Goal: Task Accomplishment & Management: Use online tool/utility

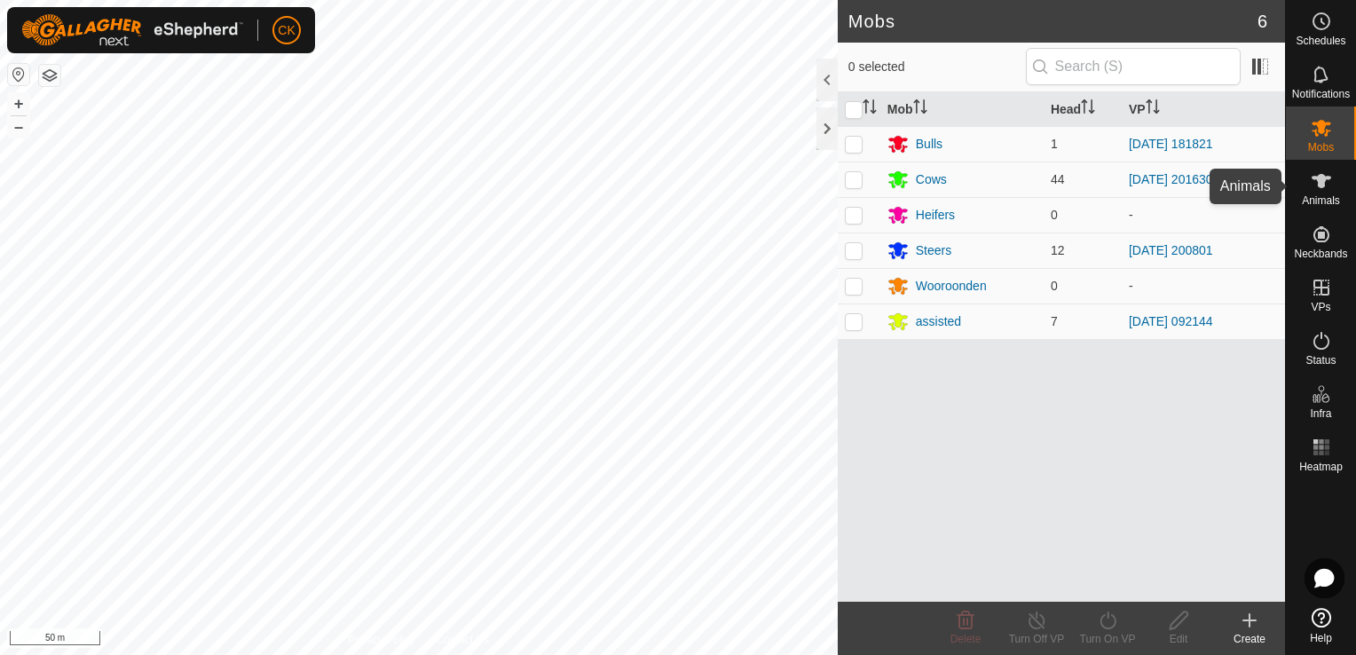
click at [1321, 179] on icon at bounding box center [1322, 181] width 20 height 14
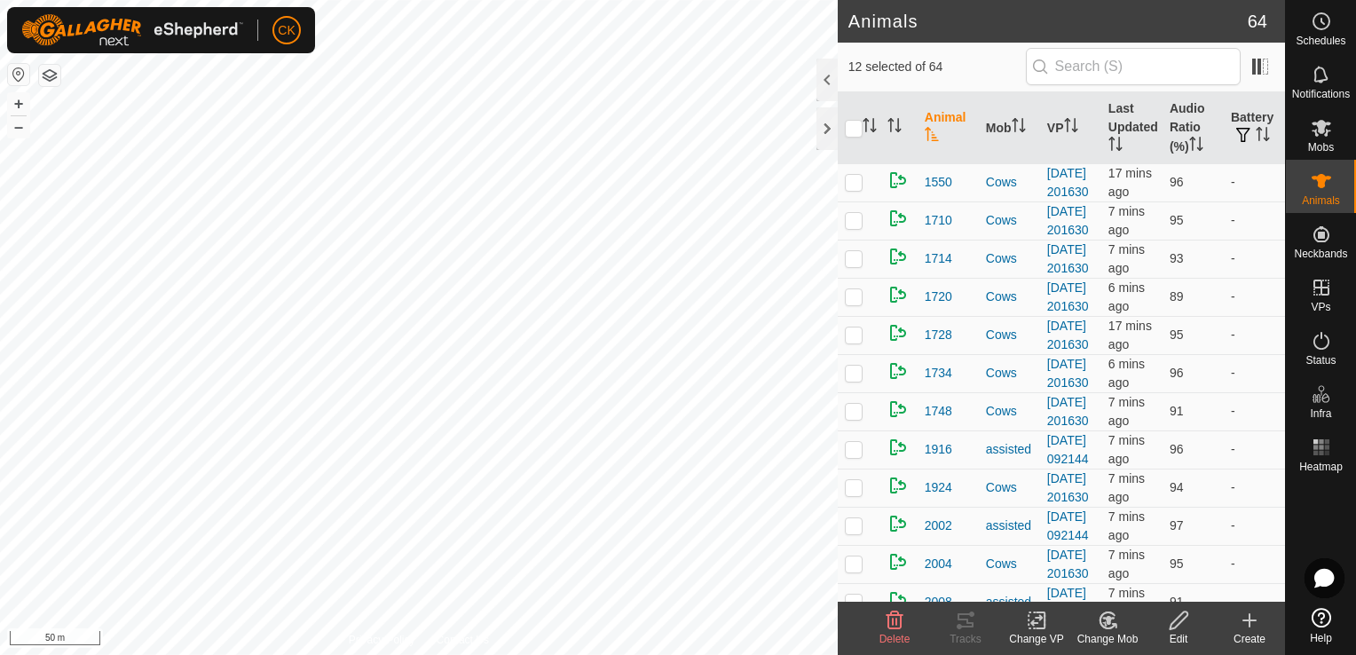
checkbox input "true"
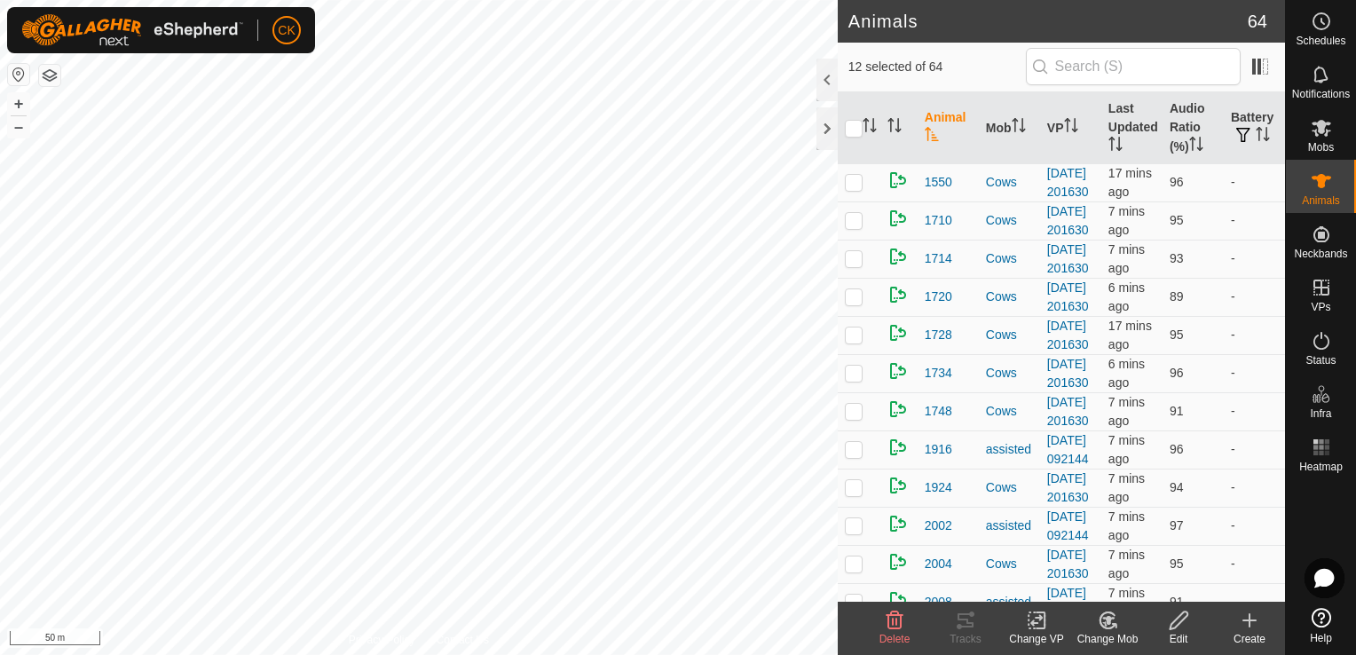
checkbox input "true"
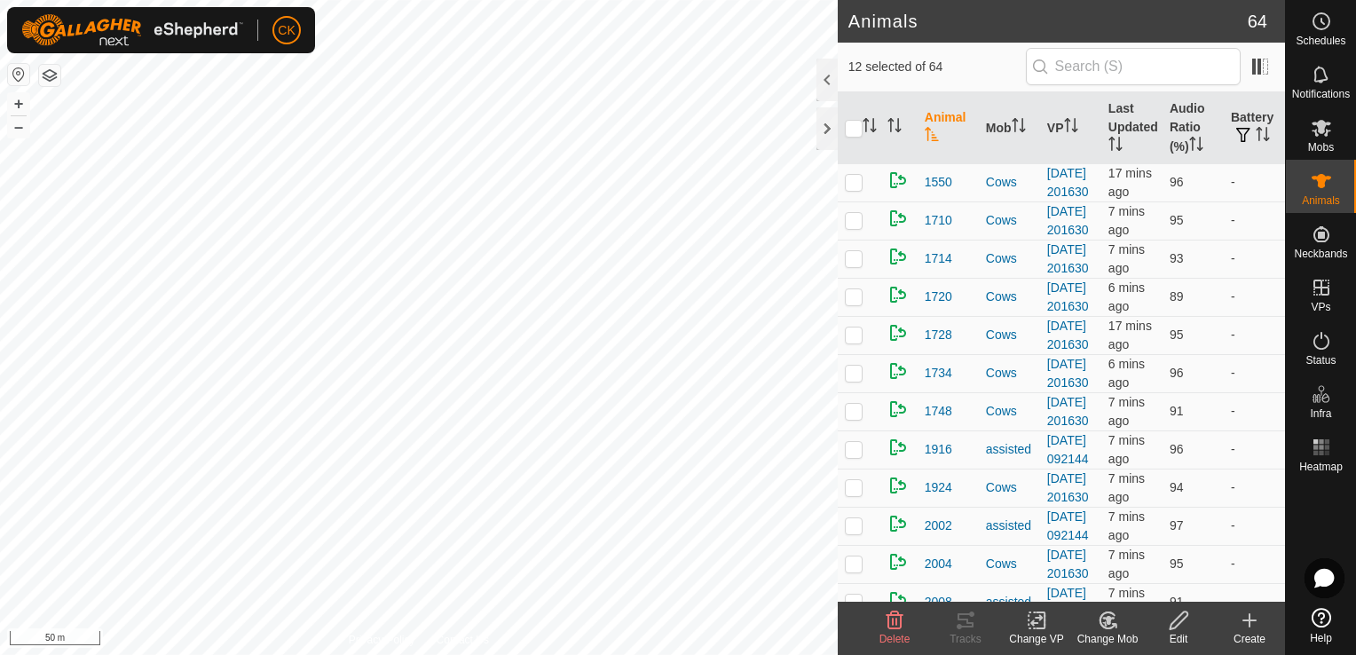
checkbox input "true"
click at [853, 129] on input "checkbox" at bounding box center [854, 129] width 18 height 18
checkbox input "true"
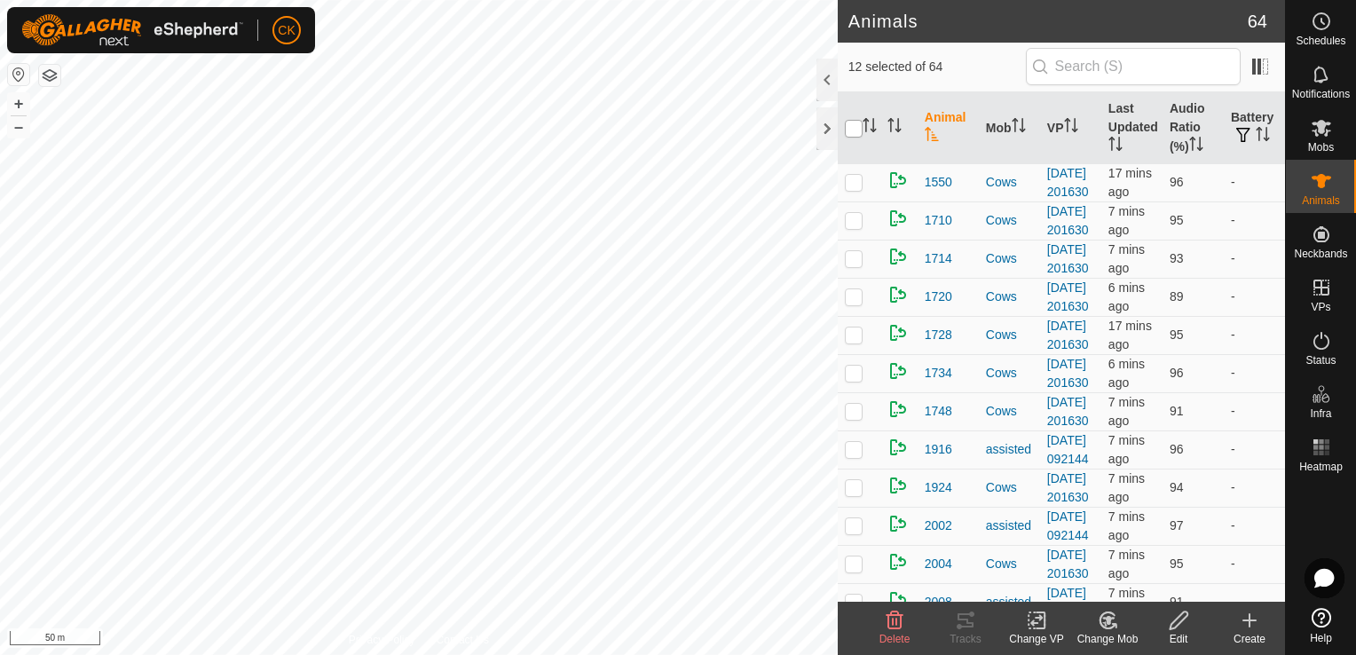
checkbox input "true"
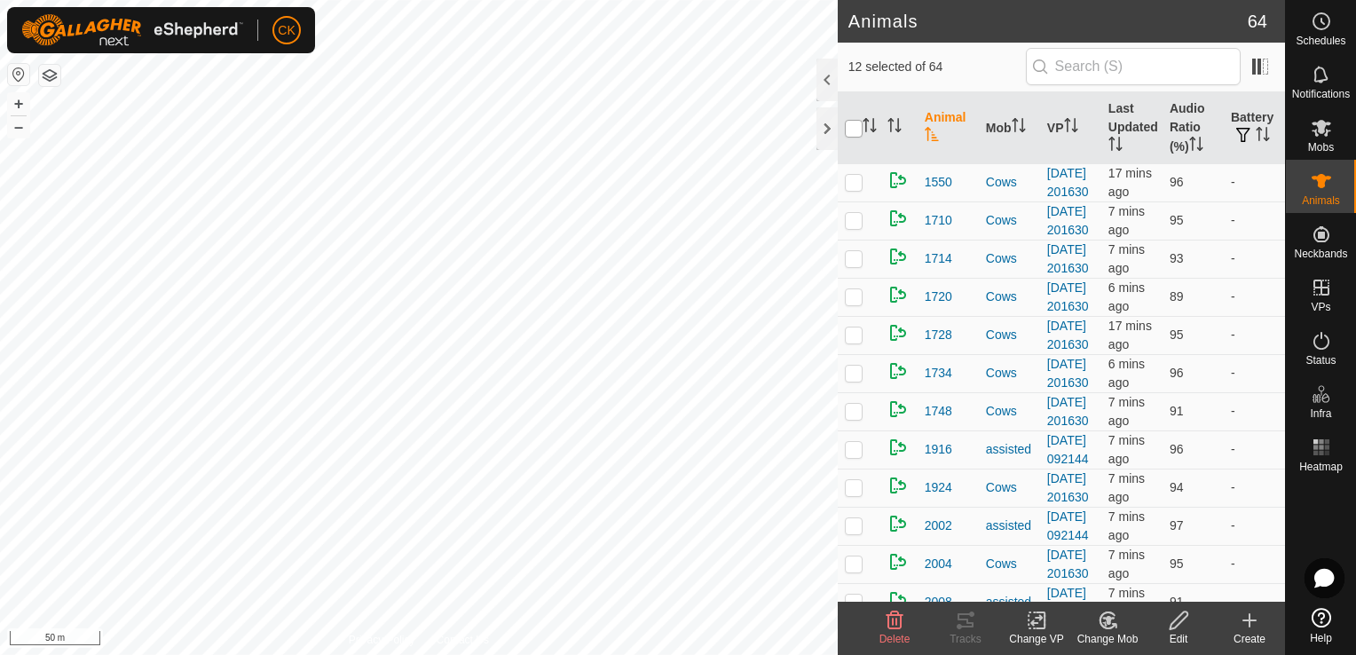
checkbox input "true"
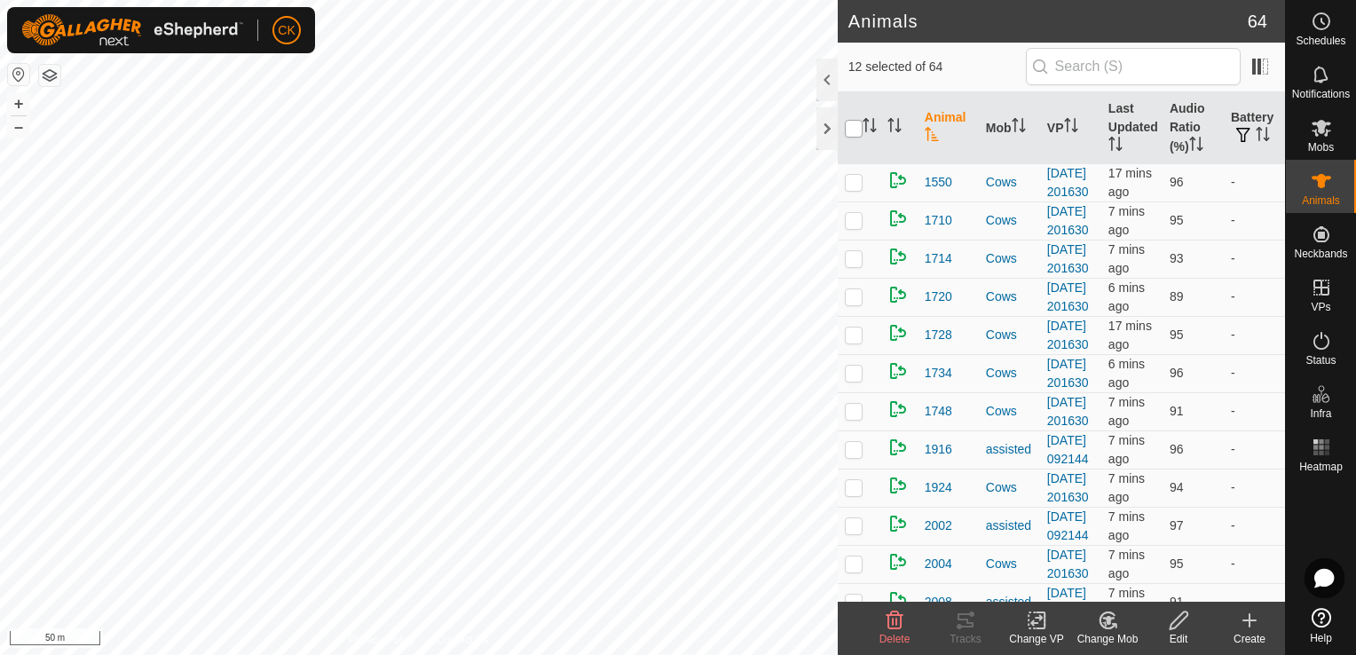
checkbox input "true"
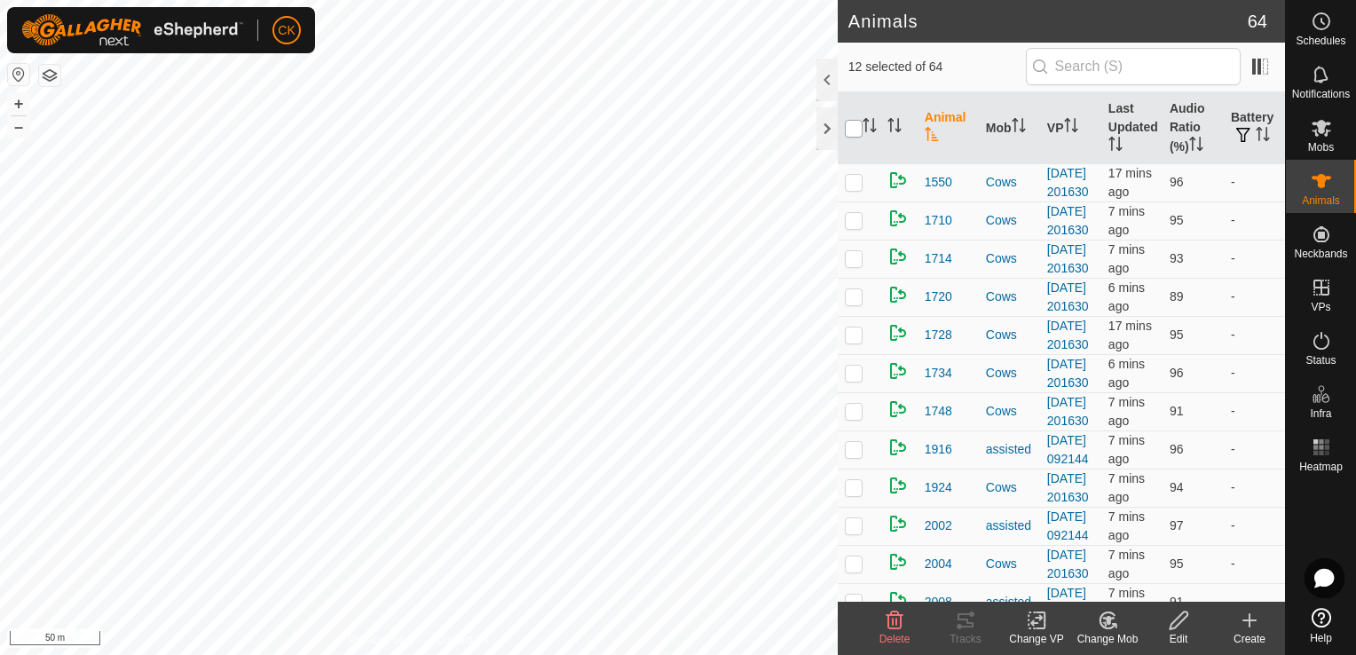
checkbox input "true"
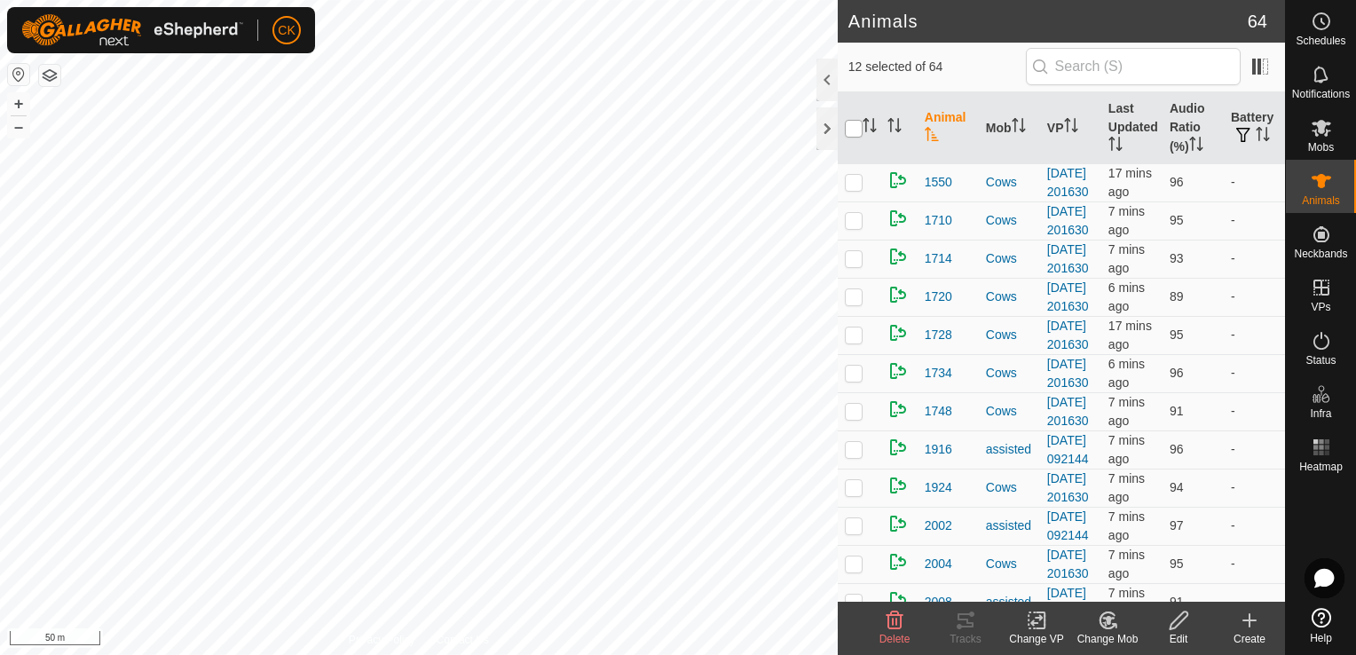
checkbox input "true"
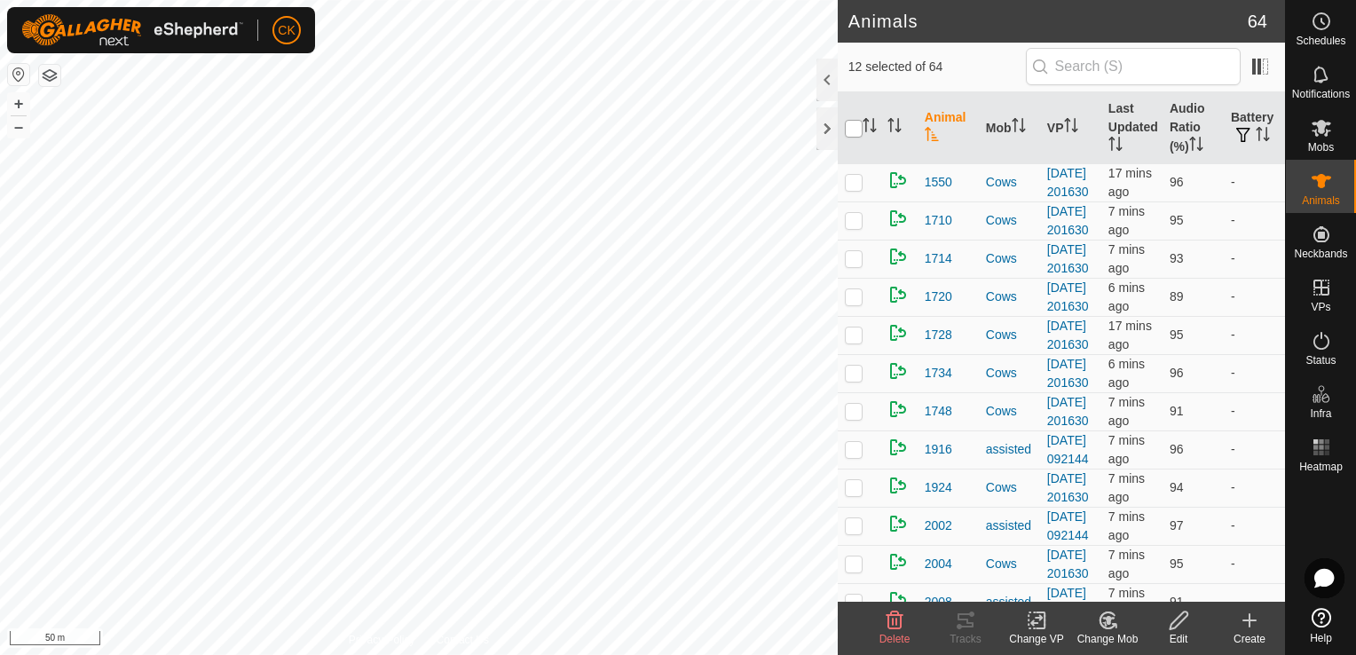
checkbox input "true"
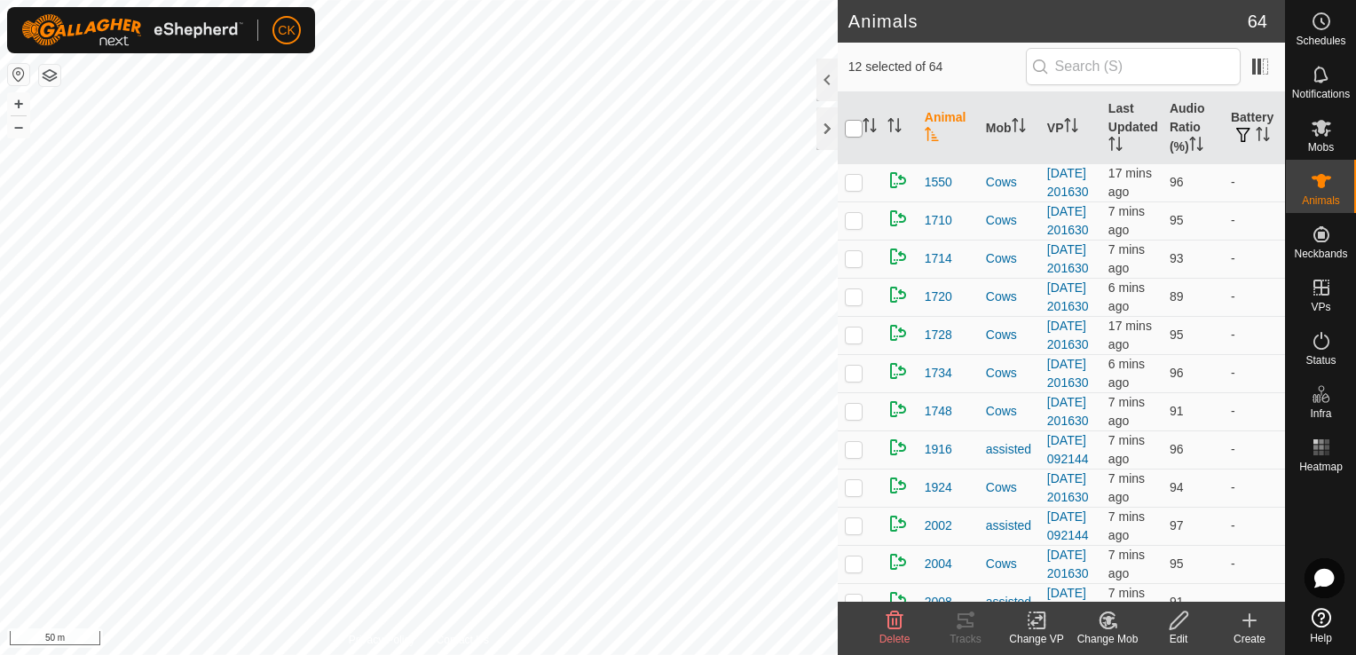
checkbox input "true"
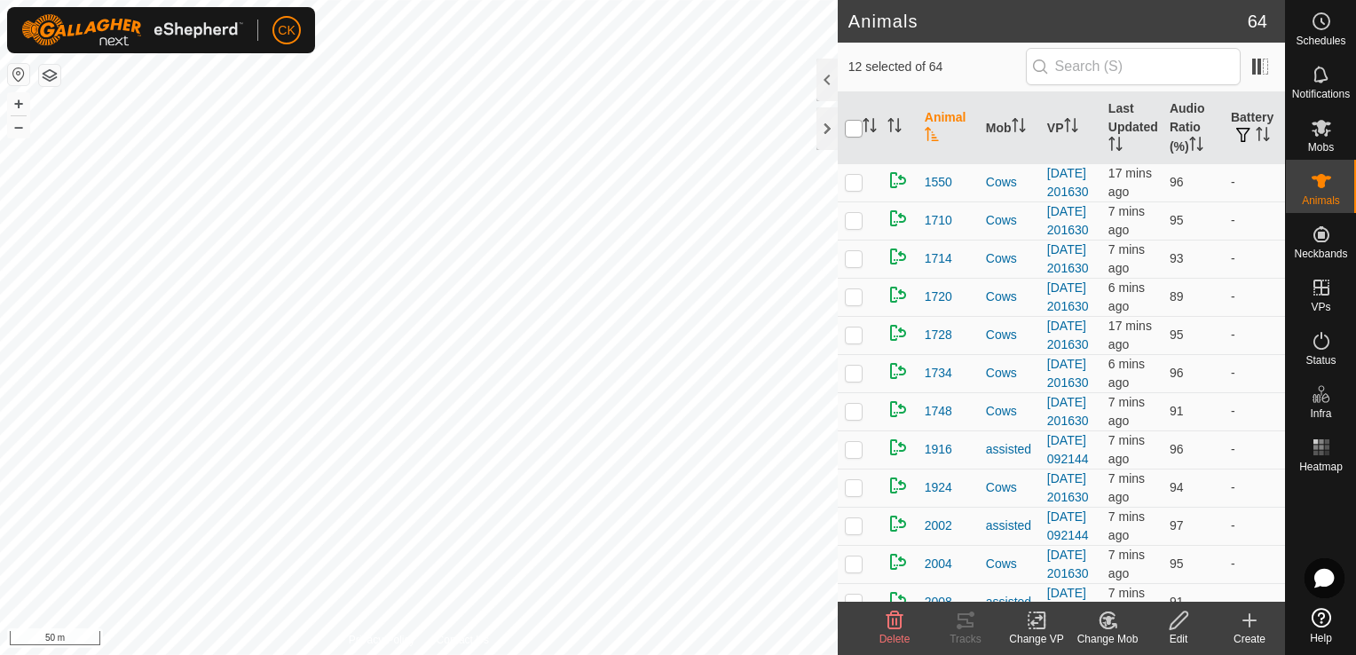
checkbox input "true"
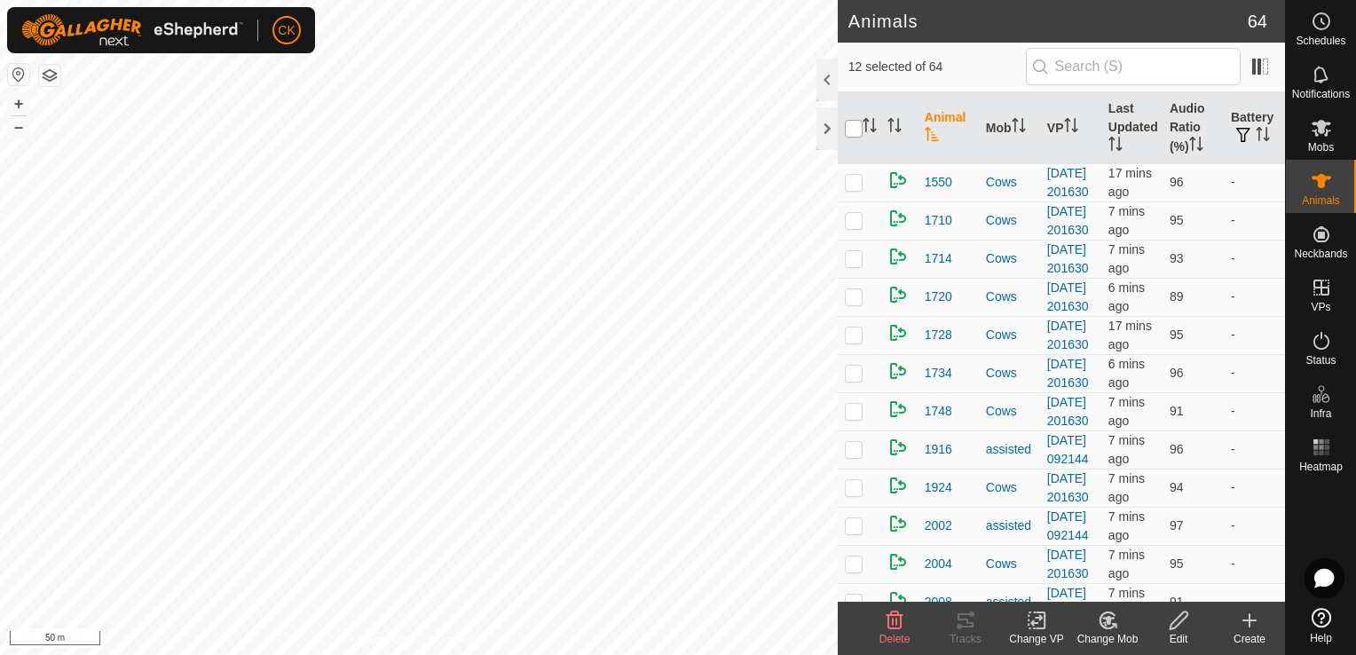
checkbox input "true"
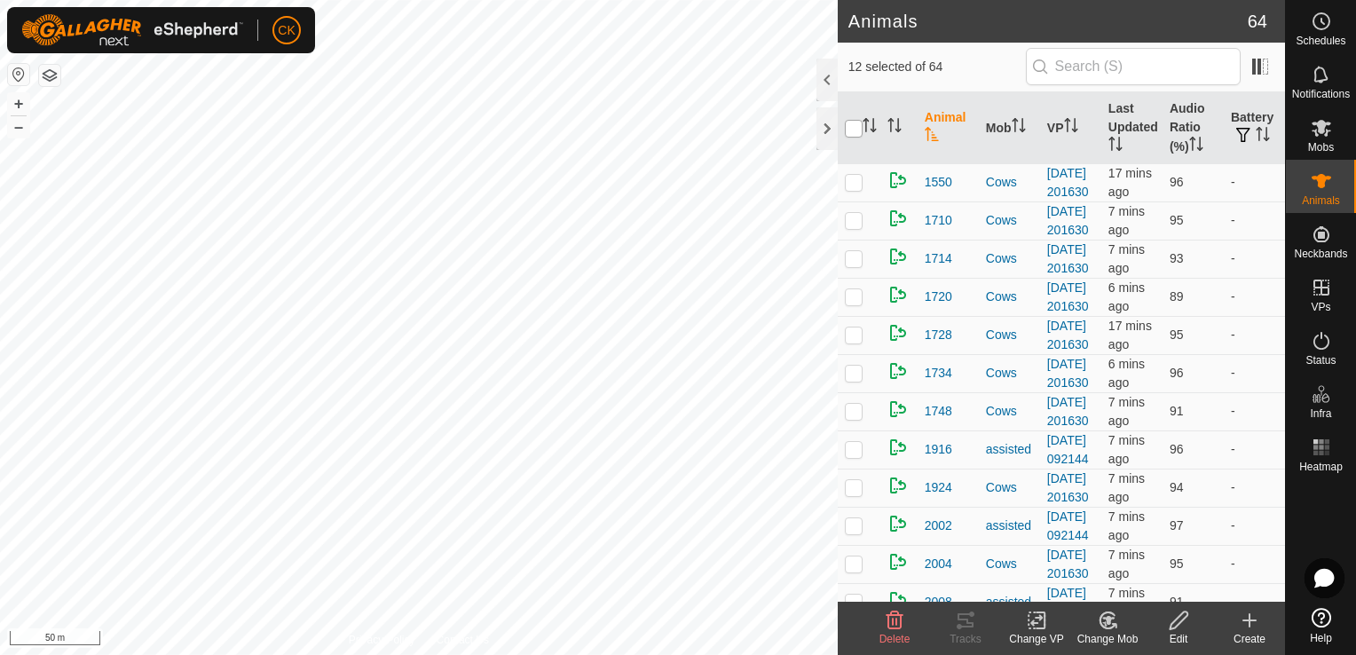
checkbox input "true"
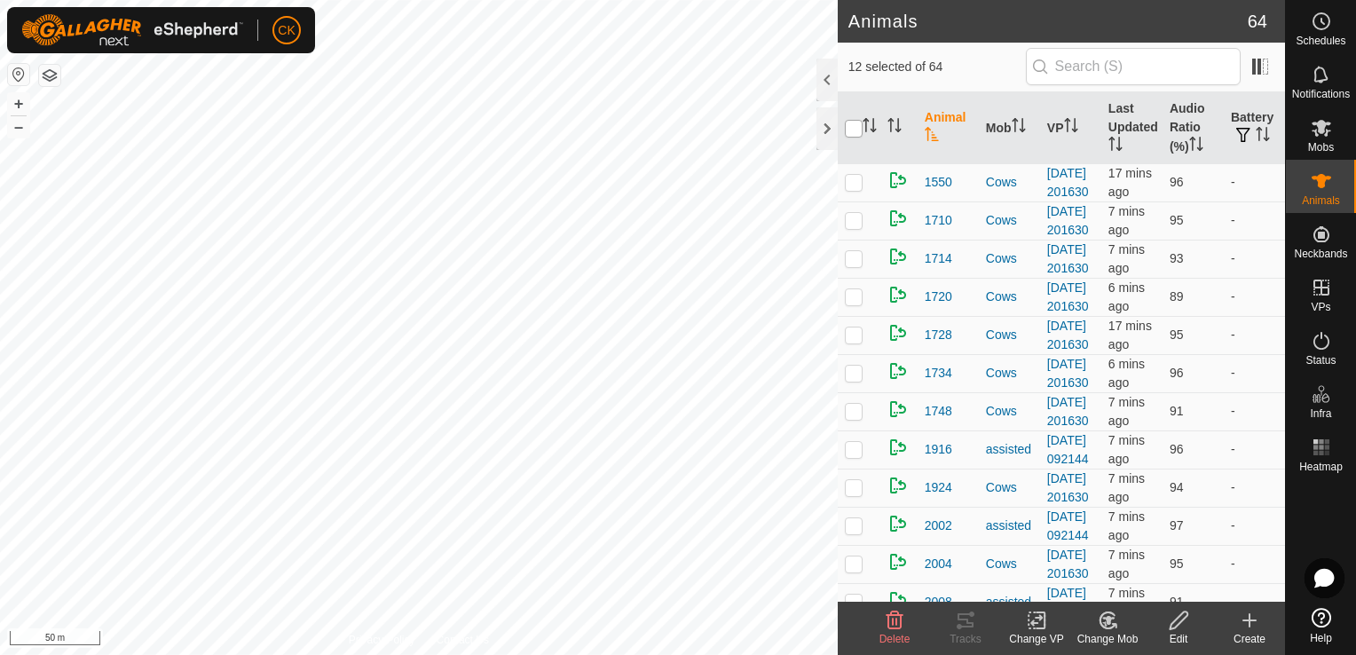
checkbox input "true"
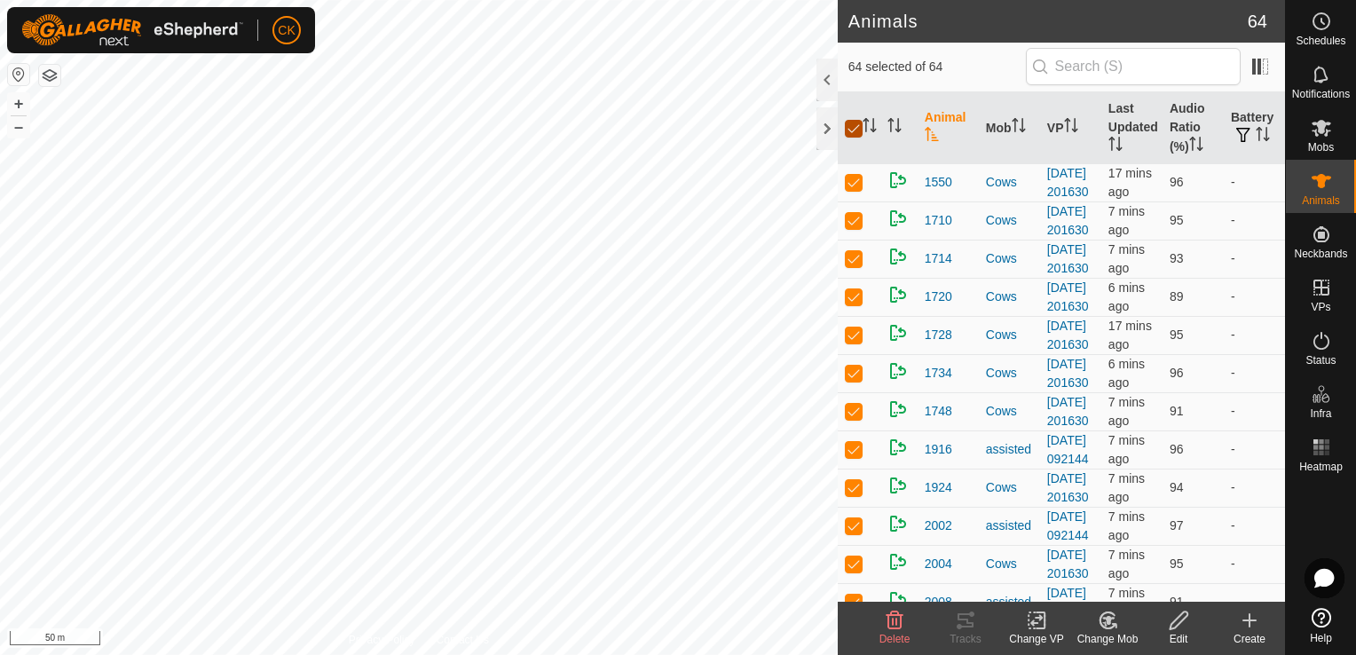
click at [853, 129] on input "checkbox" at bounding box center [854, 129] width 18 height 18
checkbox input "false"
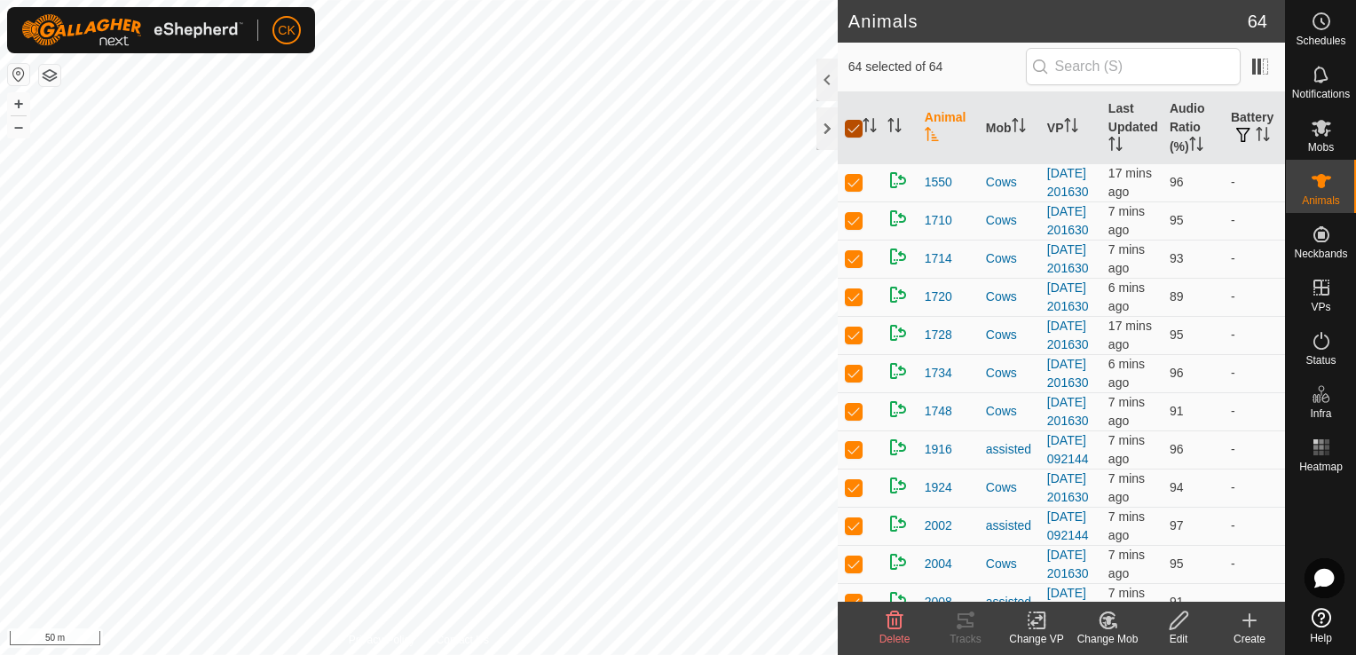
checkbox input "false"
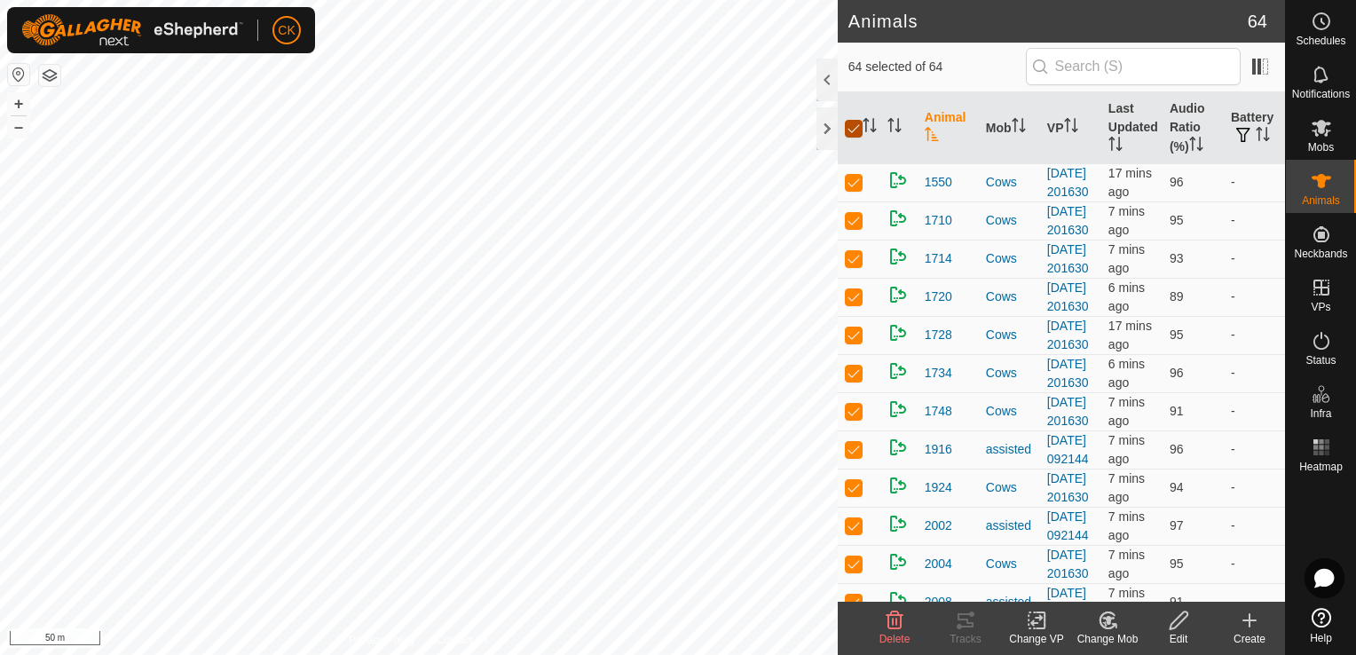
checkbox input "false"
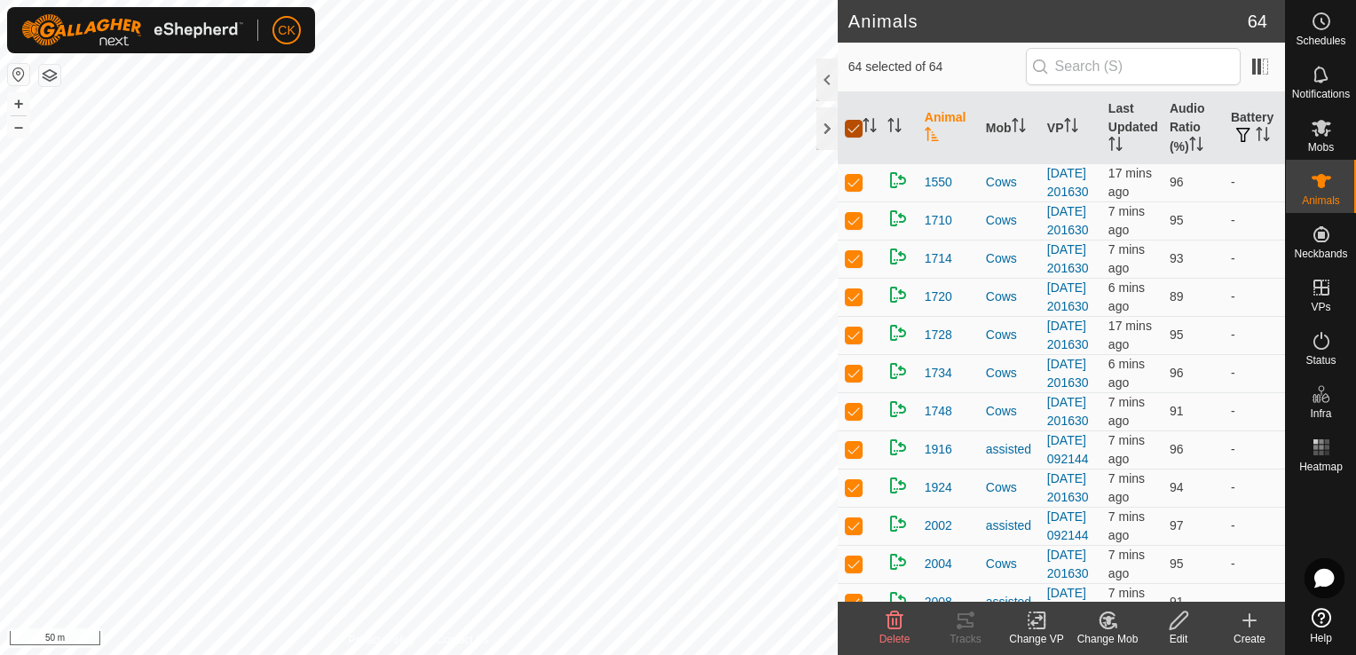
checkbox input "false"
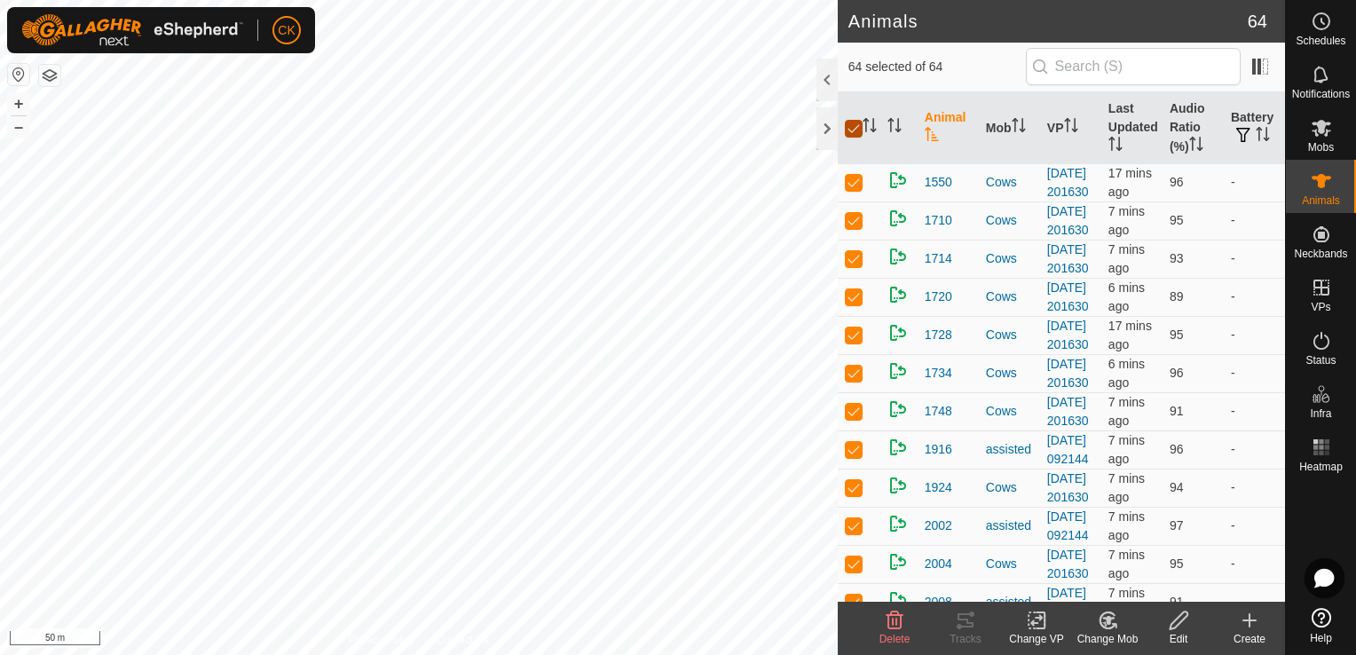
checkbox input "false"
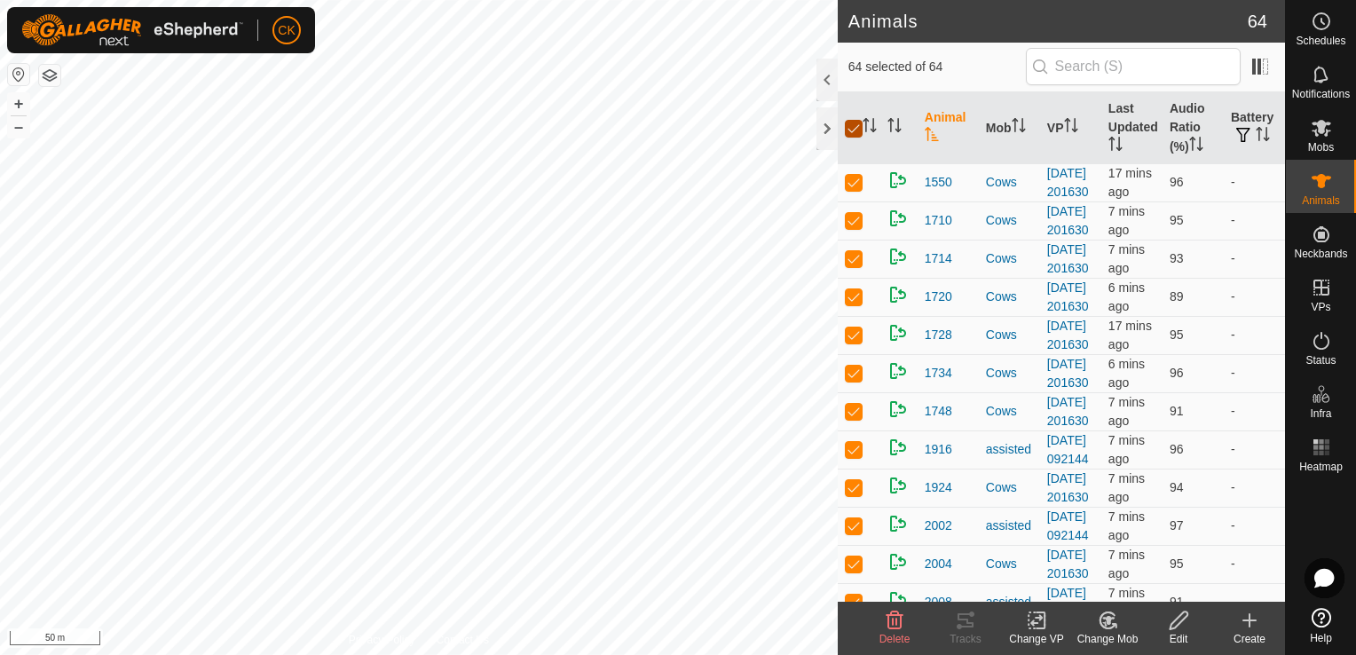
checkbox input "false"
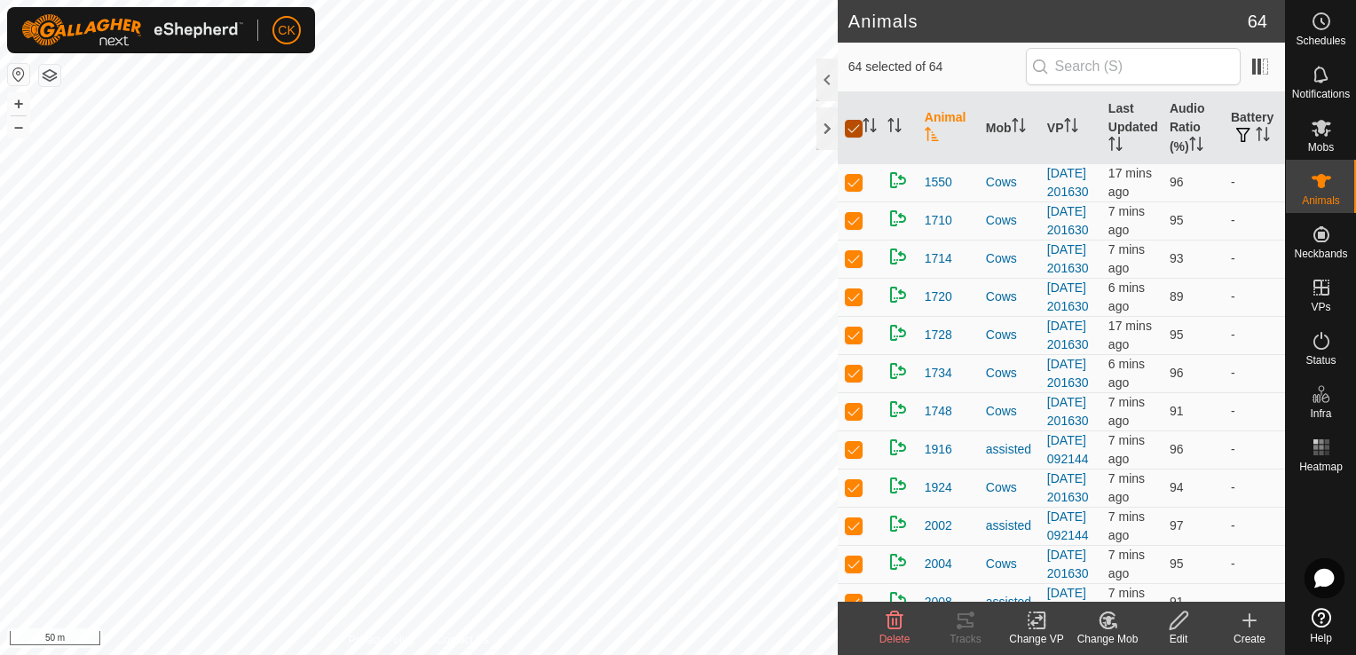
checkbox input "false"
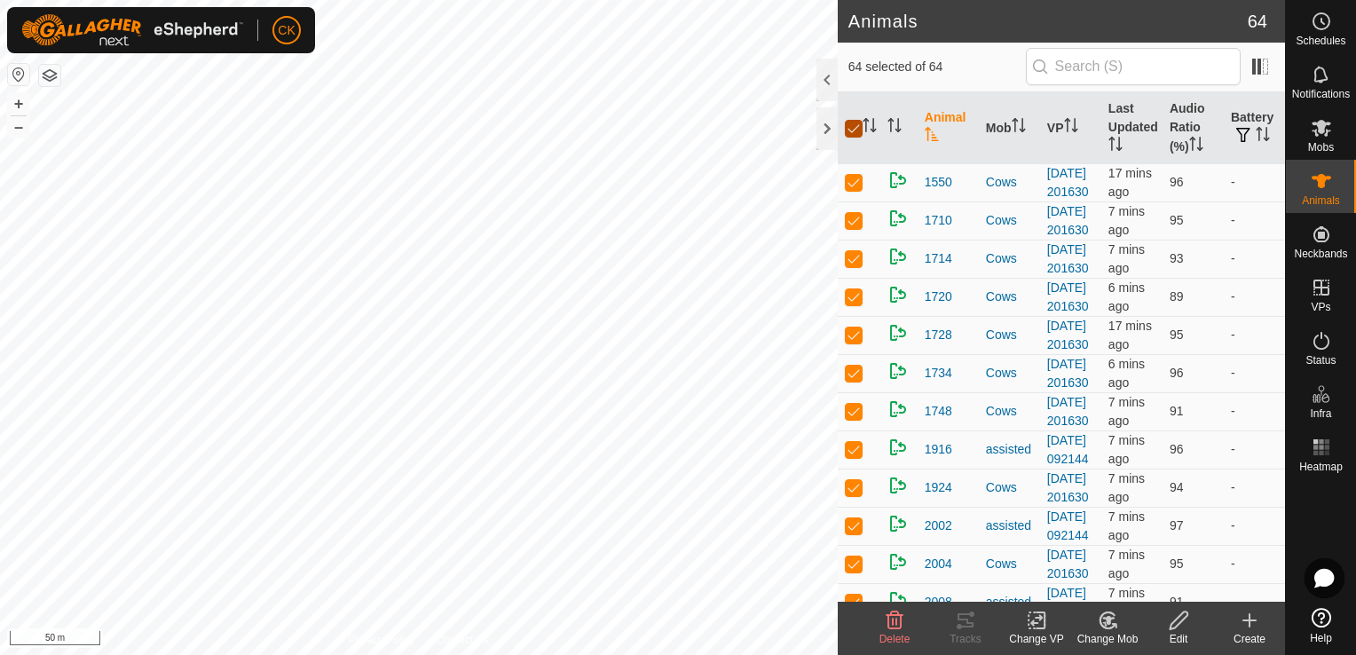
checkbox input "false"
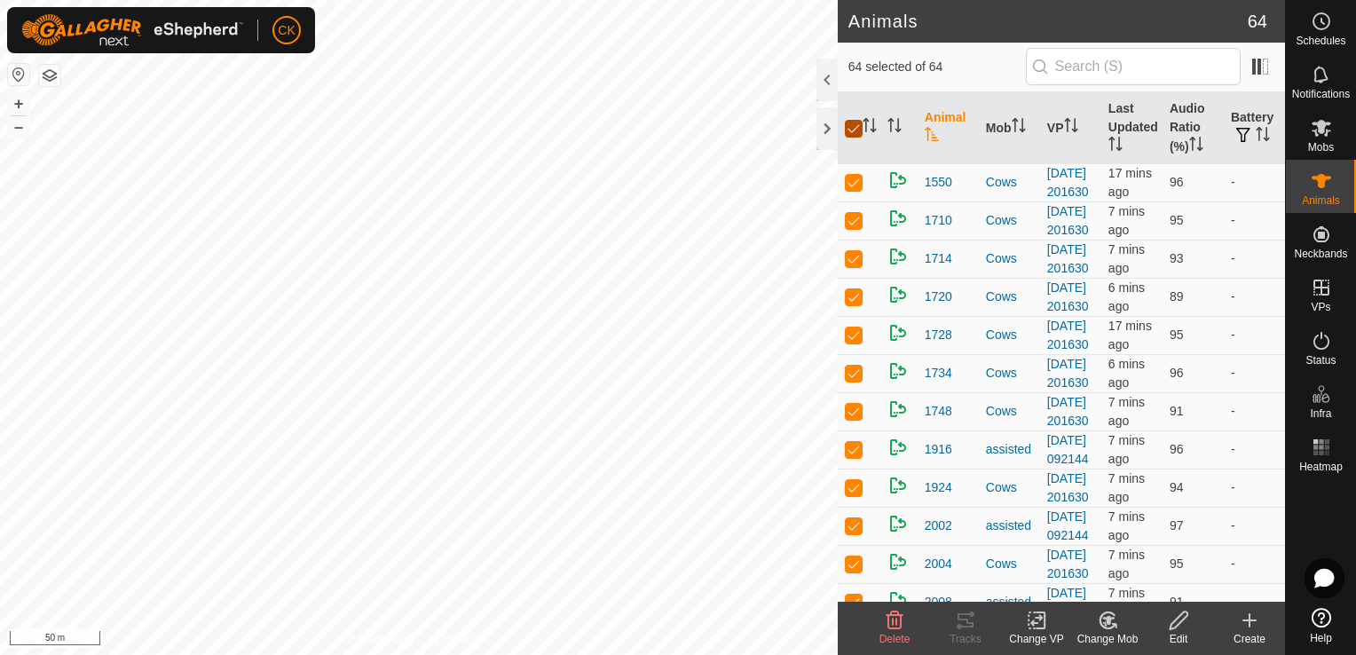
checkbox input "false"
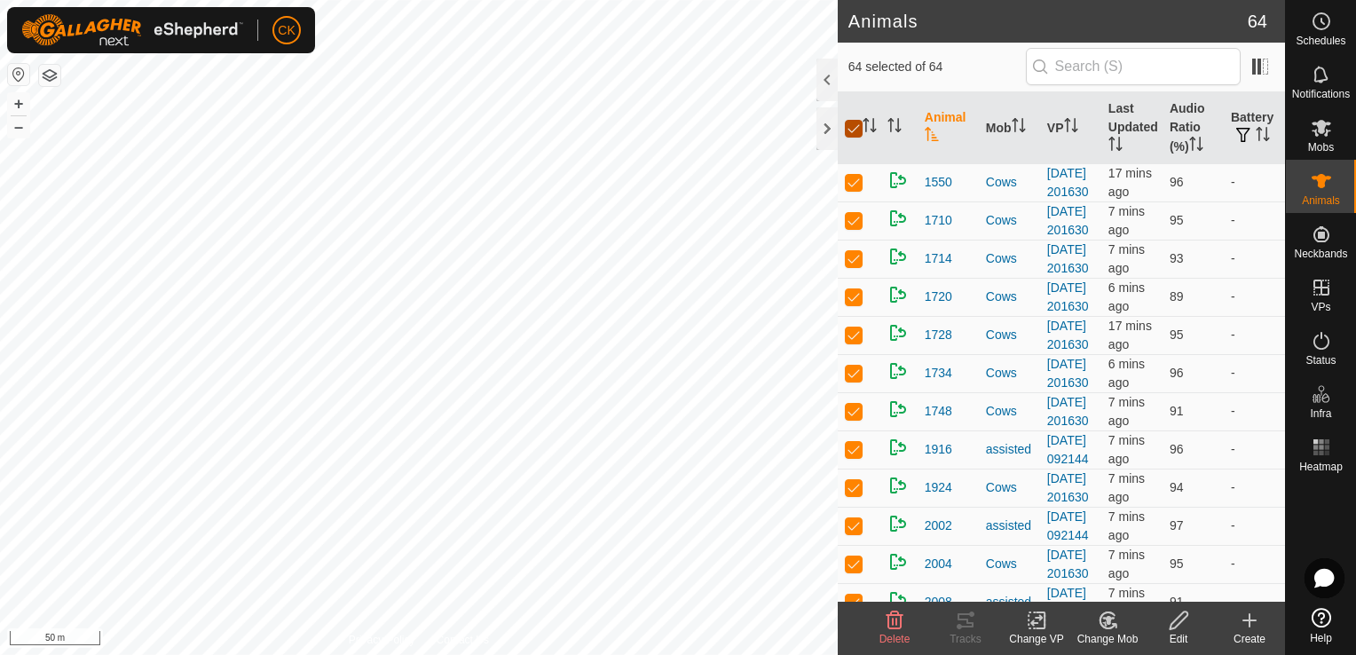
checkbox input "false"
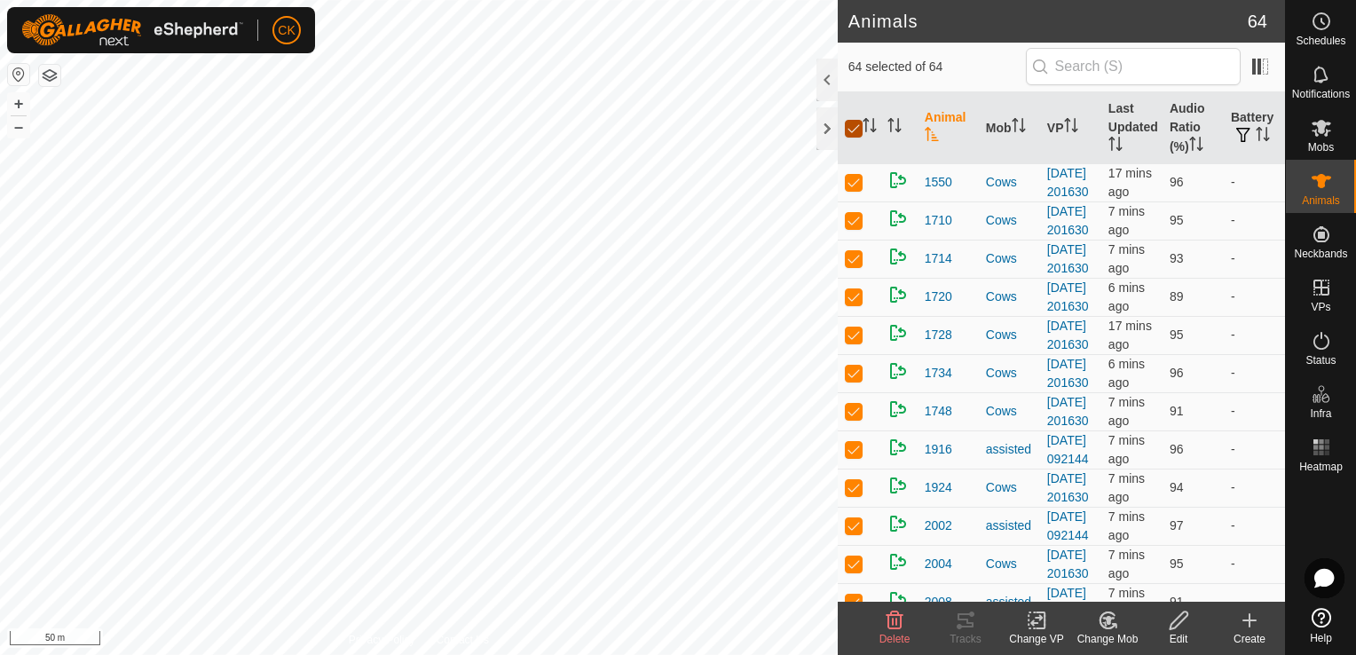
checkbox input "false"
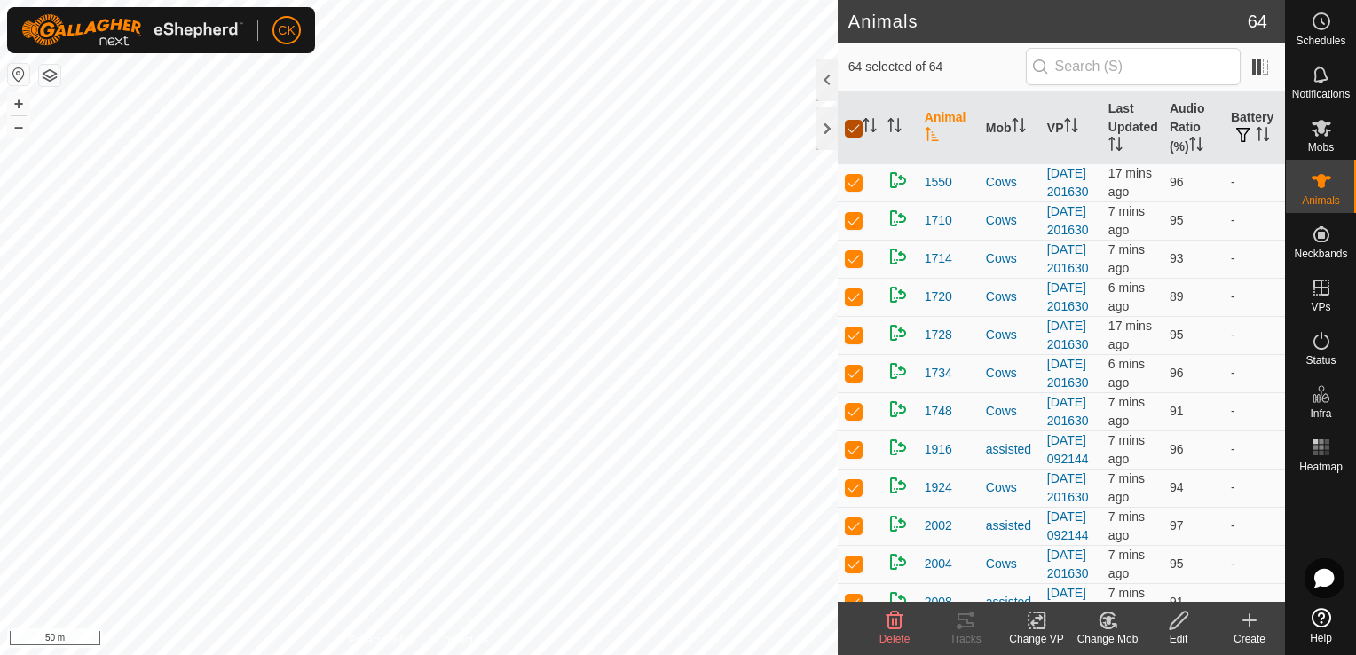
checkbox input "false"
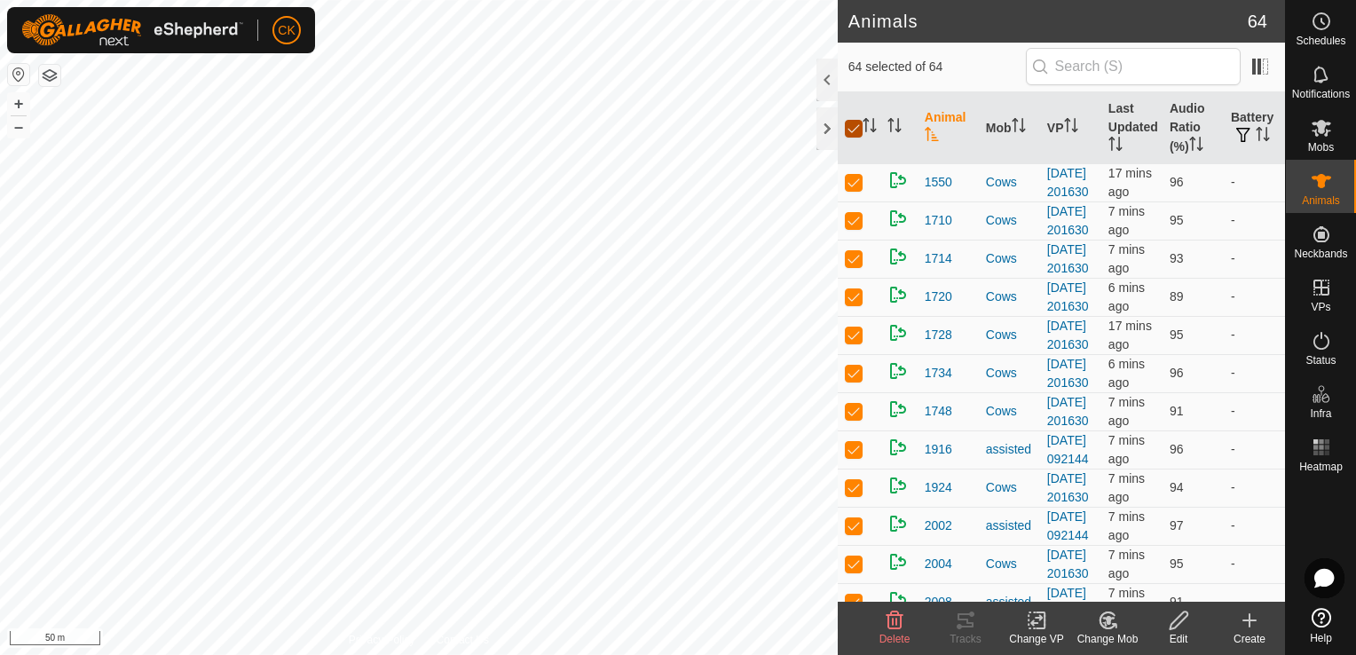
checkbox input "false"
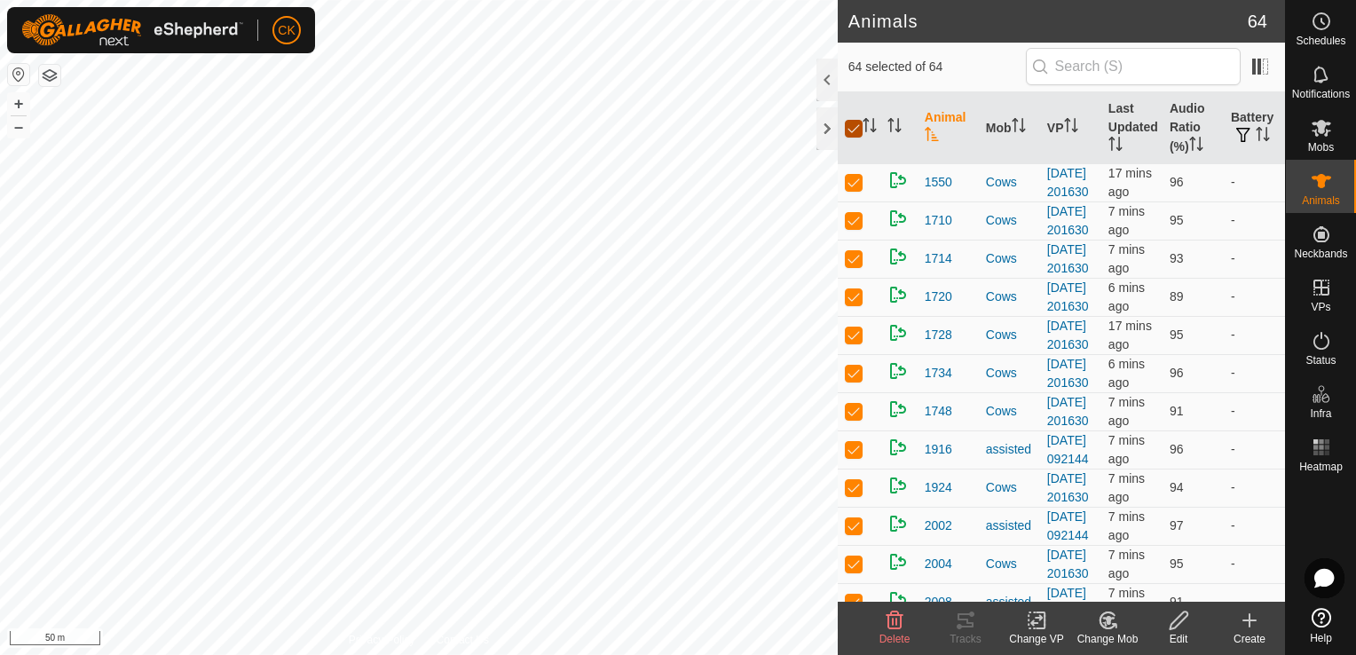
checkbox input "false"
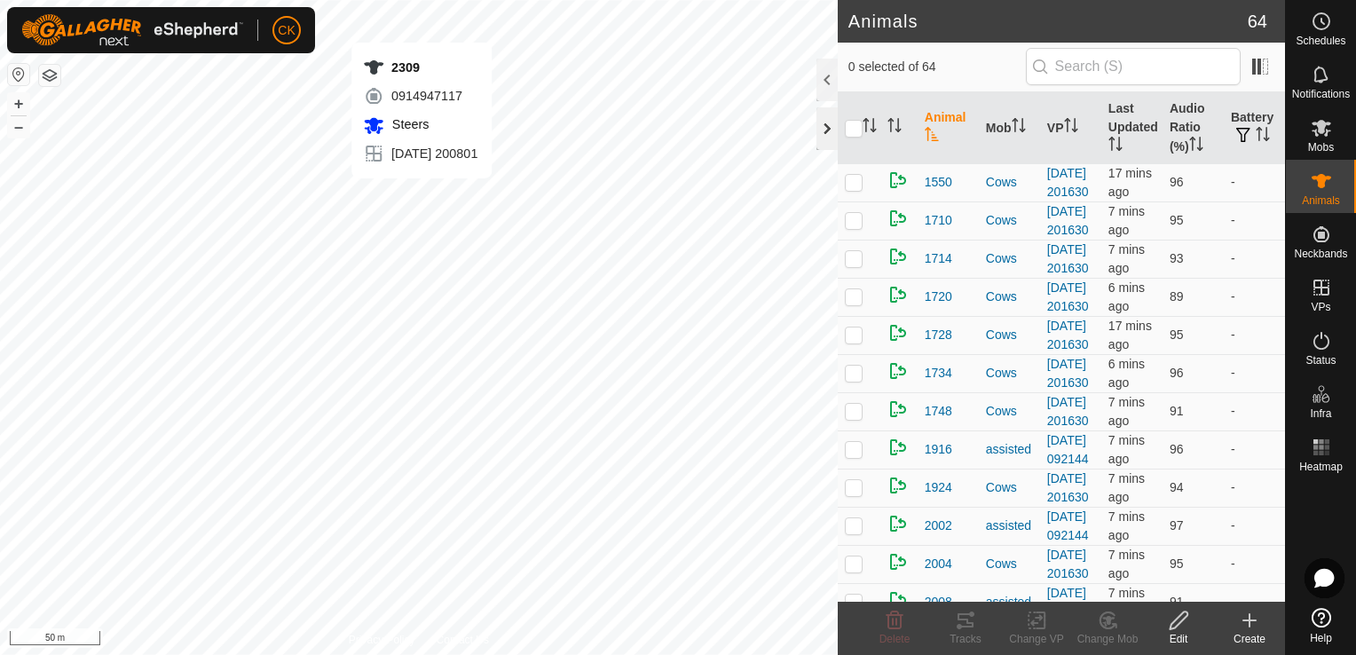
checkbox input "true"
click at [967, 618] on icon at bounding box center [965, 620] width 21 height 21
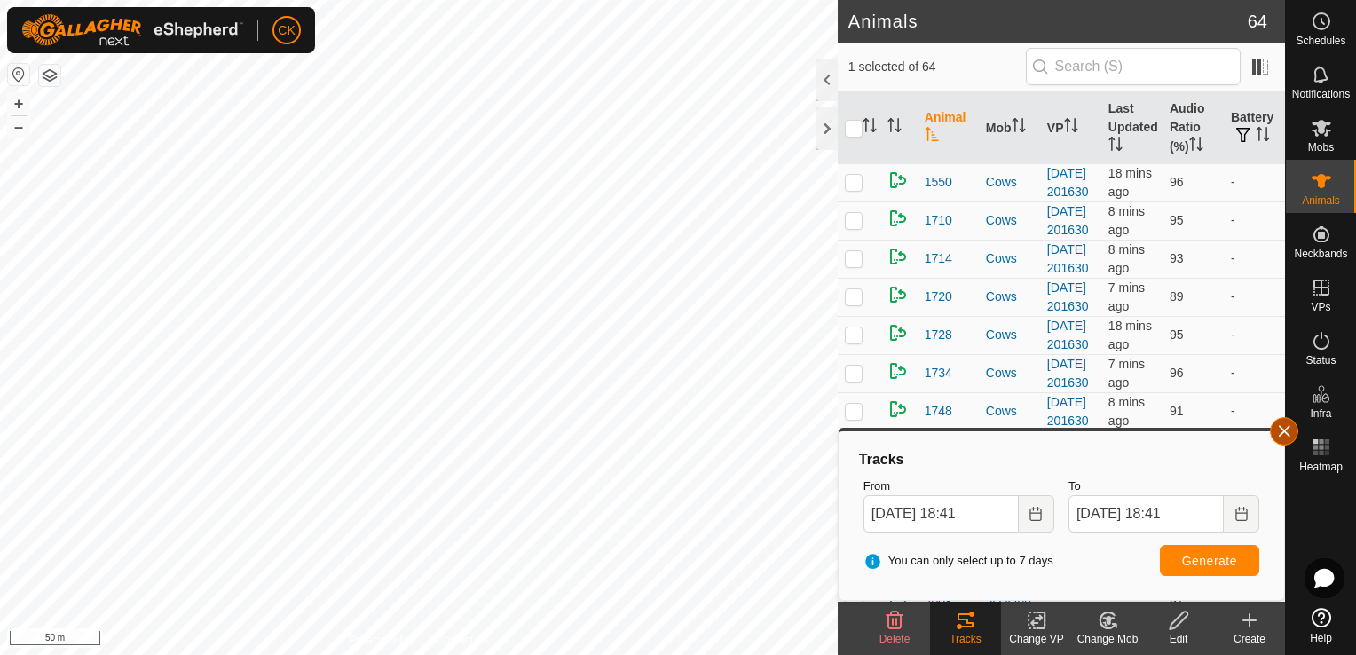
click at [1279, 431] on button "button" at bounding box center [1284, 431] width 28 height 28
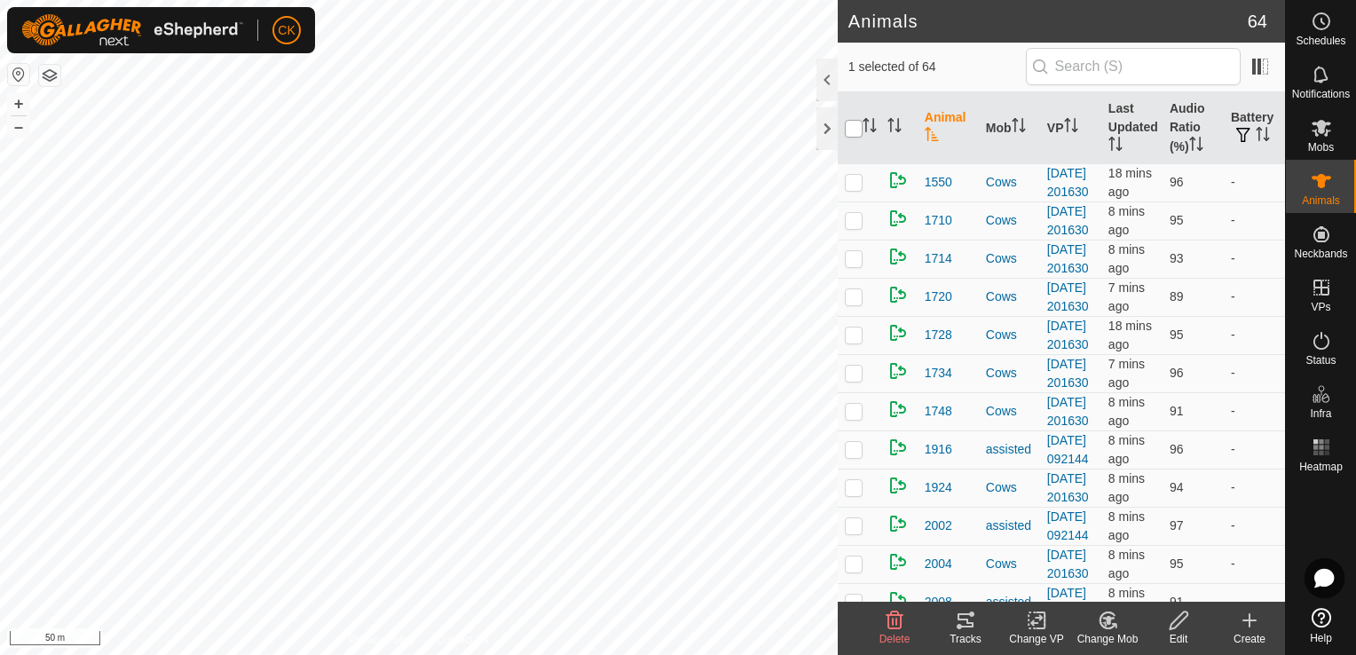
click at [850, 132] on input "checkbox" at bounding box center [854, 129] width 18 height 18
checkbox input "true"
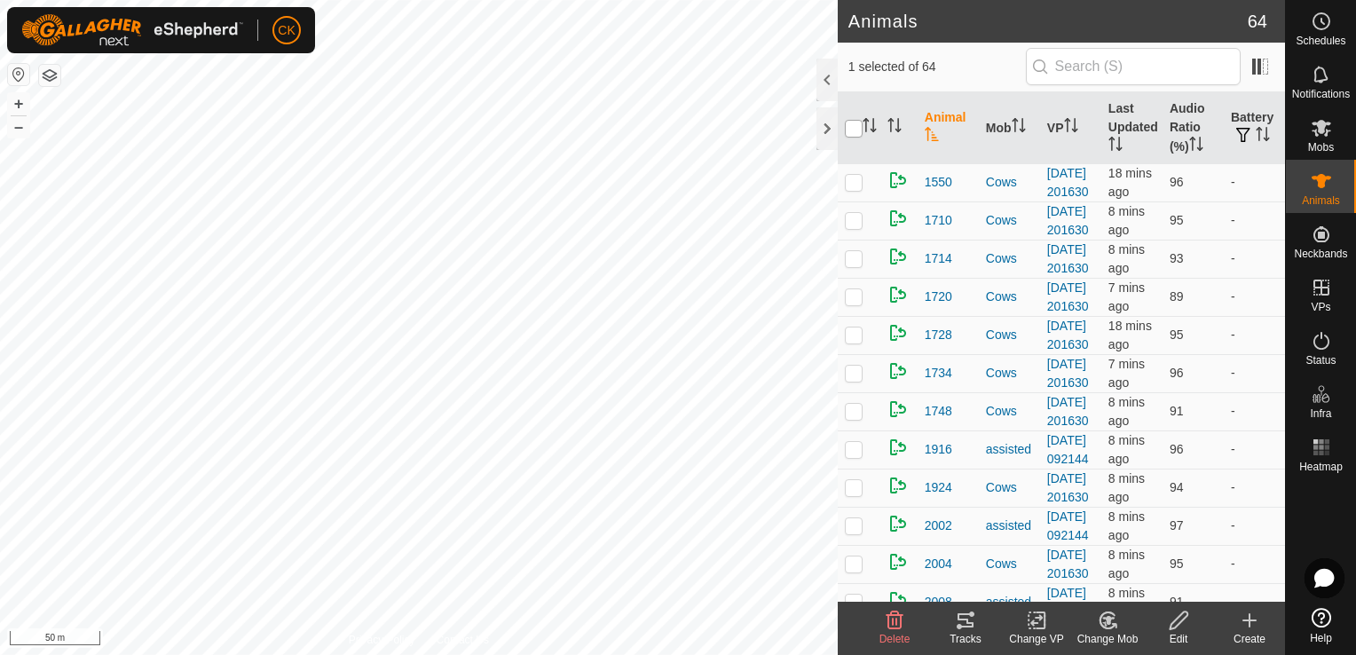
checkbox input "true"
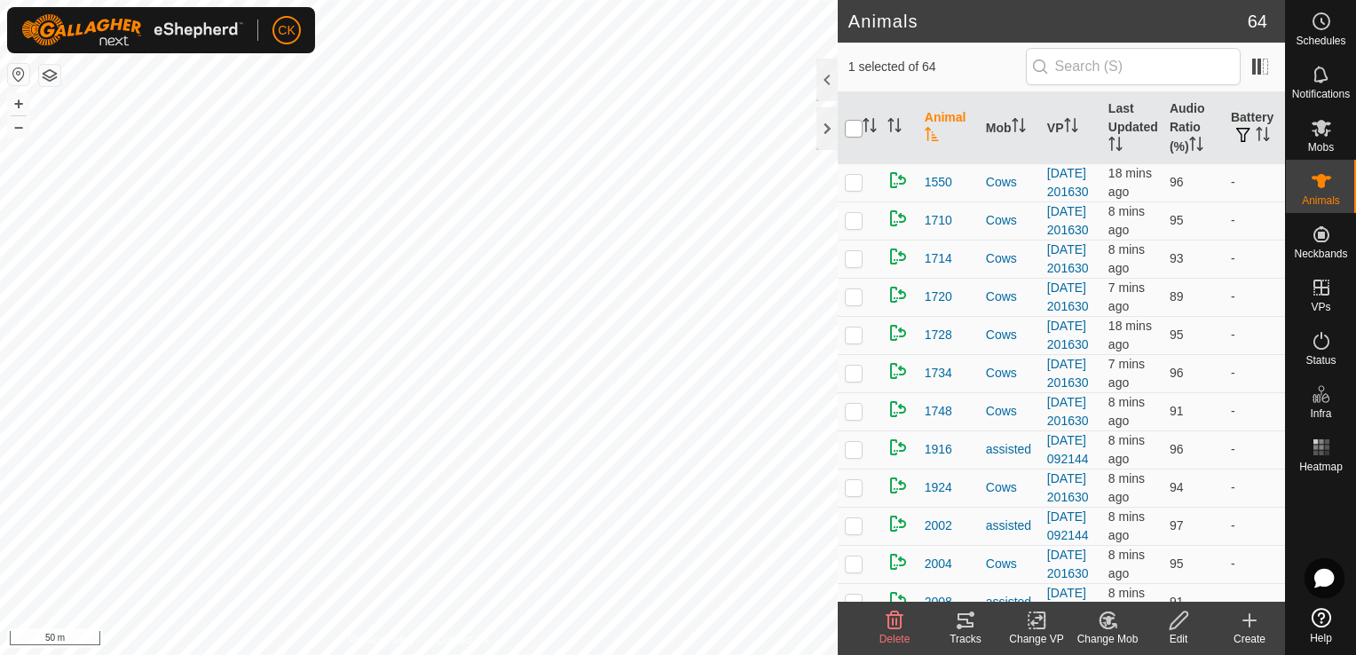
checkbox input "true"
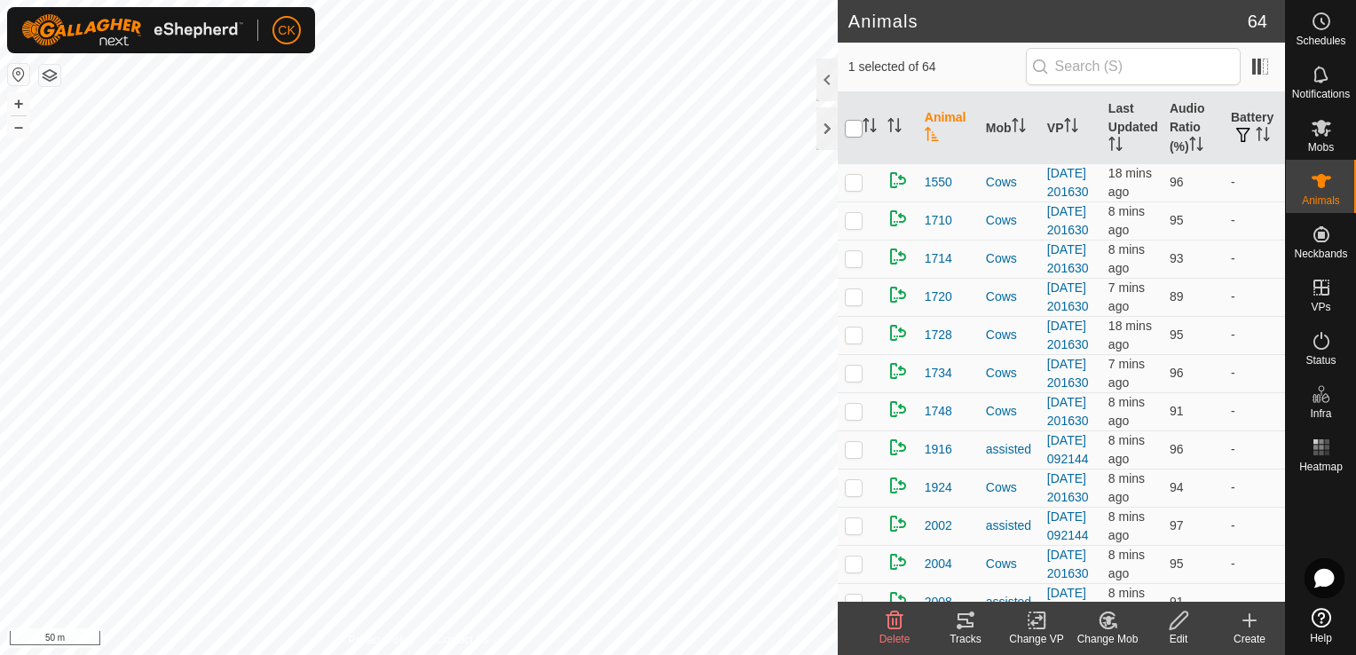
checkbox input "true"
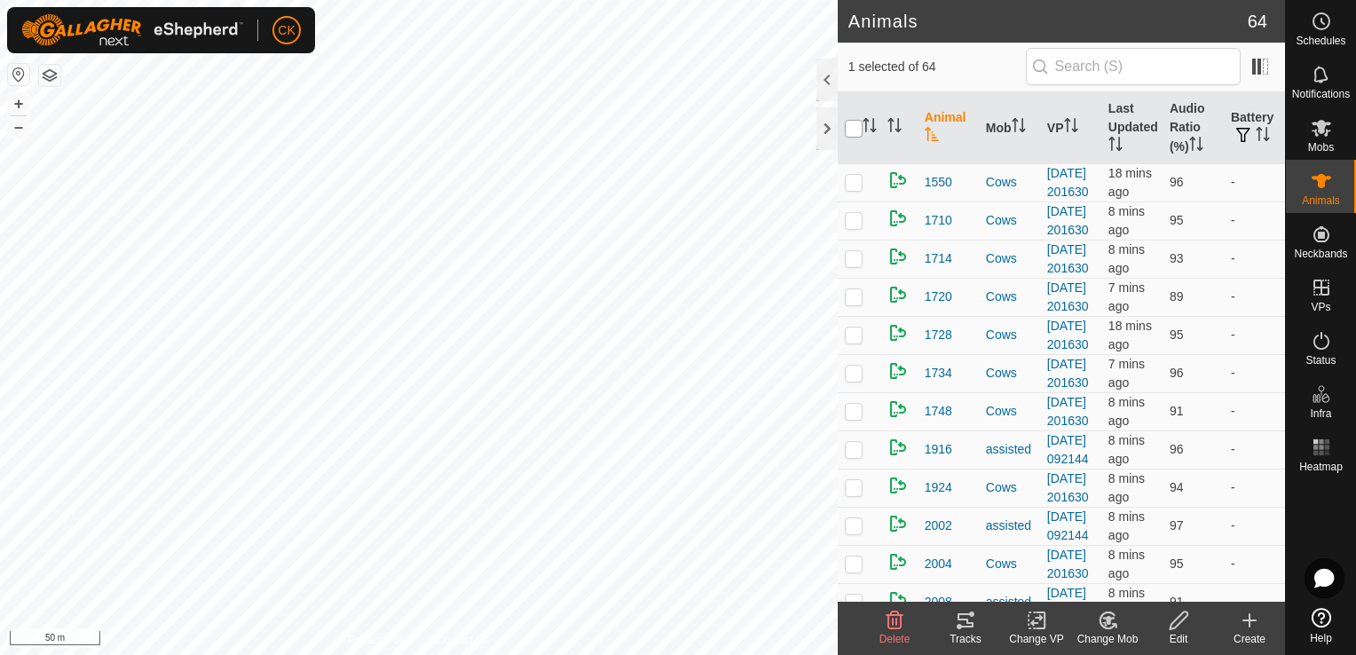
checkbox input "true"
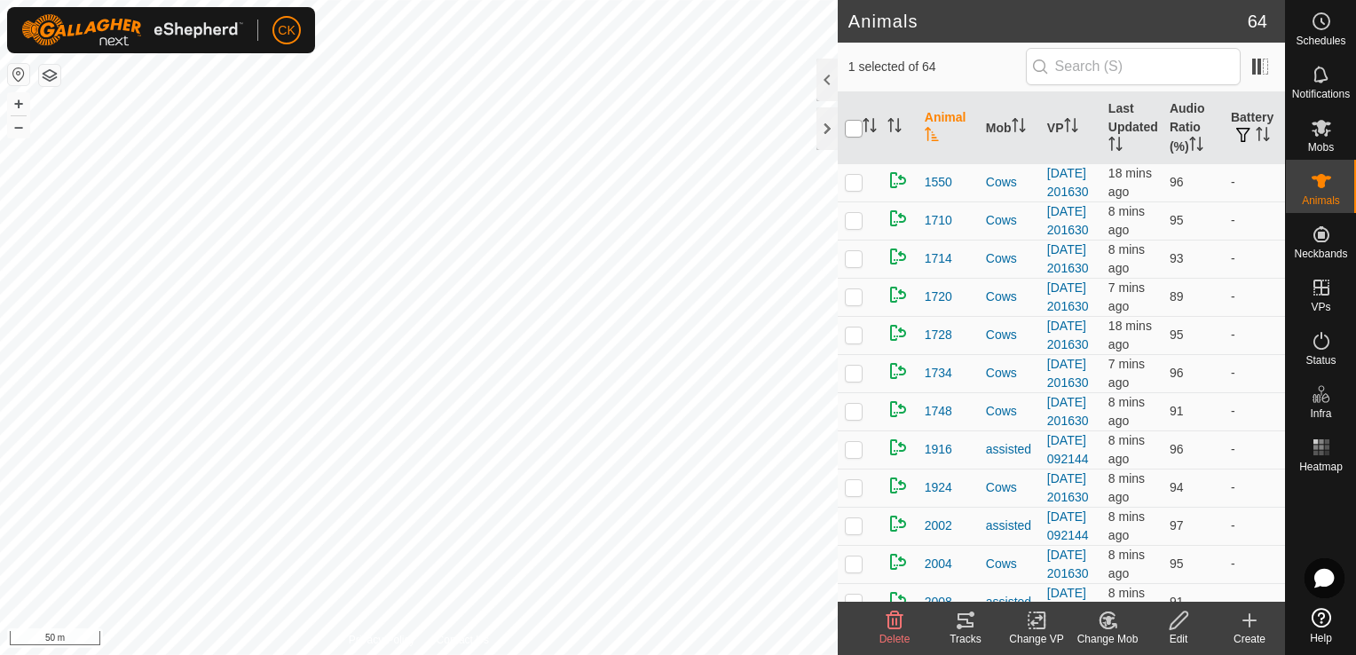
checkbox input "true"
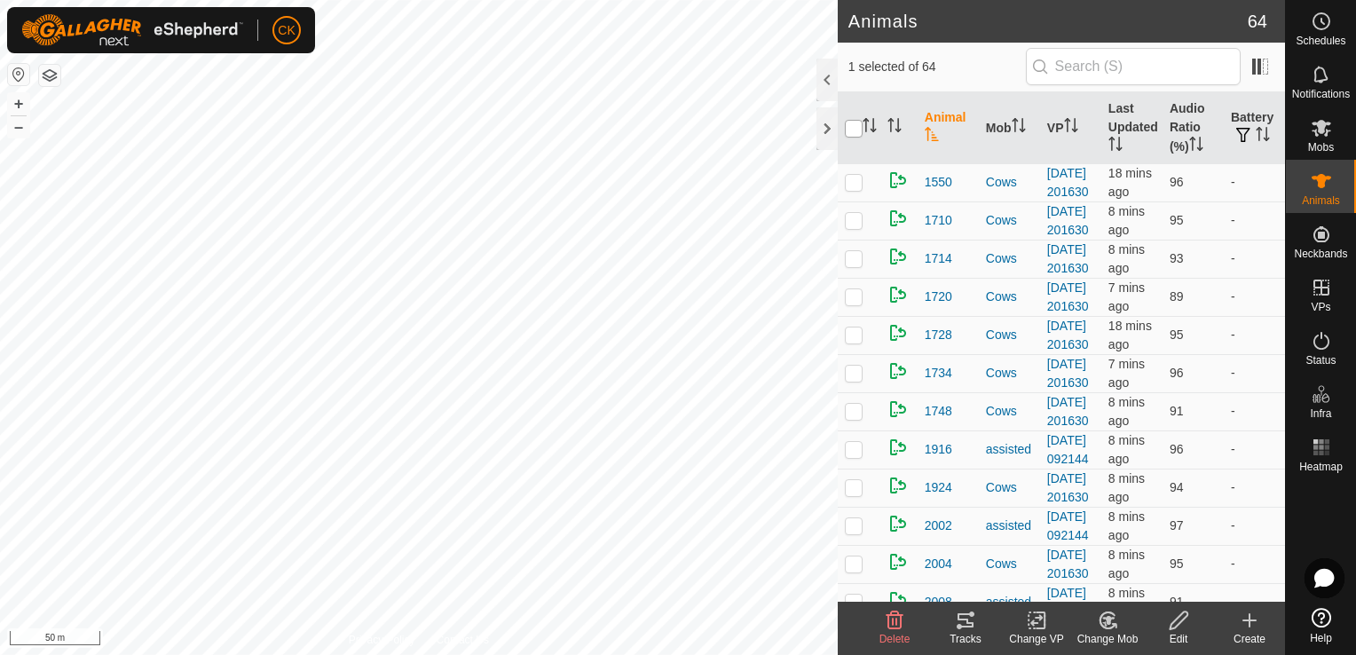
checkbox input "true"
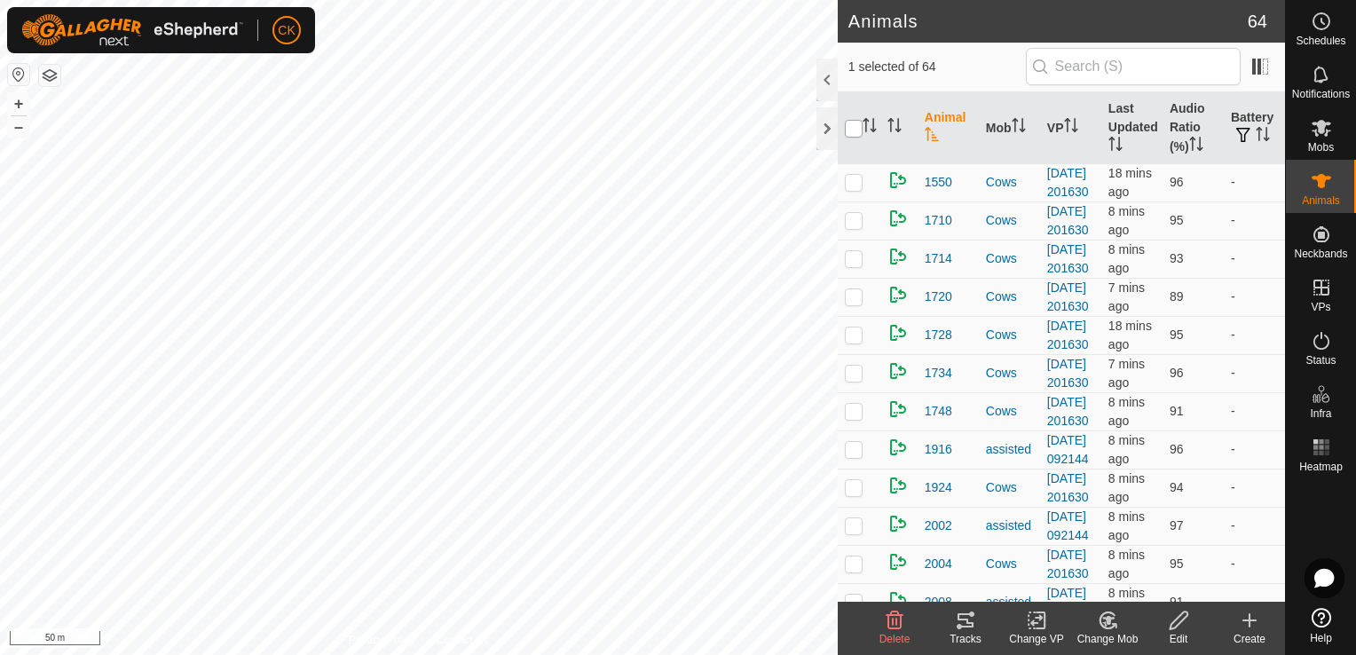
checkbox input "true"
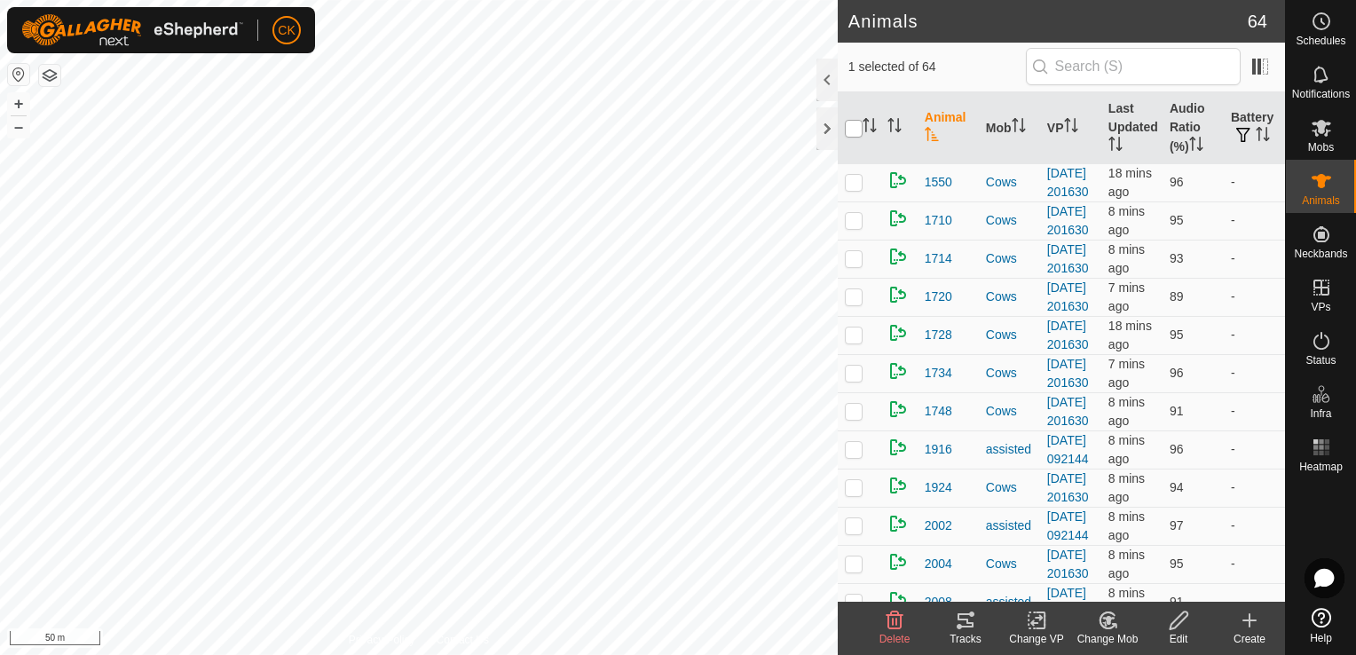
checkbox input "true"
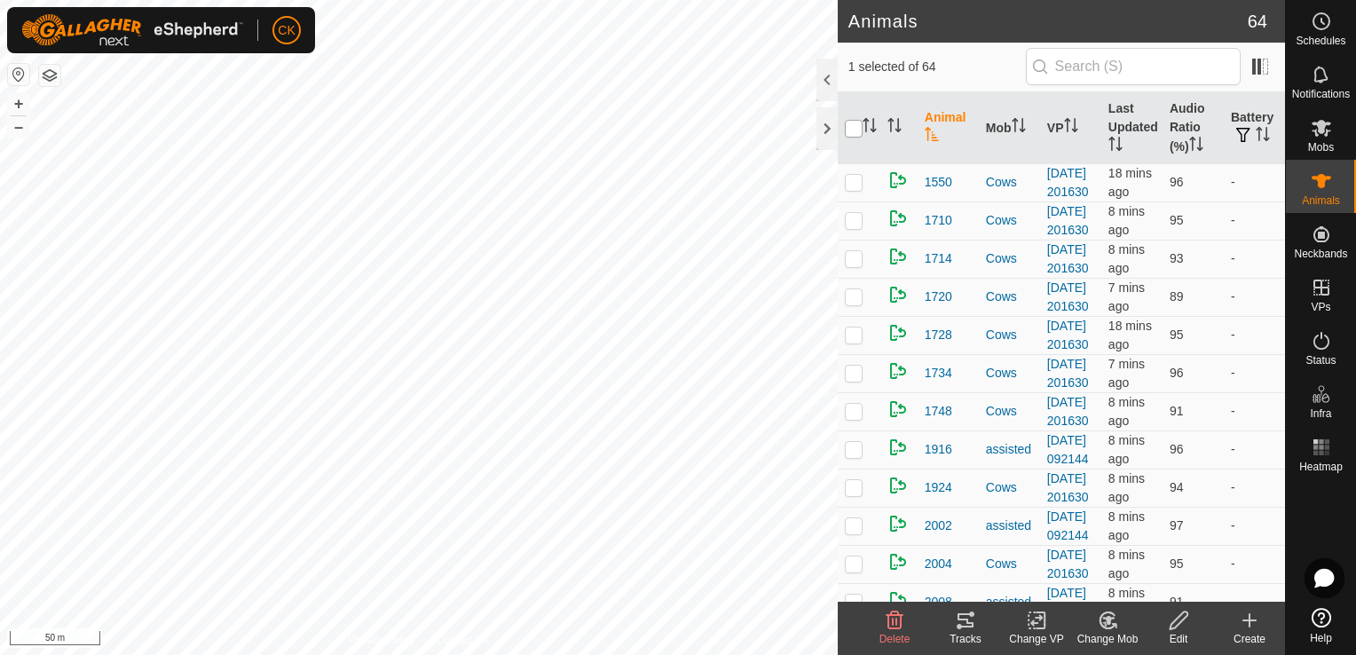
checkbox input "true"
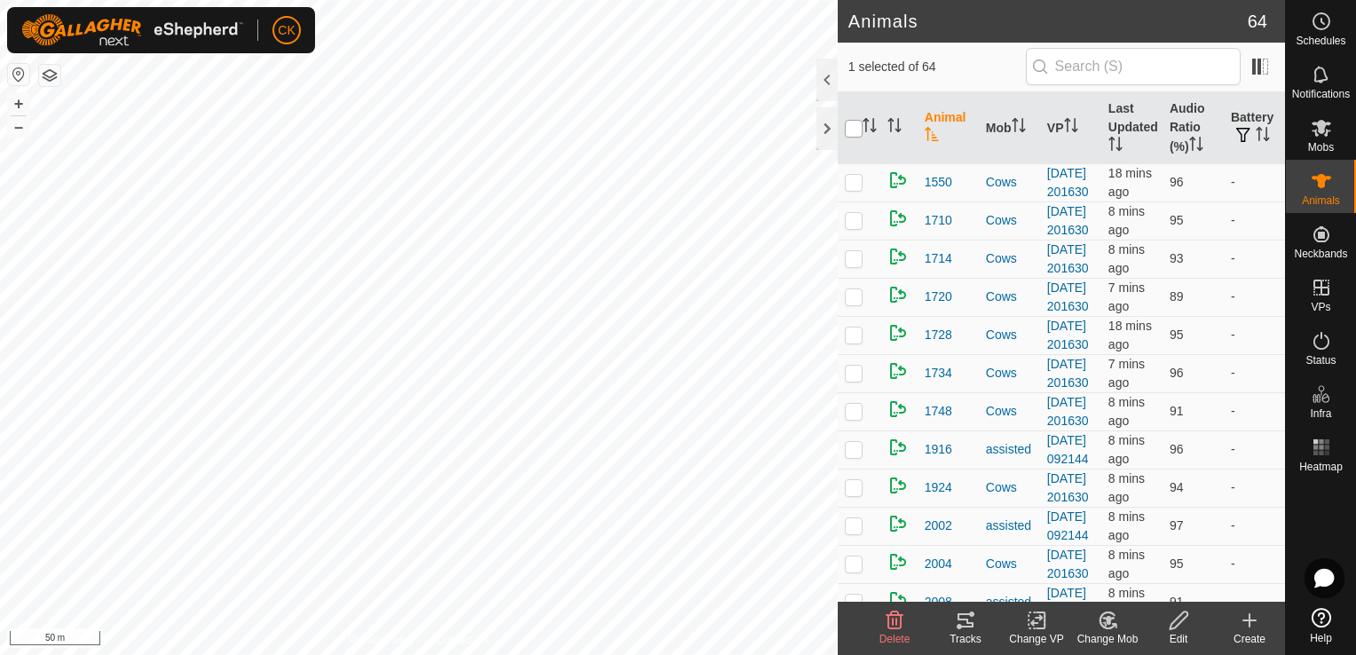
checkbox input "true"
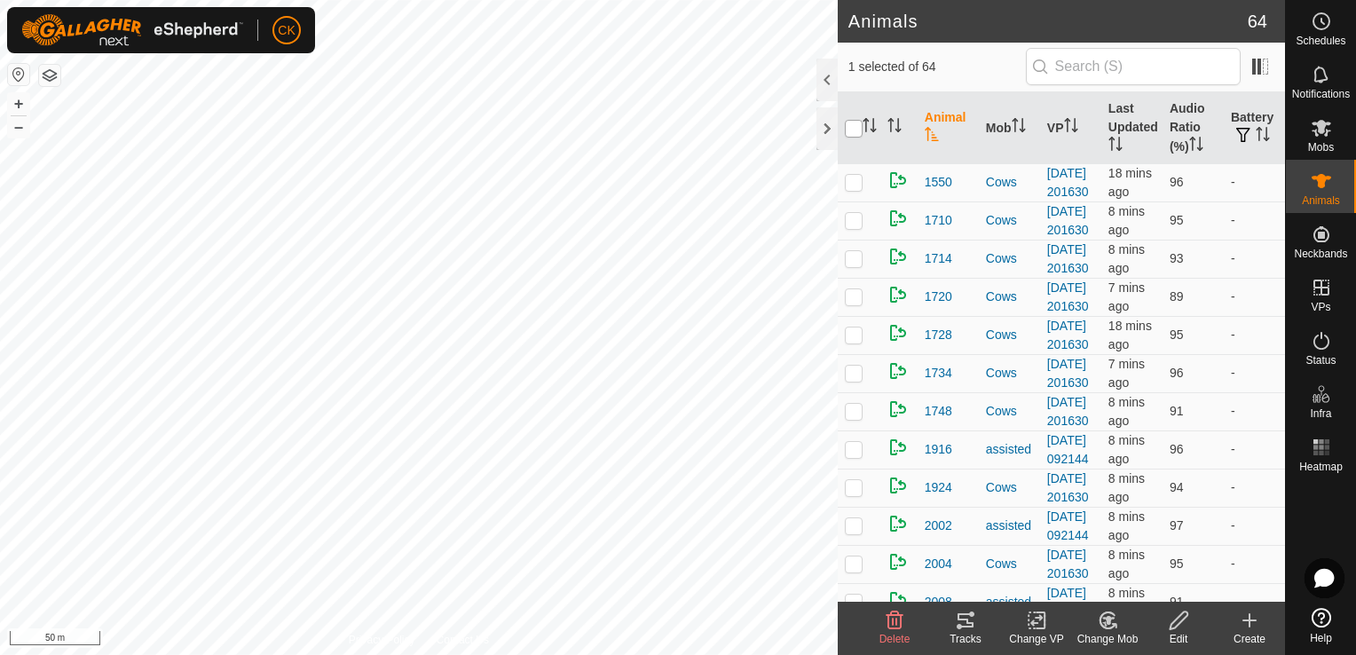
checkbox input "true"
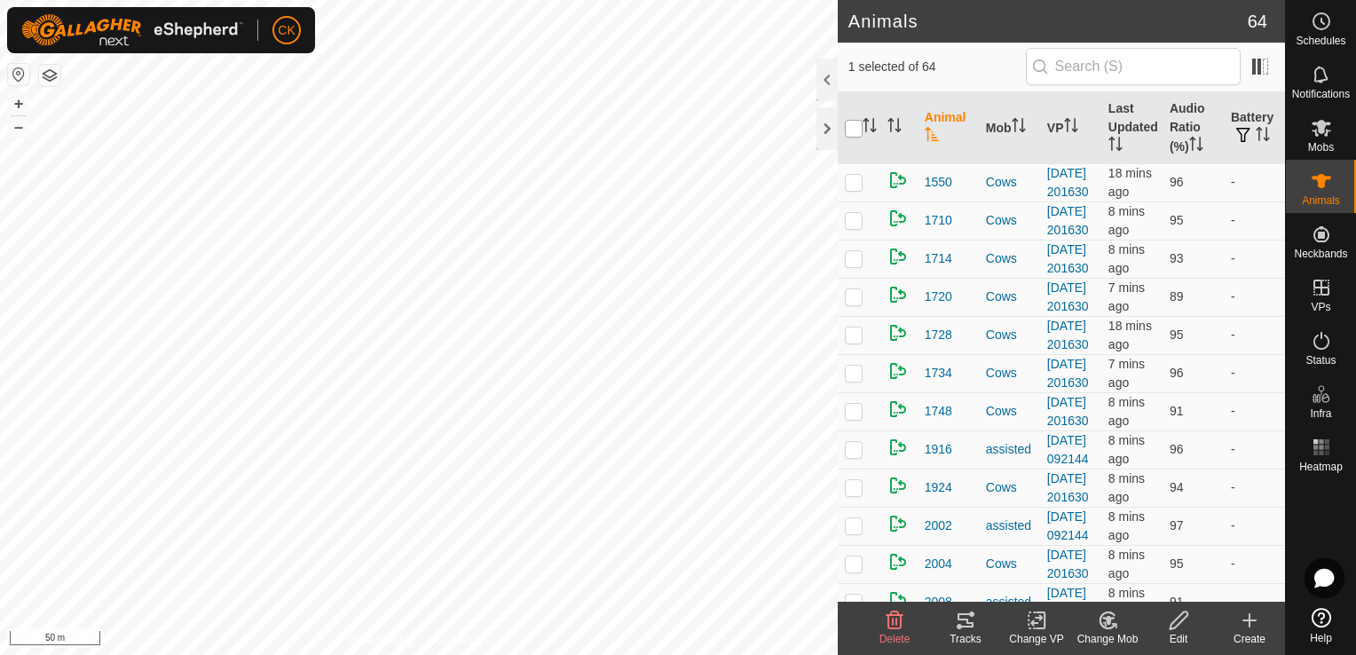
checkbox input "true"
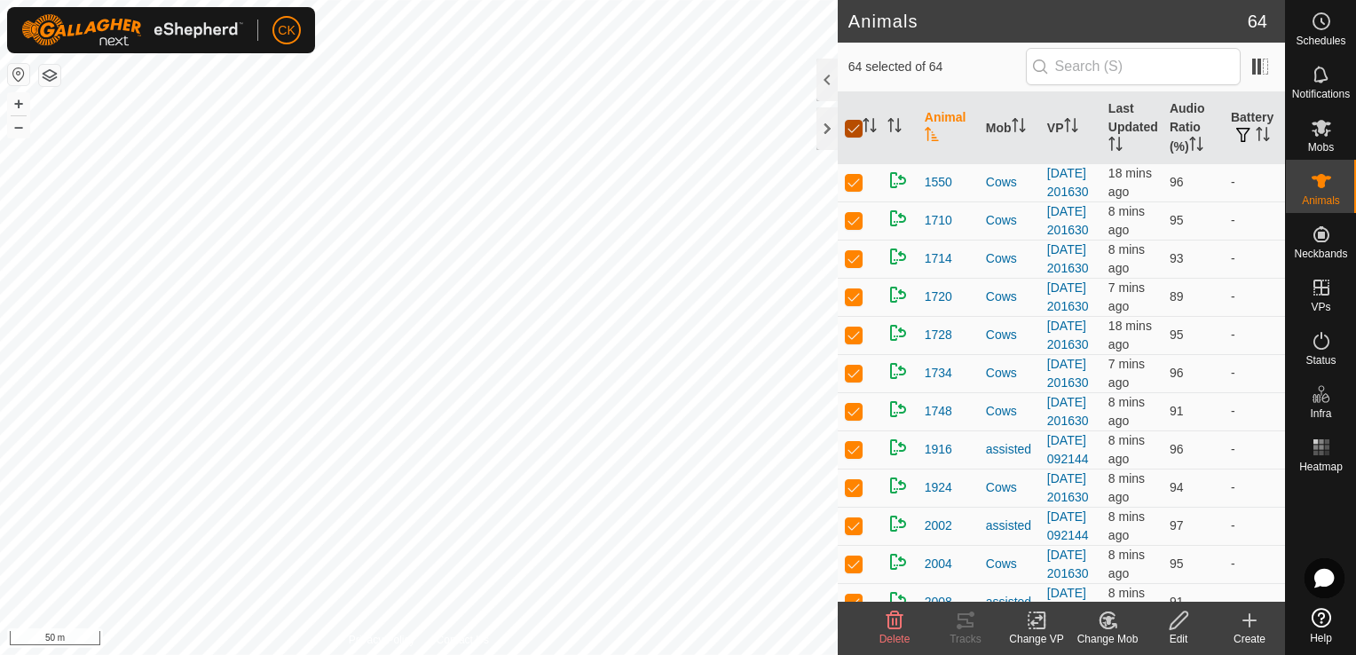
click at [850, 132] on input "checkbox" at bounding box center [854, 129] width 18 height 18
checkbox input "false"
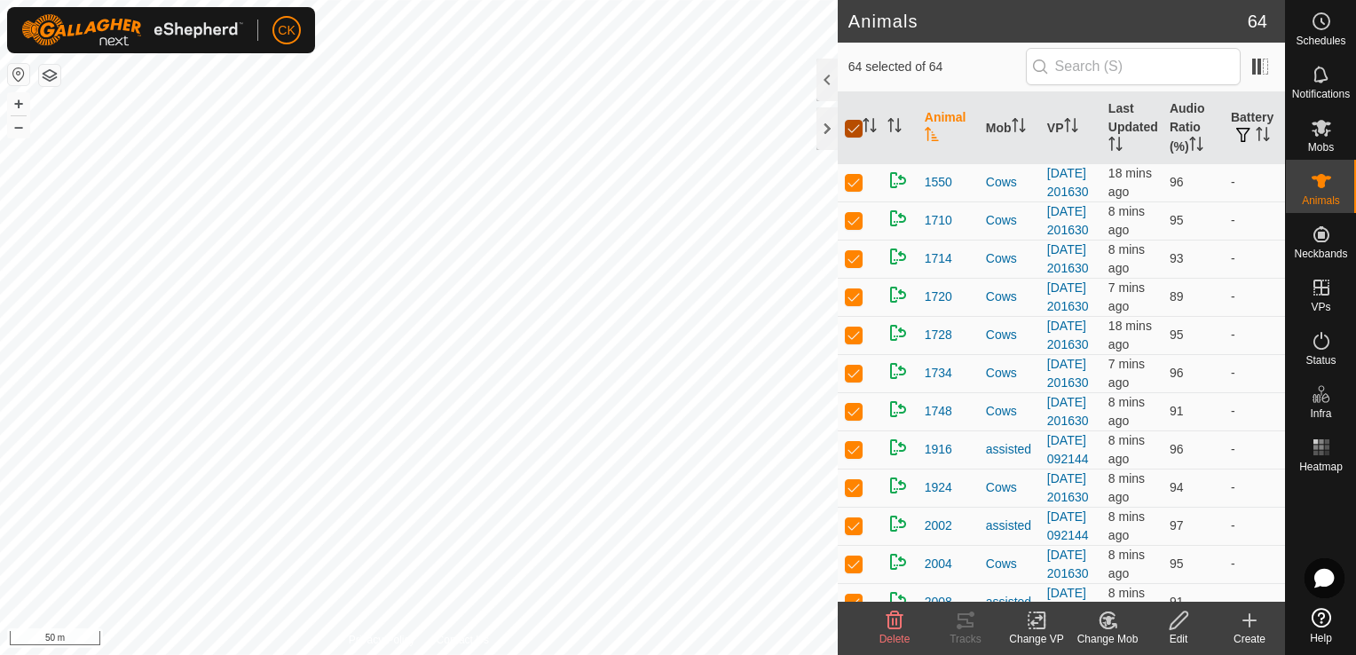
checkbox input "false"
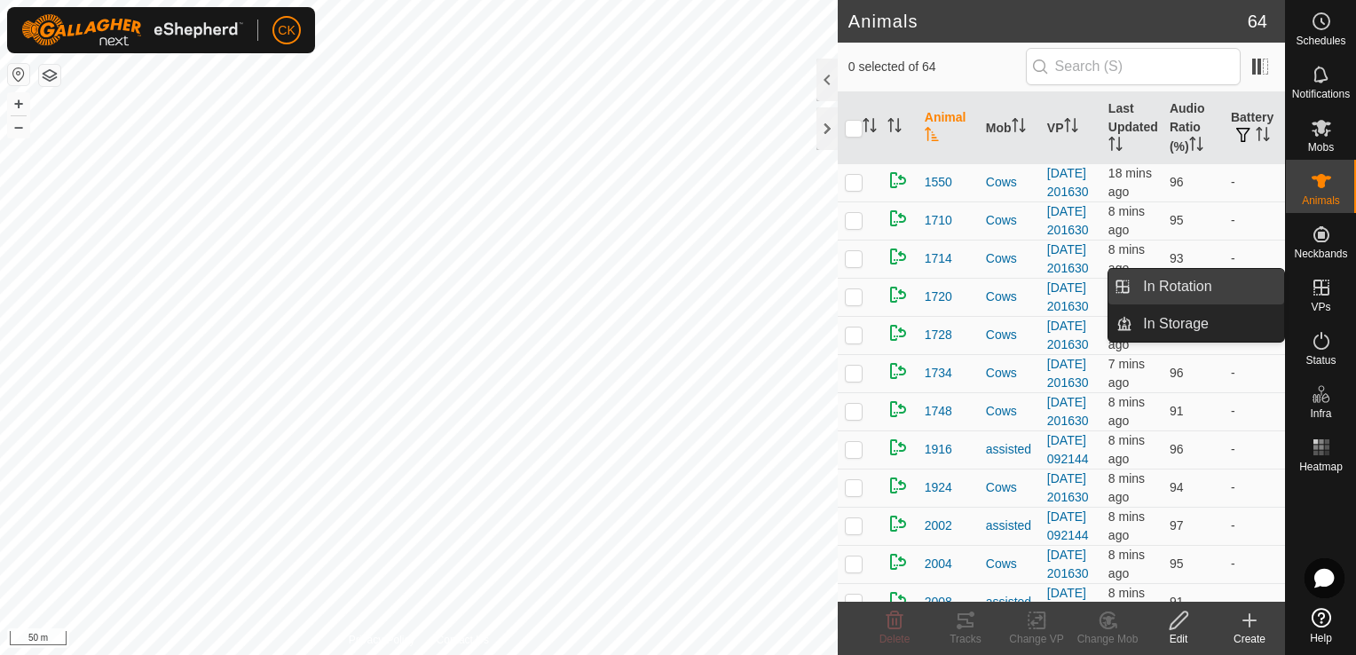
click at [1264, 274] on link "In Rotation" at bounding box center [1209, 287] width 152 height 36
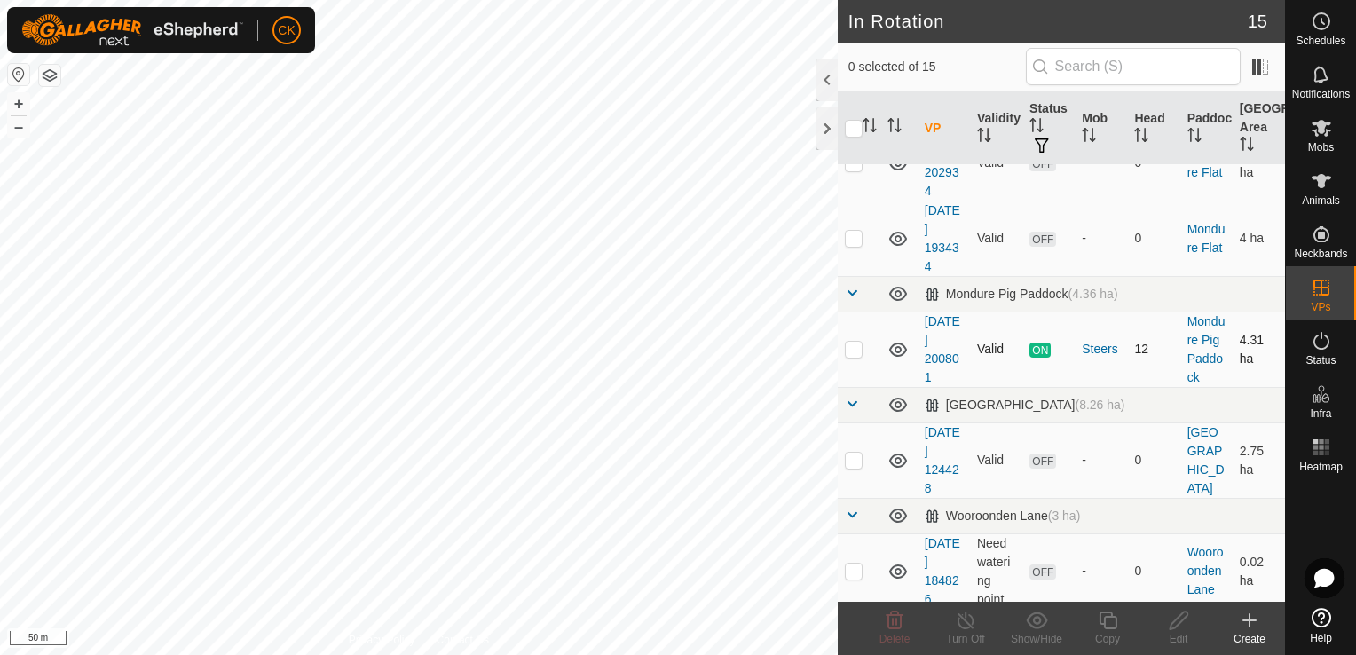
scroll to position [710, 0]
click at [847, 353] on p-checkbox at bounding box center [854, 348] width 18 height 14
click at [1107, 620] on icon at bounding box center [1108, 620] width 22 height 21
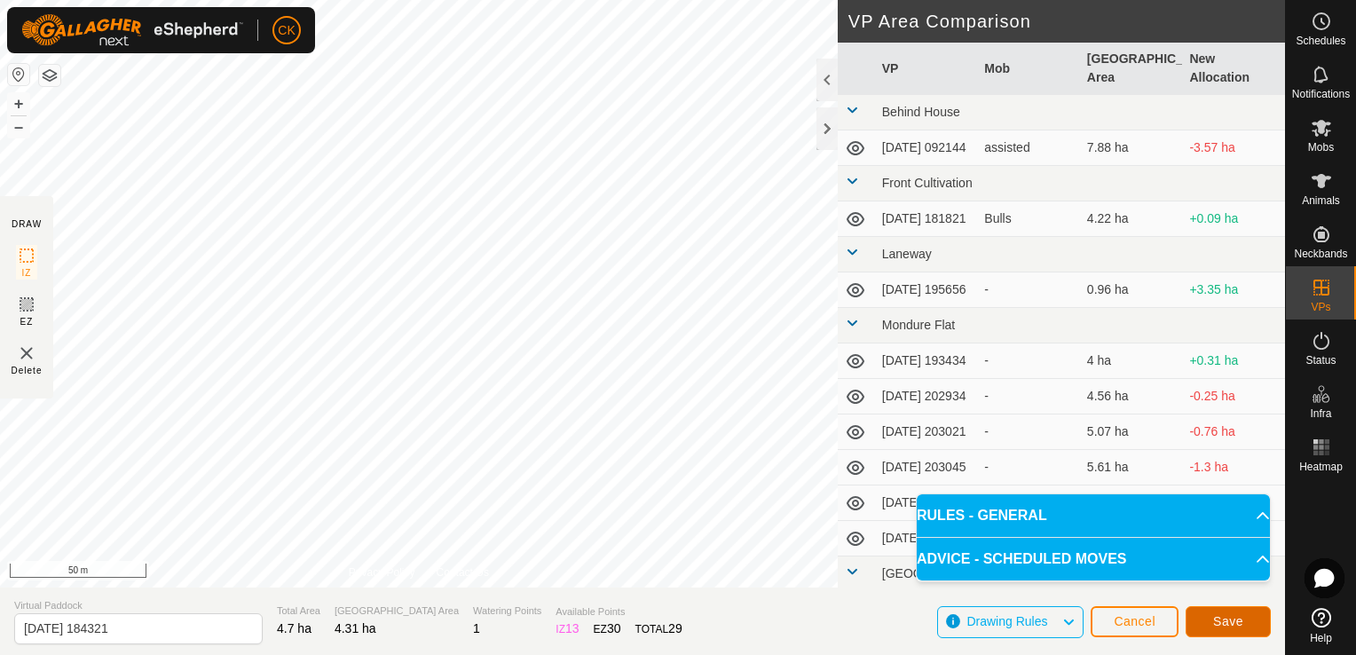
click at [1243, 618] on button "Save" at bounding box center [1228, 621] width 85 height 31
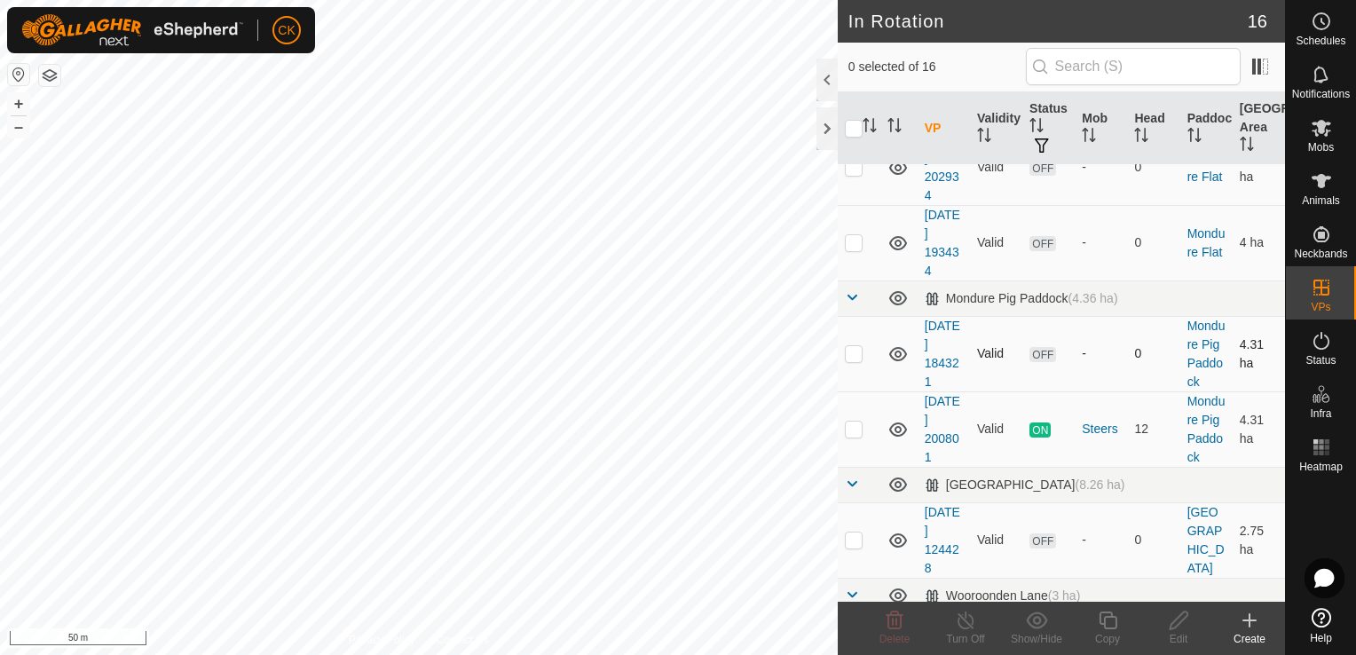
scroll to position [710, 0]
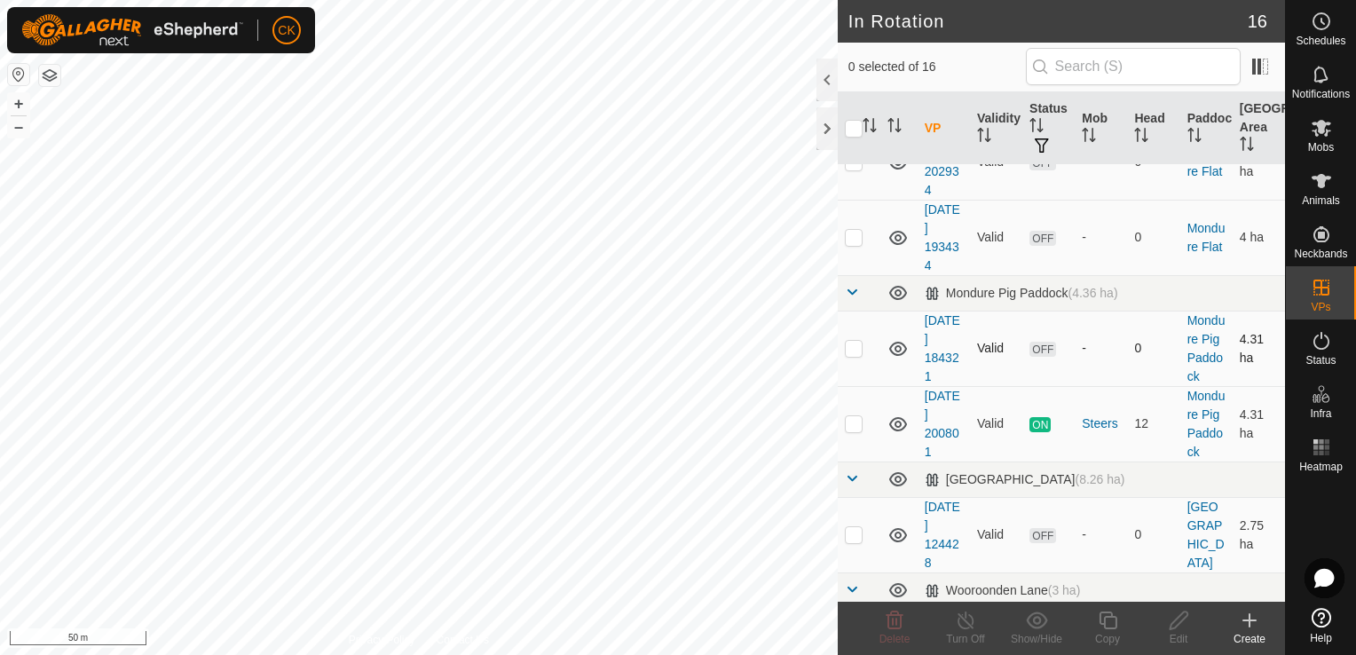
click at [853, 355] on p-checkbox at bounding box center [854, 348] width 18 height 14
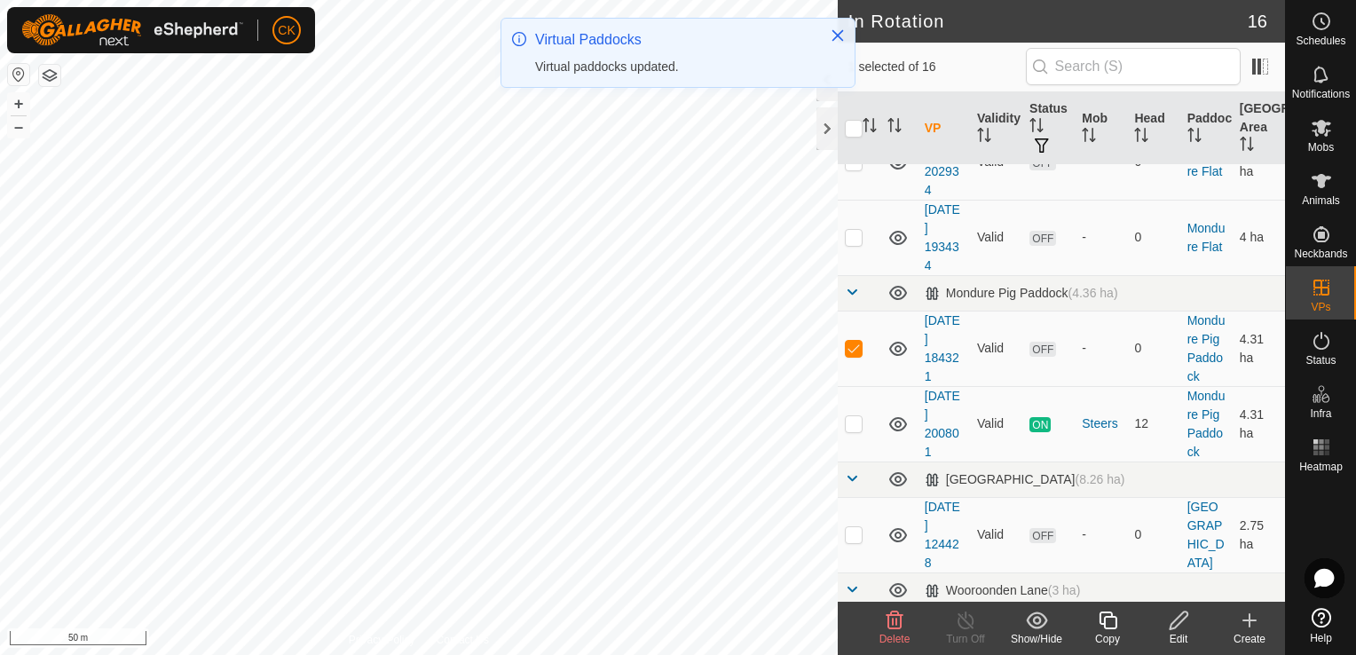
click at [853, 355] on p-checkbox at bounding box center [854, 348] width 18 height 14
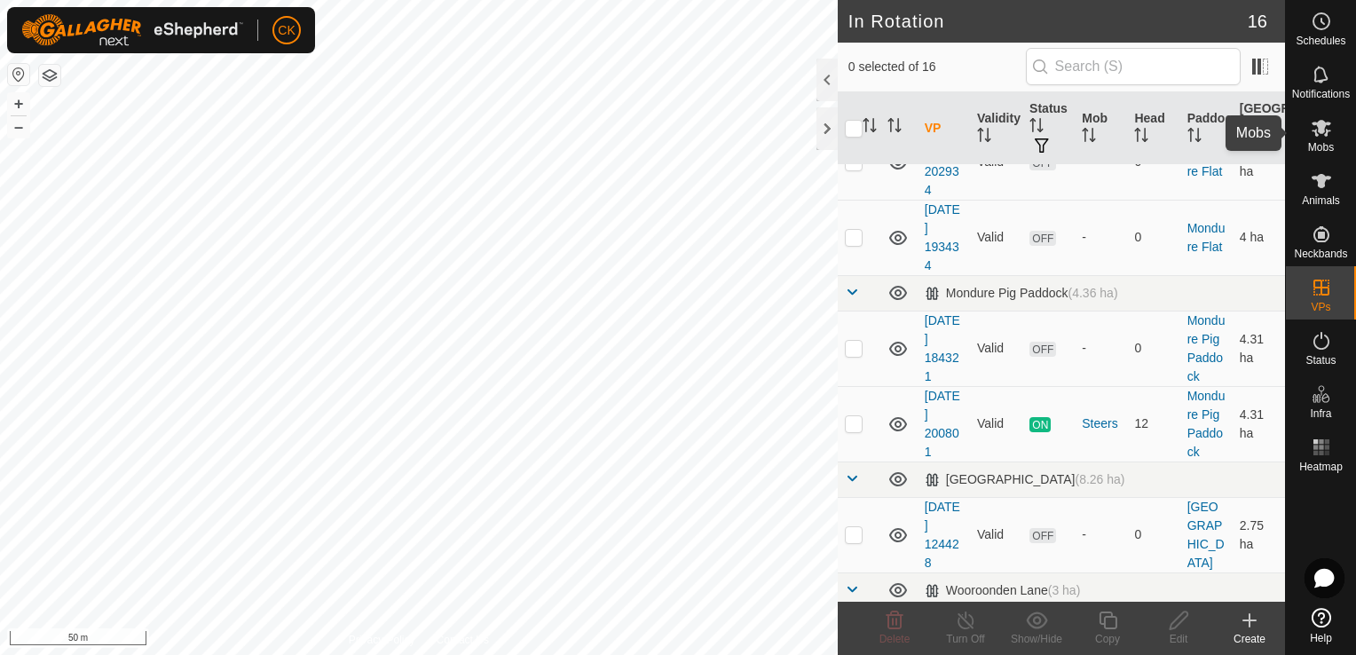
click at [1318, 123] on icon at bounding box center [1322, 128] width 20 height 17
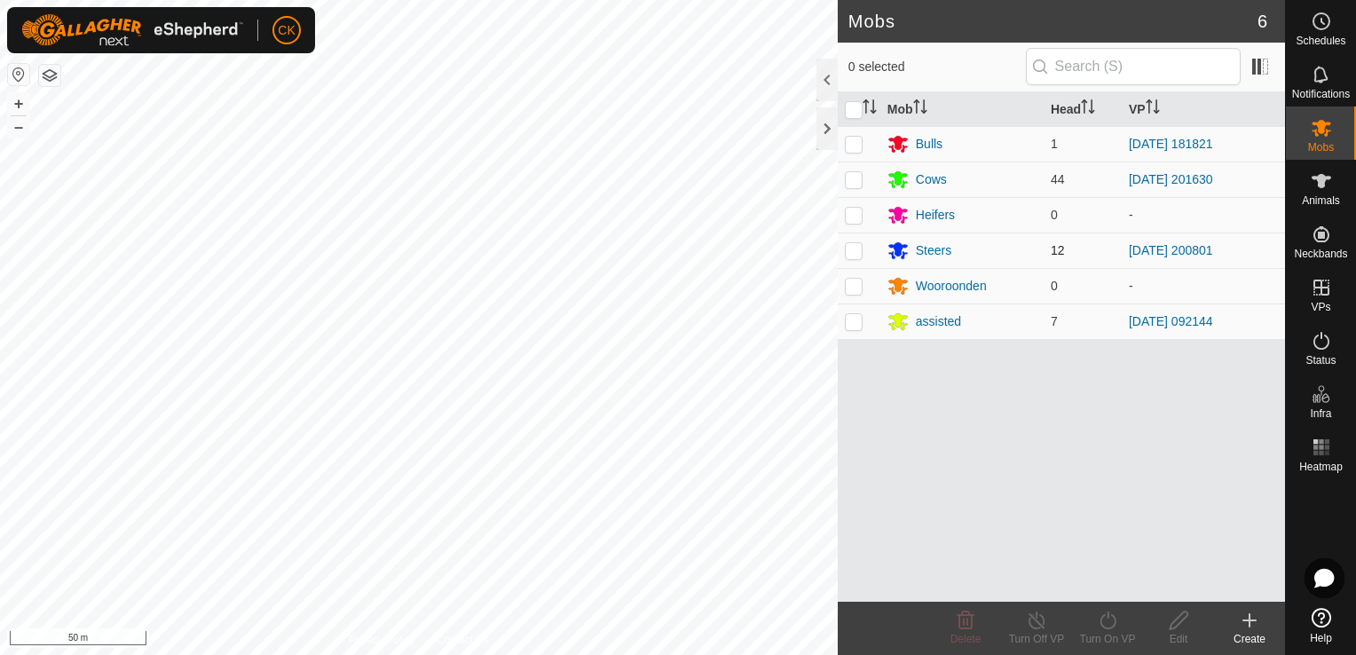
click at [854, 253] on p-checkbox at bounding box center [854, 250] width 18 height 14
click at [1107, 616] on icon at bounding box center [1108, 620] width 22 height 21
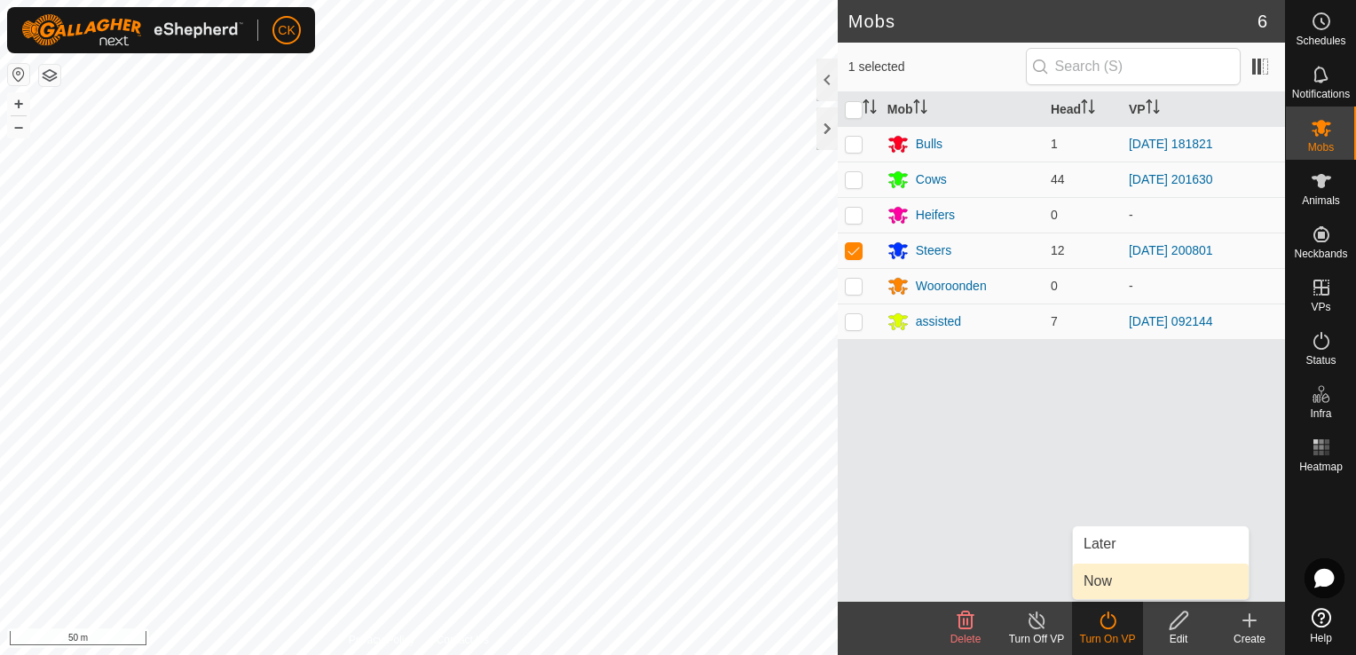
click at [1100, 576] on link "Now" at bounding box center [1161, 582] width 176 height 36
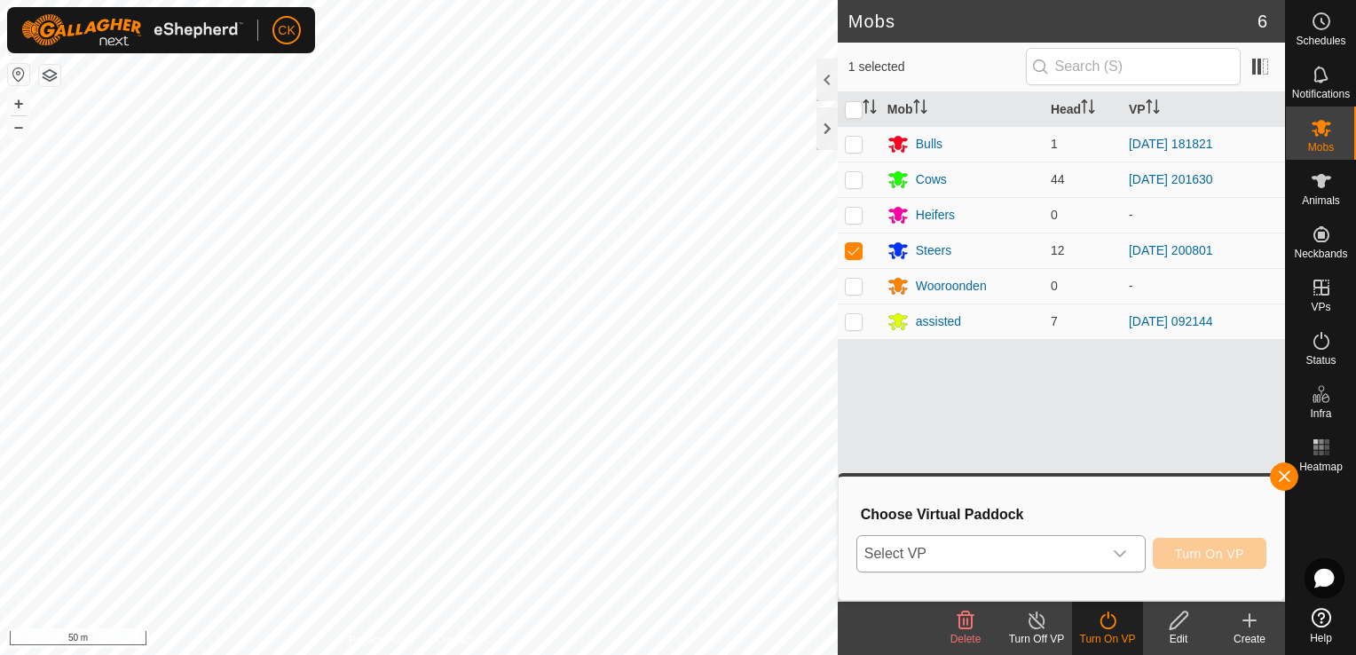
click at [1127, 551] on icon "dropdown trigger" at bounding box center [1120, 554] width 14 height 14
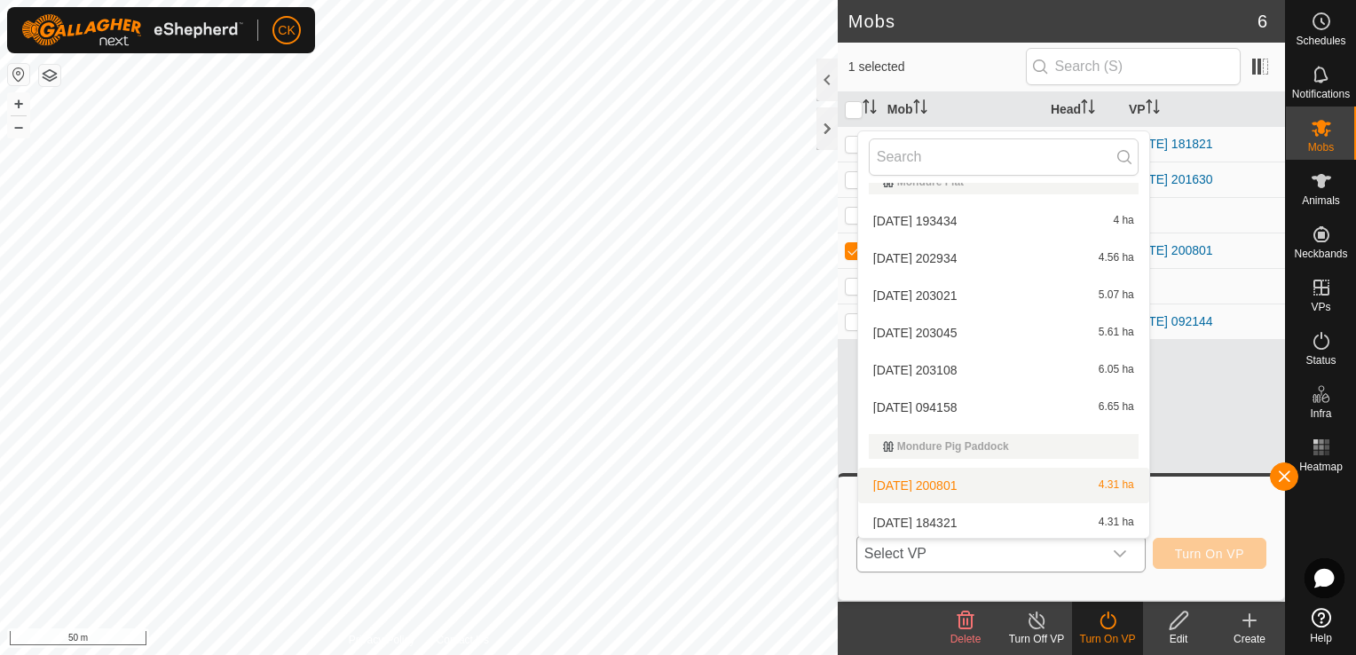
scroll to position [296, 0]
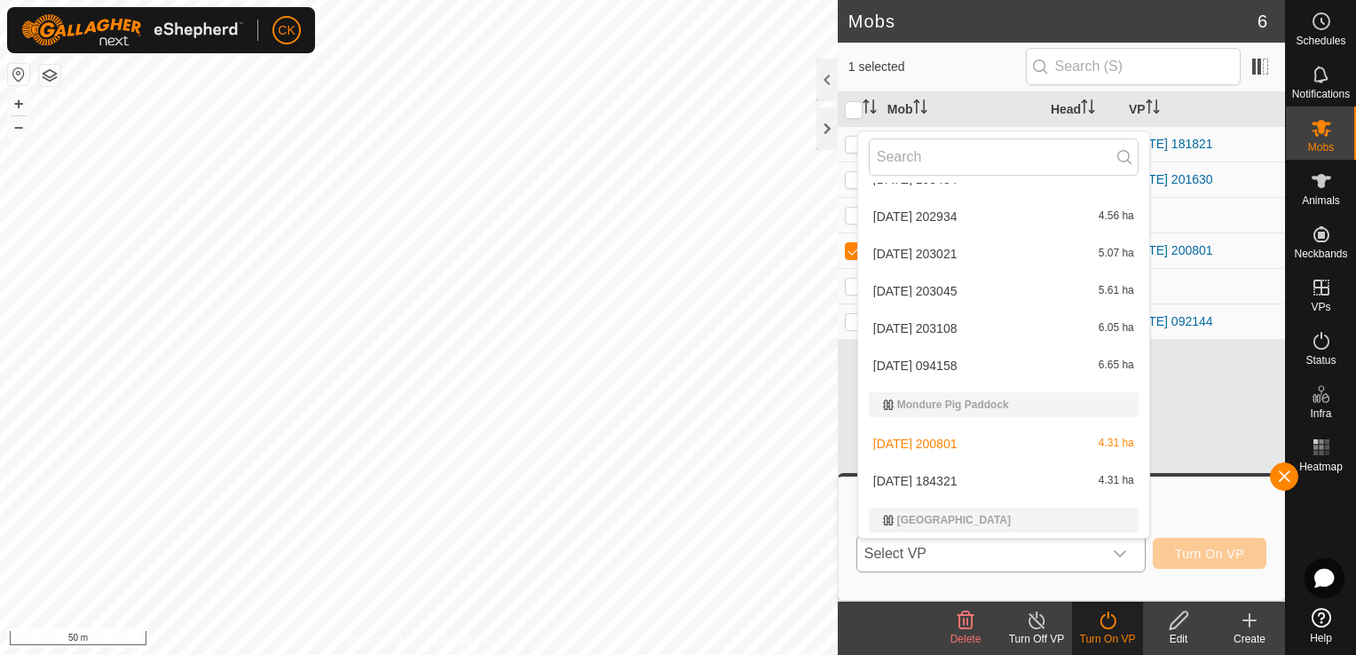
click at [957, 481] on li "[DATE] 184321 4.31 ha" at bounding box center [1003, 481] width 291 height 36
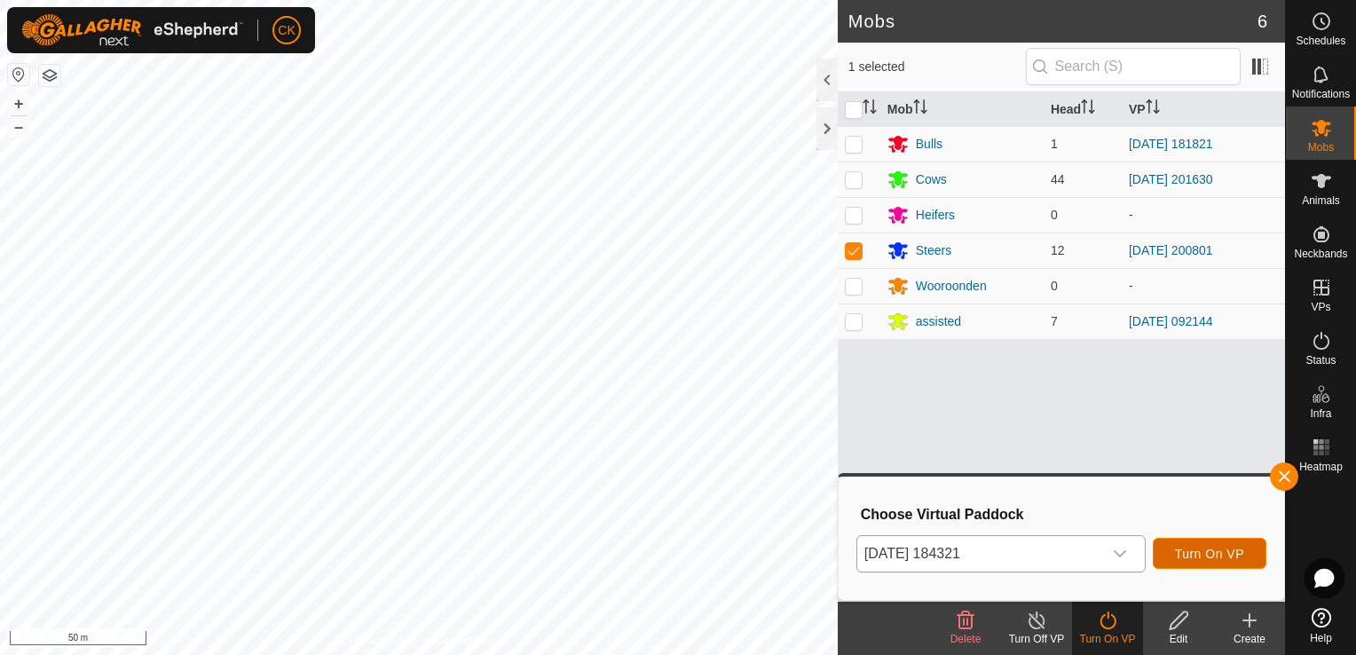
click at [1188, 552] on span "Turn On VP" at bounding box center [1209, 554] width 69 height 14
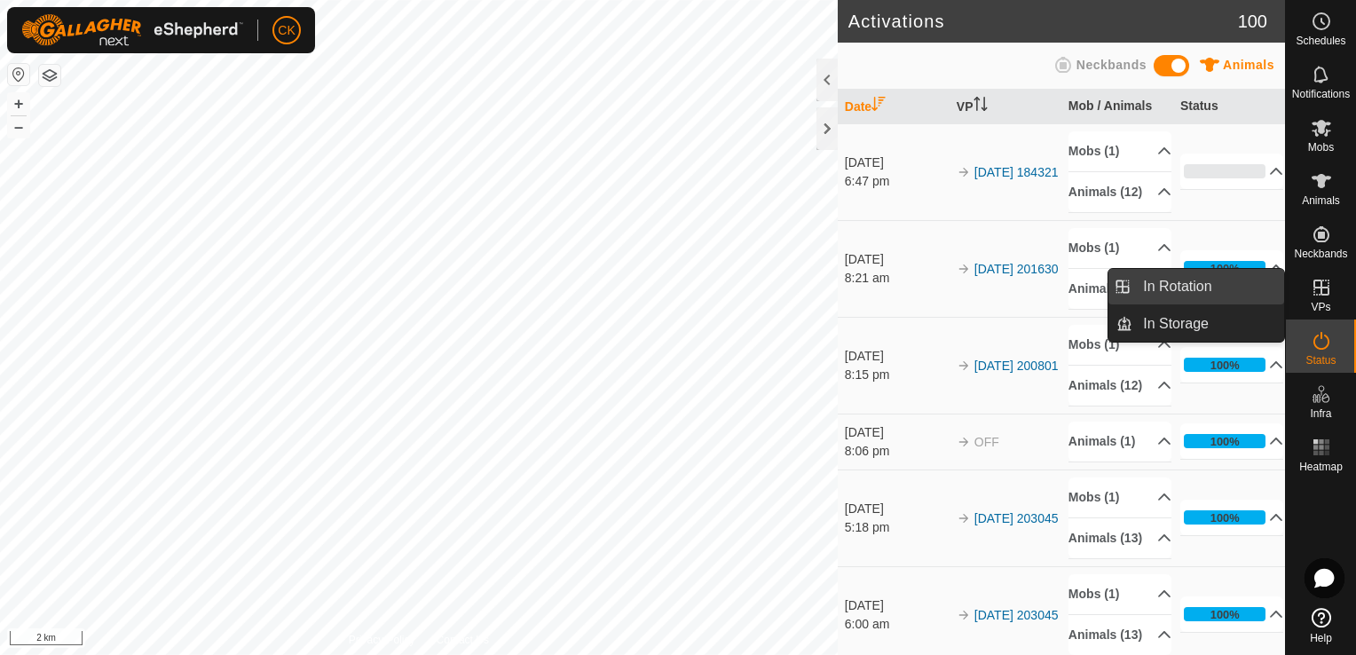
click at [1221, 286] on link "In Rotation" at bounding box center [1209, 287] width 152 height 36
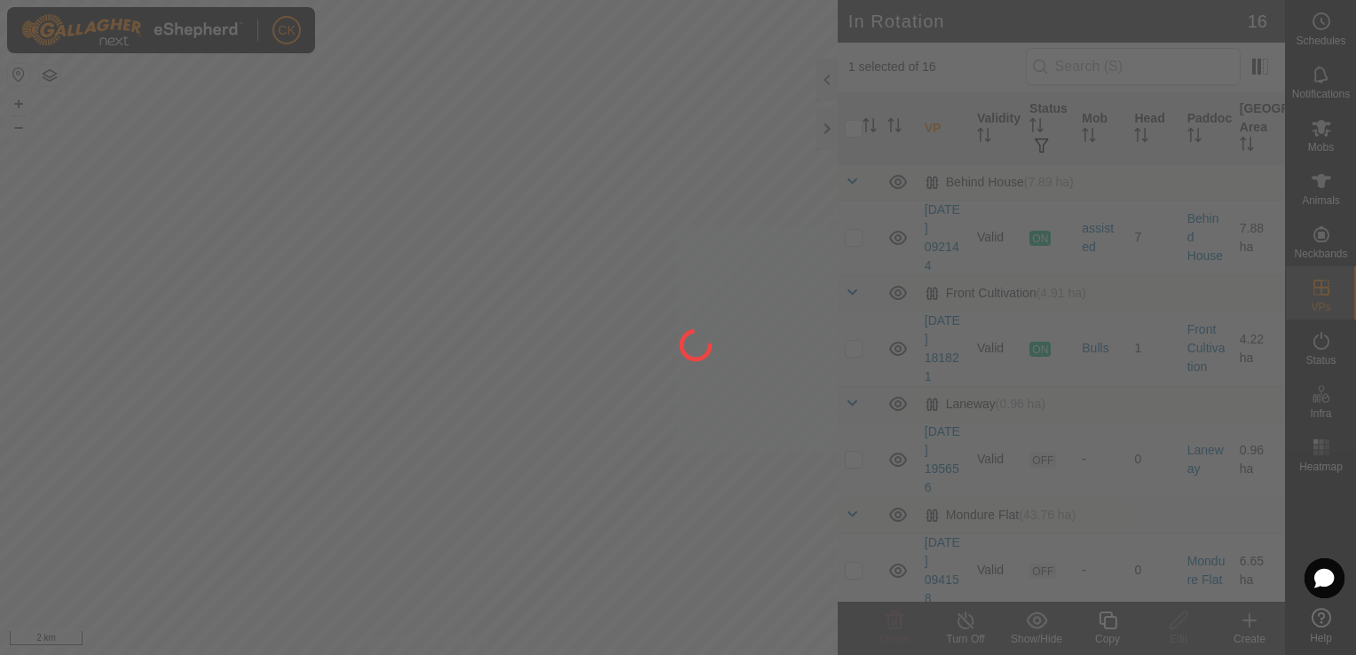
click at [852, 130] on div at bounding box center [678, 327] width 1356 height 655
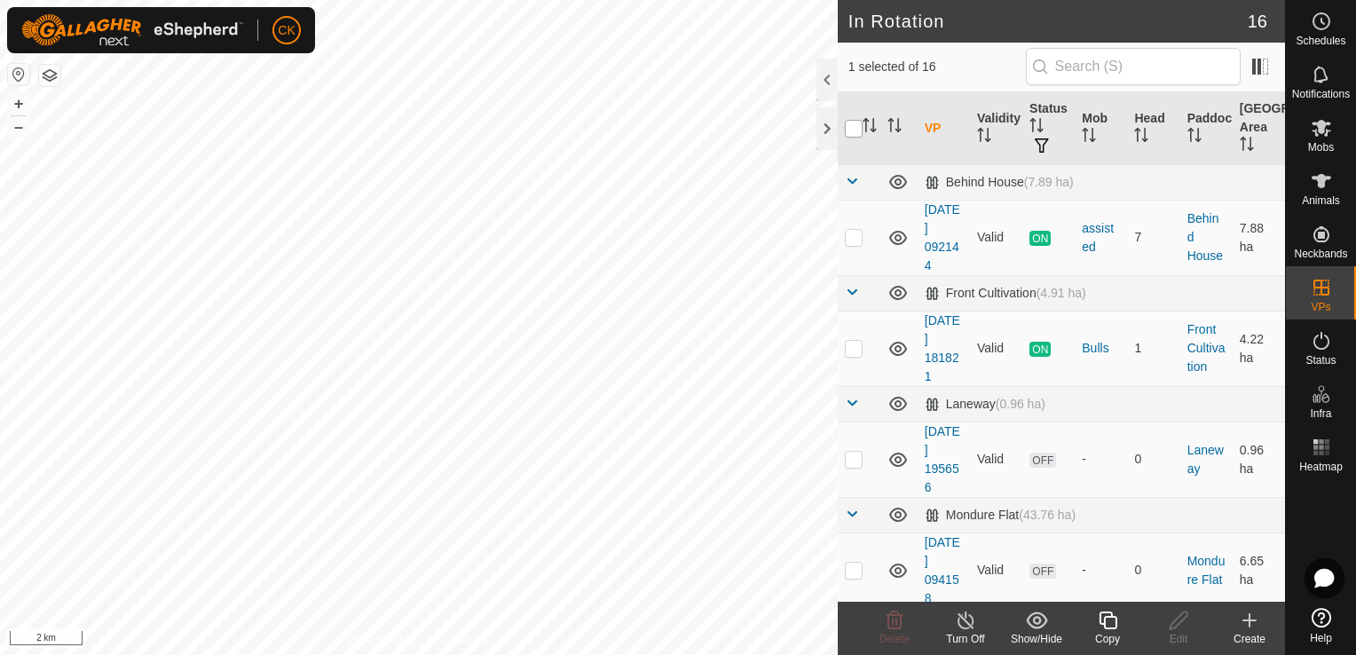
click at [852, 126] on input "checkbox" at bounding box center [854, 129] width 18 height 18
click at [1321, 180] on icon at bounding box center [1322, 181] width 20 height 14
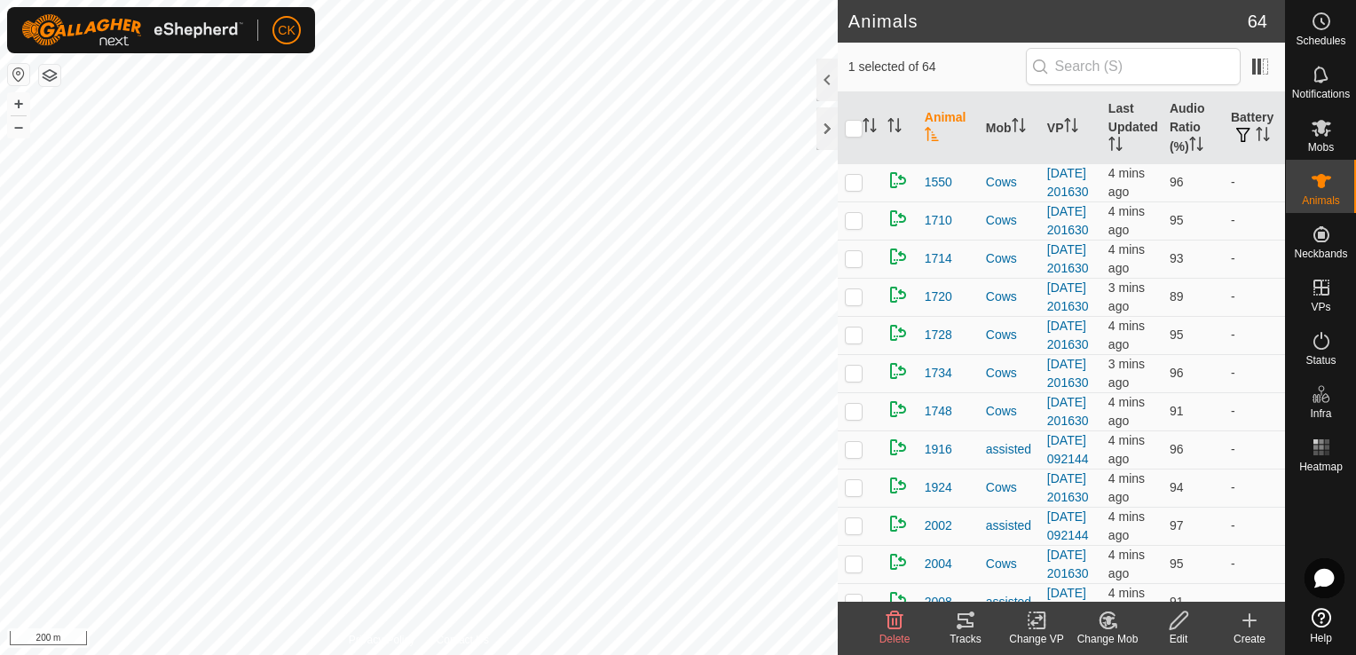
click at [967, 621] on icon at bounding box center [966, 620] width 16 height 14
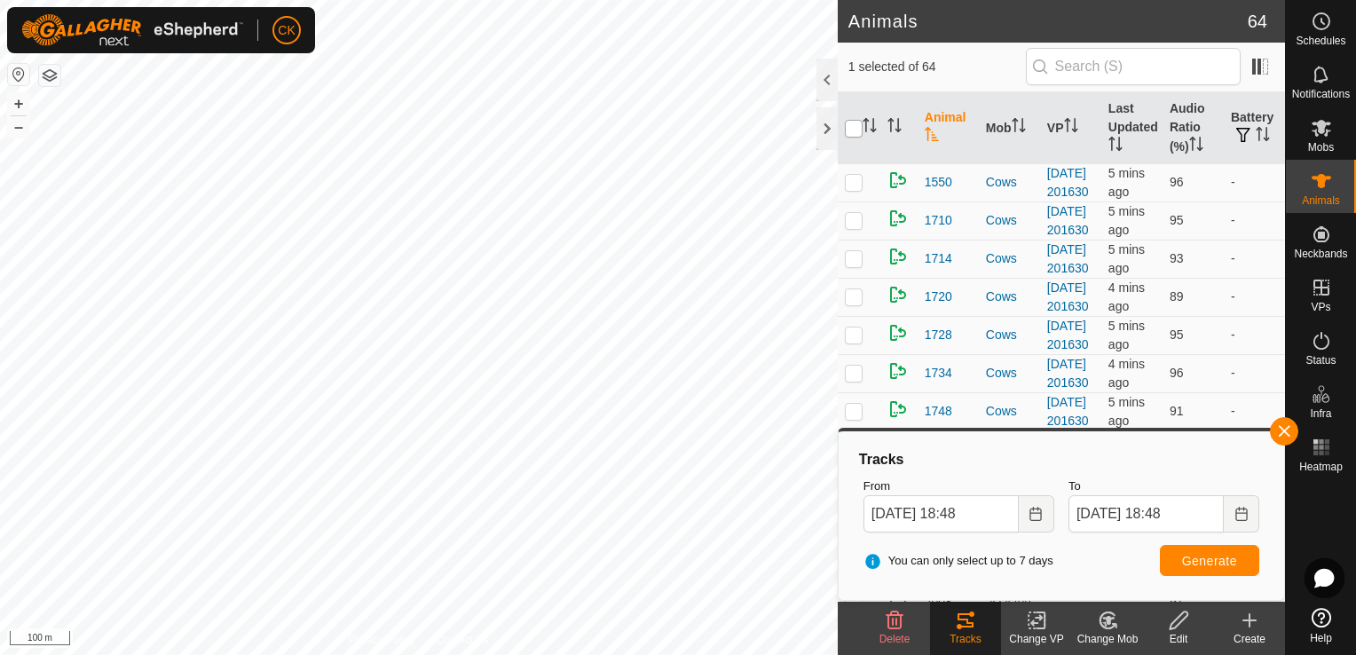
click at [856, 123] on input "checkbox" at bounding box center [854, 129] width 18 height 18
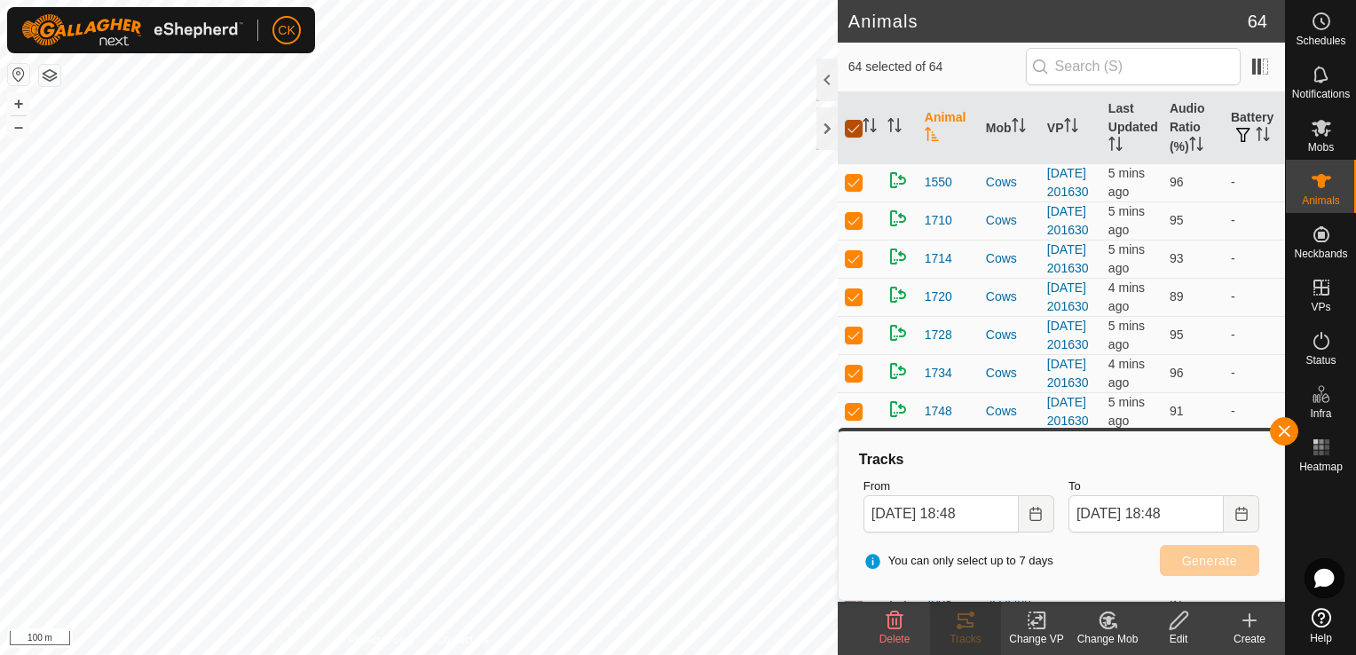
click at [855, 126] on input "checkbox" at bounding box center [854, 129] width 18 height 18
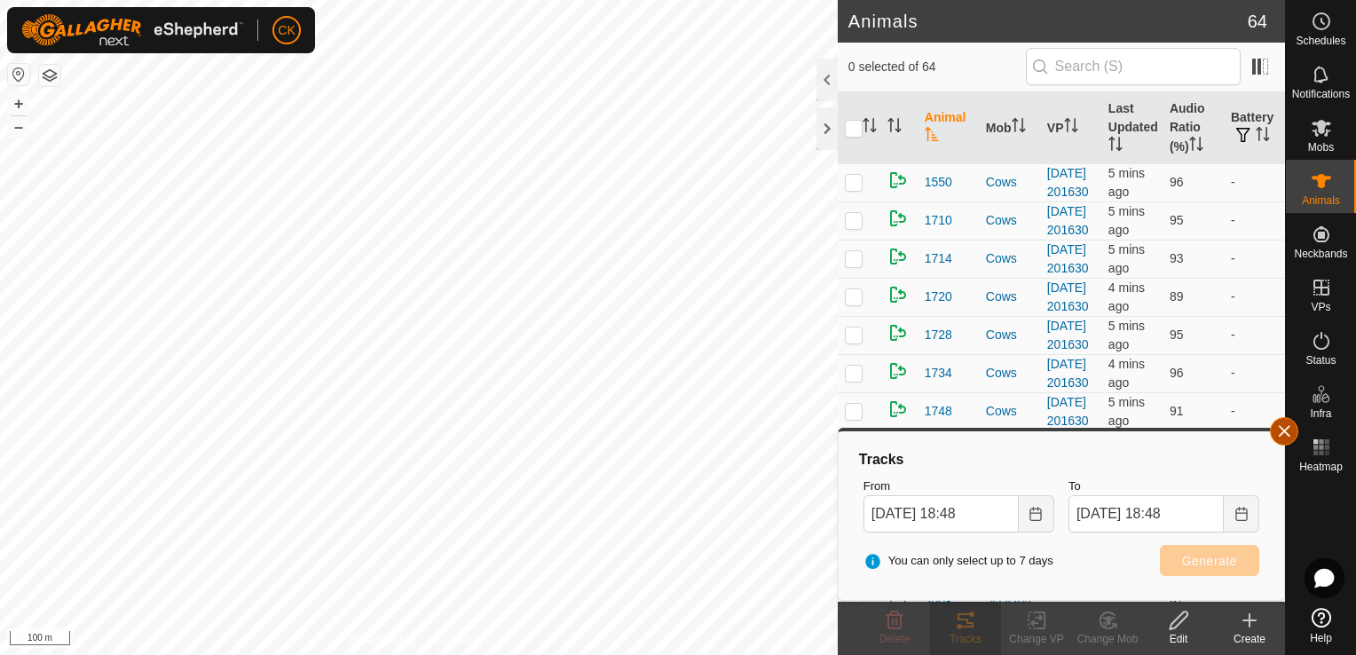
click at [1275, 425] on button "button" at bounding box center [1284, 431] width 28 height 28
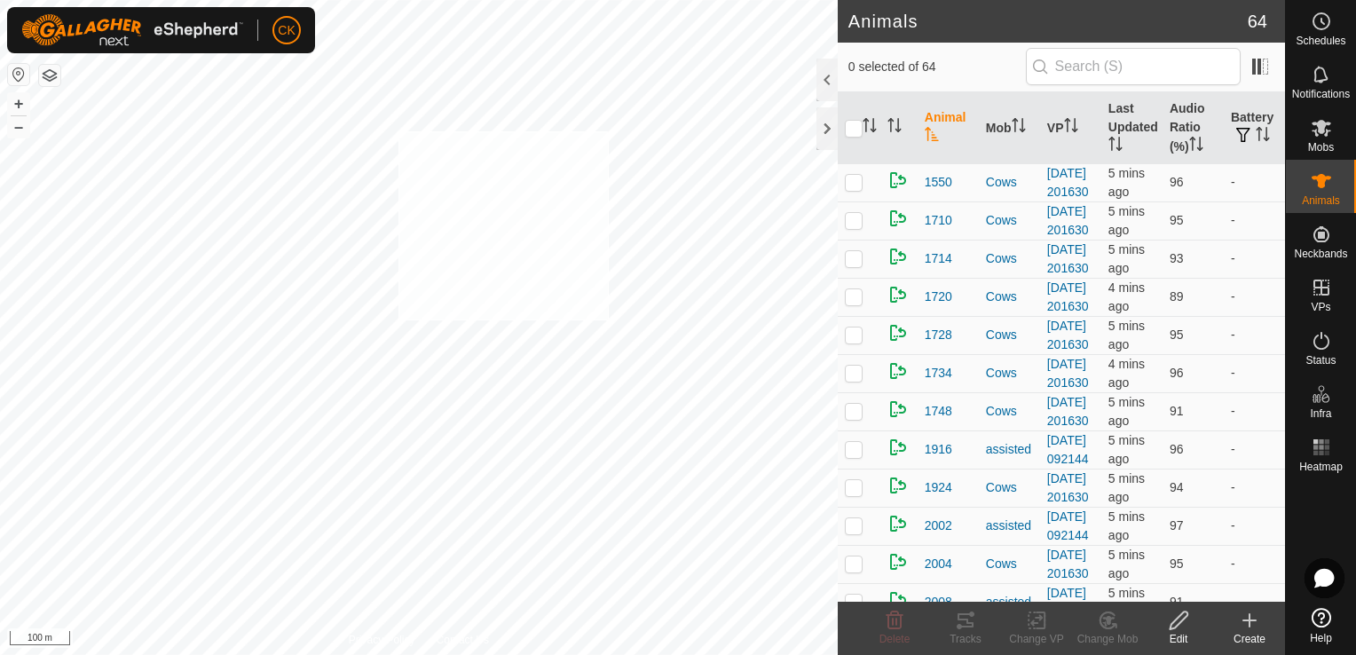
click at [398, 131] on div "2112 3750953048 Cows [DATE] 201630 + – ⇧ i 100 m" at bounding box center [419, 327] width 838 height 655
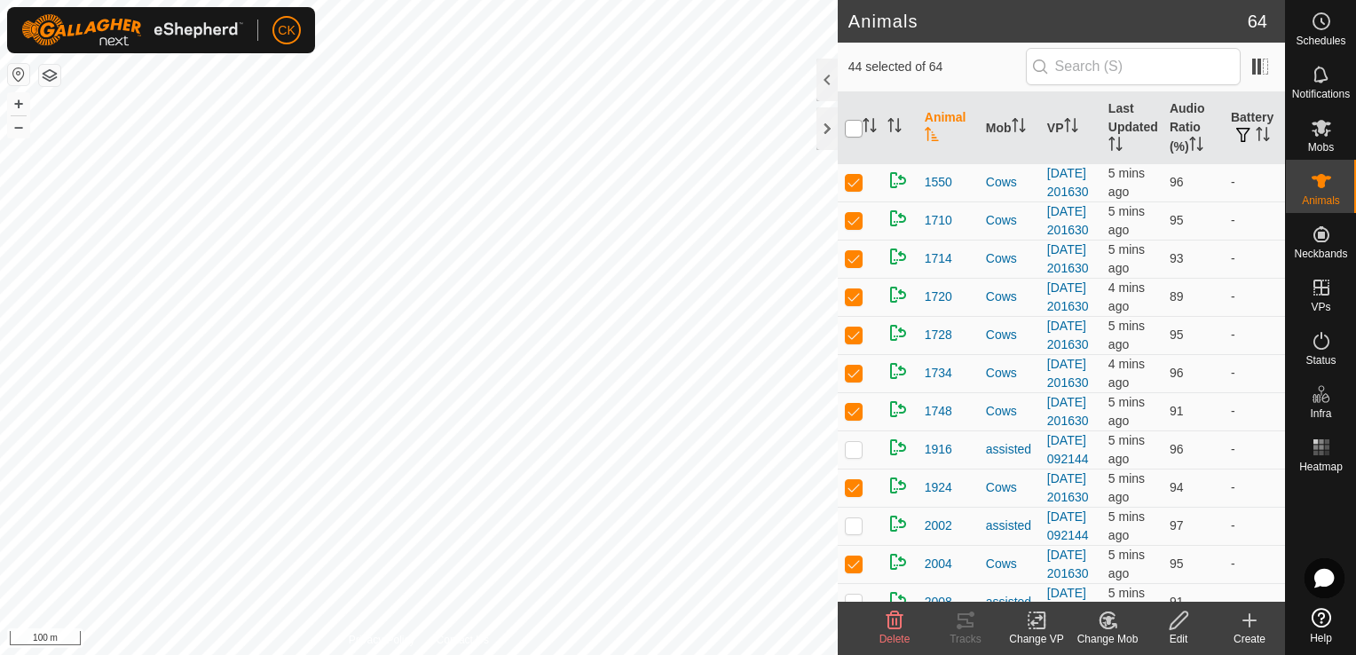
click at [852, 123] on input "checkbox" at bounding box center [854, 129] width 18 height 18
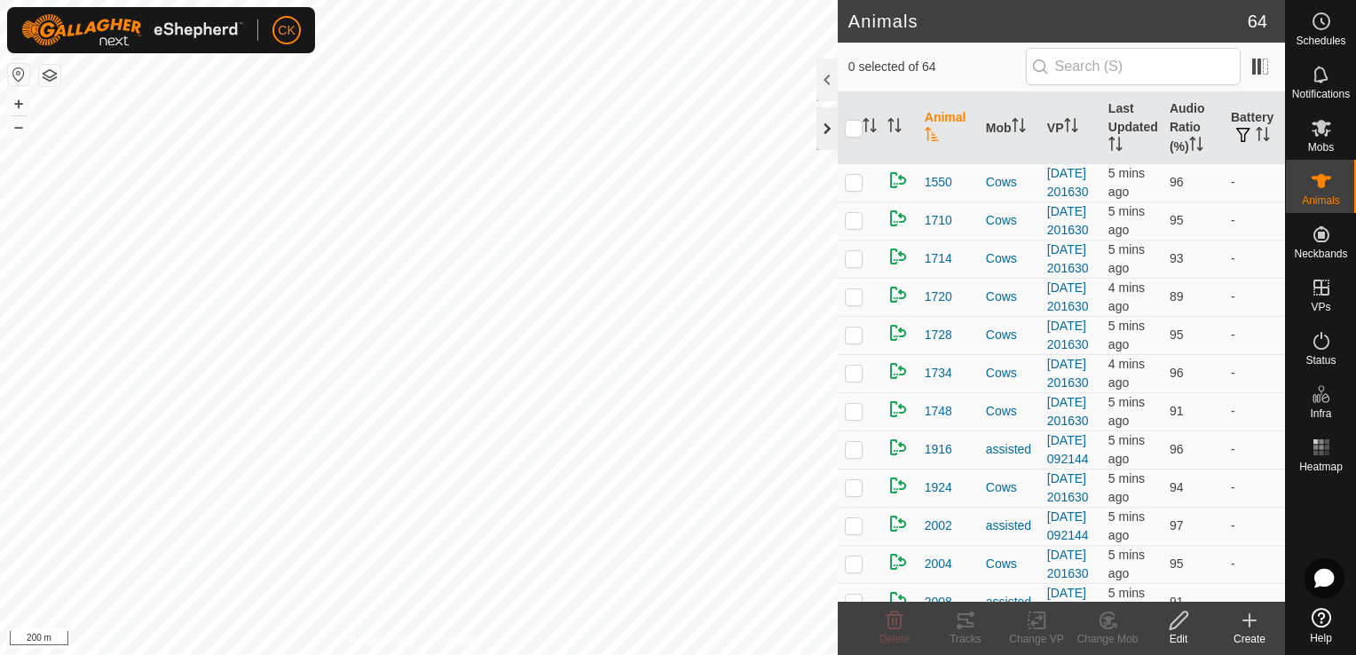
click at [825, 134] on div at bounding box center [827, 128] width 21 height 43
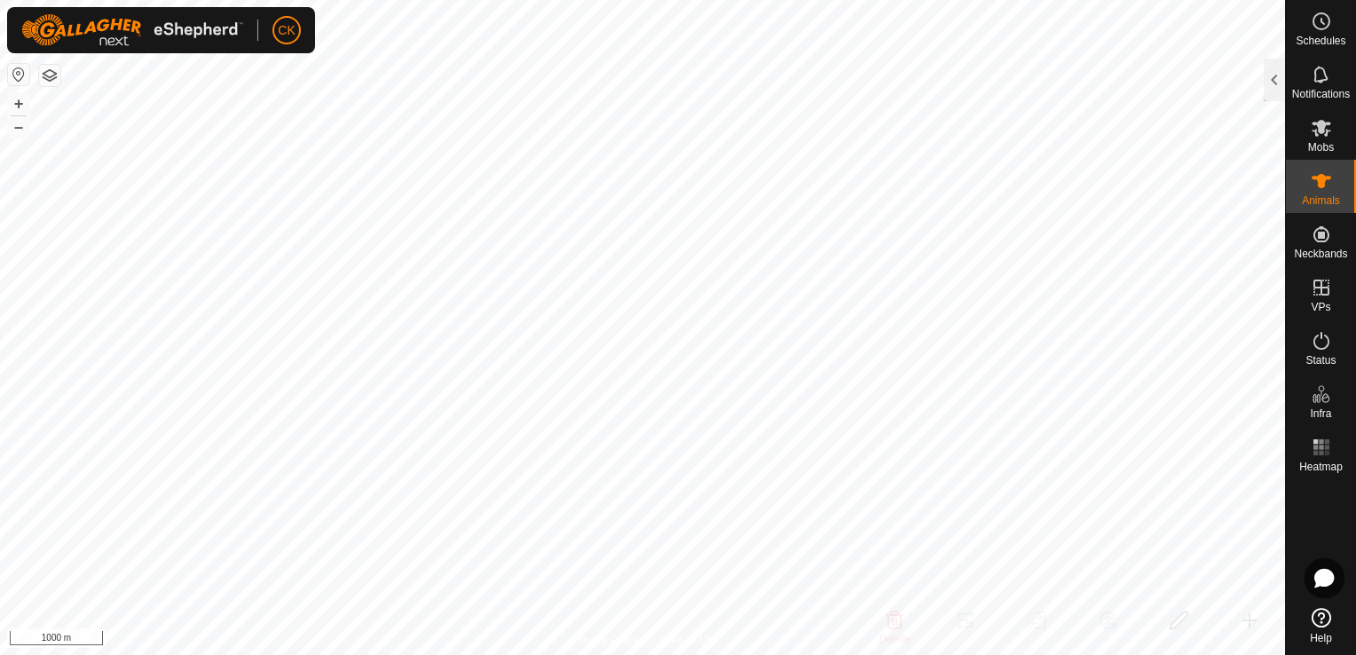
click at [224, 37] on div "CK Schedules Notifications Mobs Animals Neckbands VPs Status Infra Heatmap Help…" at bounding box center [678, 327] width 1356 height 655
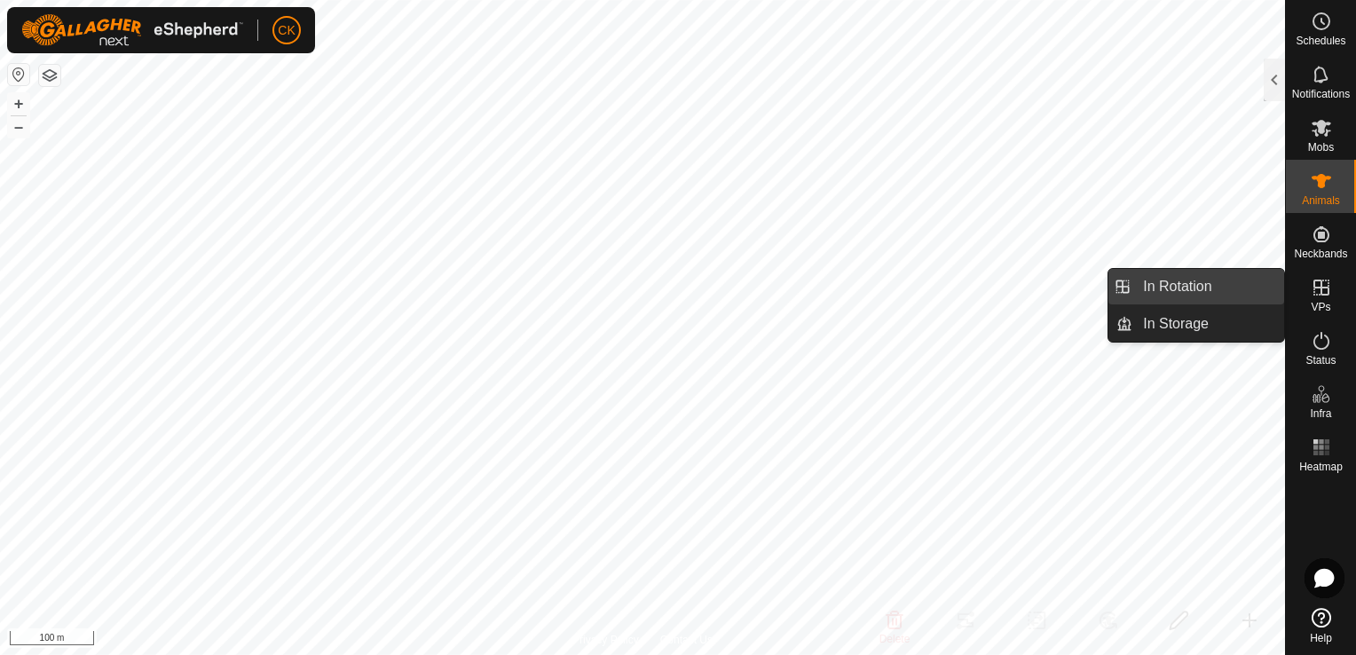
click at [1253, 286] on link "In Rotation" at bounding box center [1209, 287] width 152 height 36
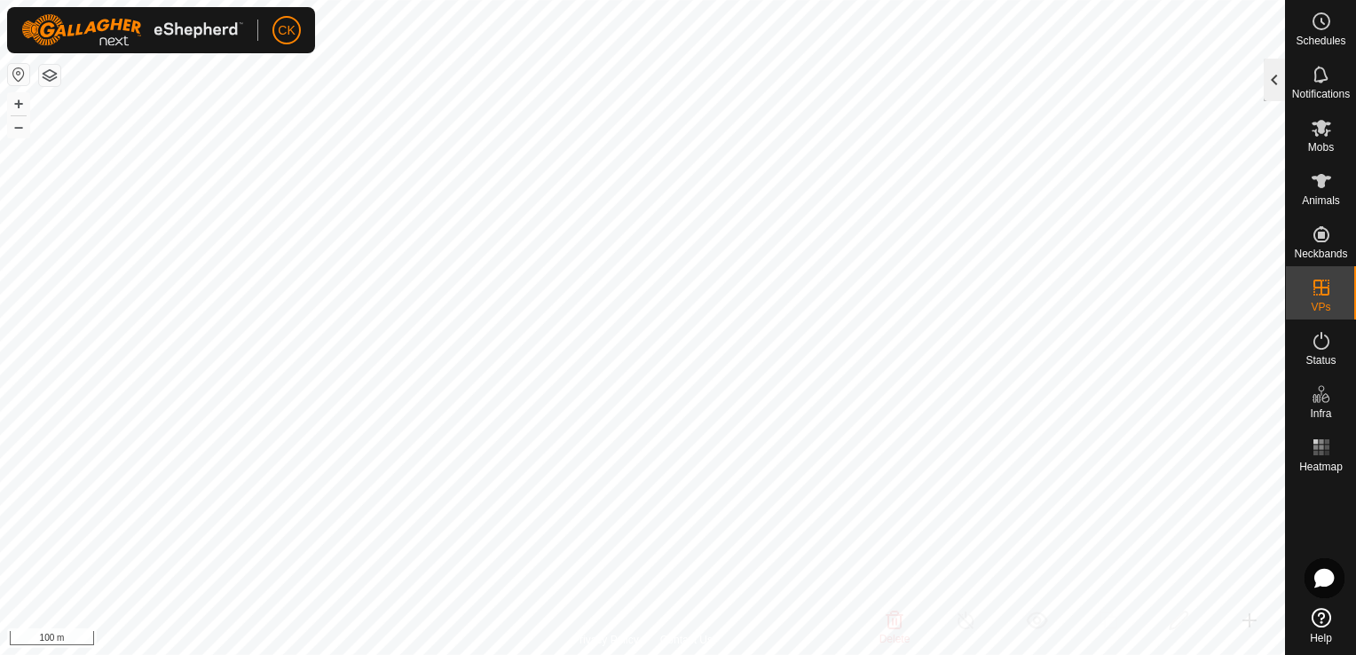
click at [1269, 76] on div at bounding box center [1274, 80] width 21 height 43
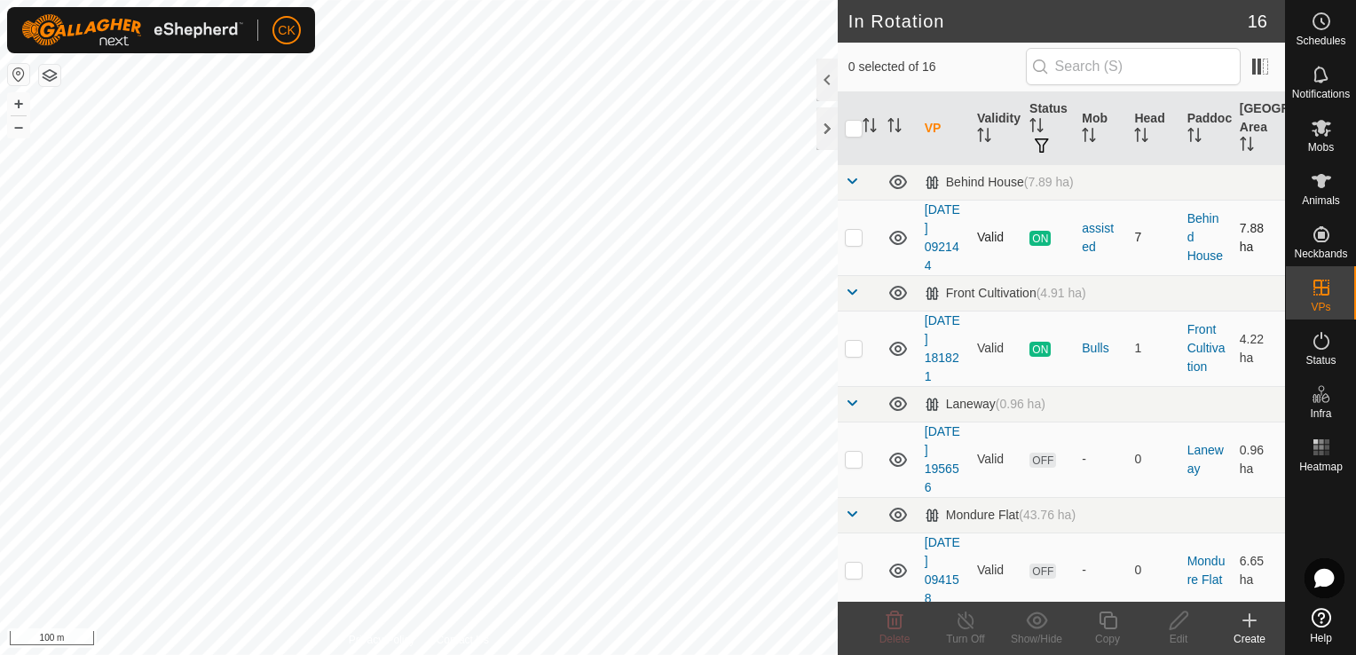
click at [852, 236] on p-checkbox at bounding box center [854, 237] width 18 height 14
click at [1109, 620] on icon at bounding box center [1108, 620] width 22 height 21
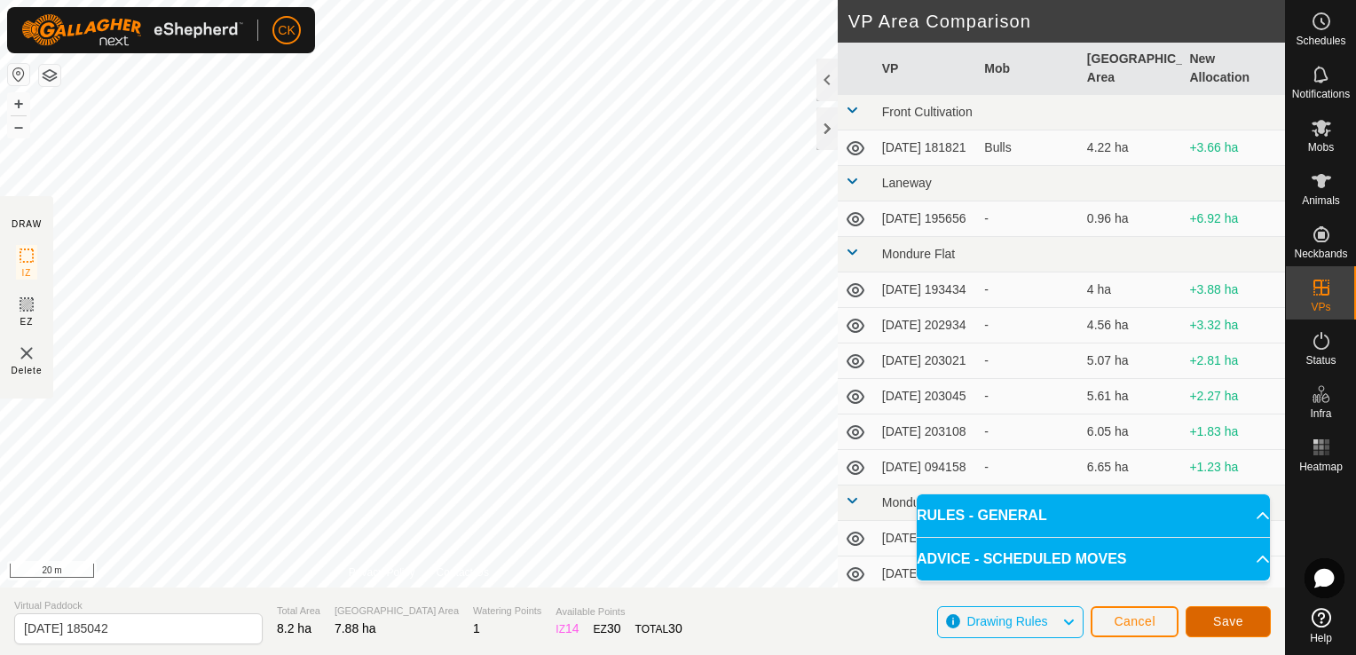
click at [1215, 620] on span "Save" at bounding box center [1228, 621] width 30 height 14
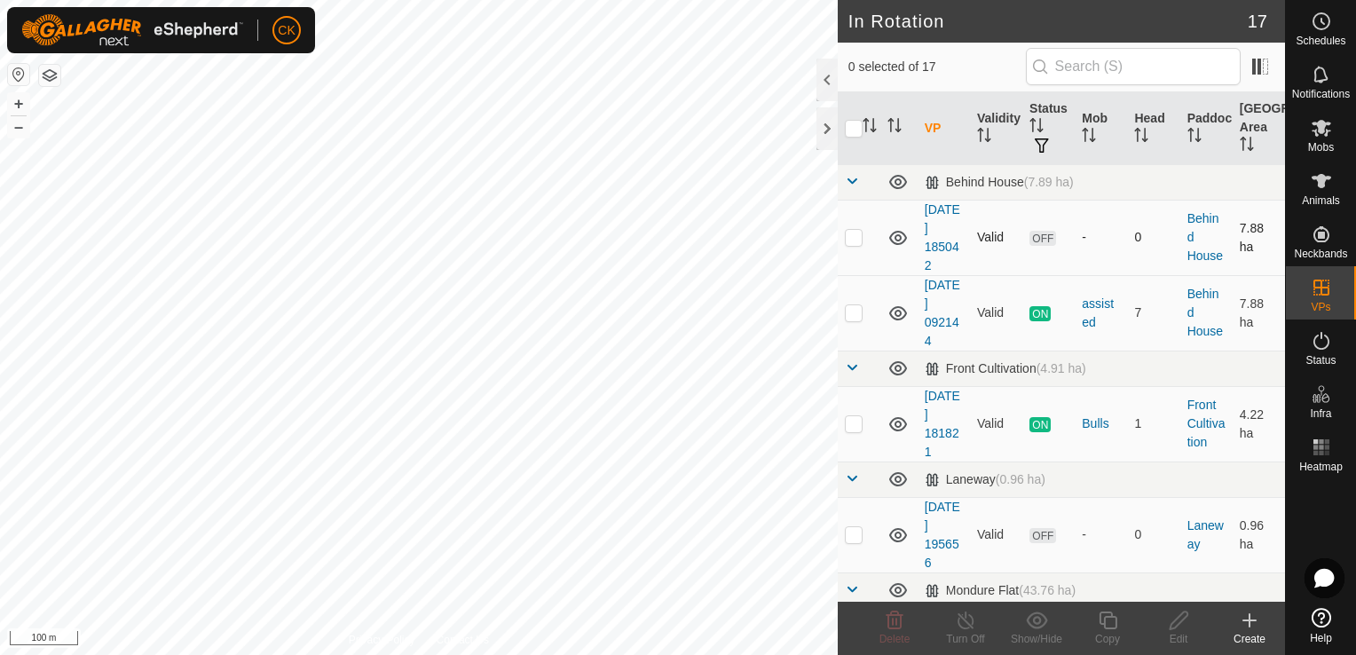
click at [850, 240] on p-checkbox at bounding box center [854, 237] width 18 height 14
click at [1318, 130] on icon at bounding box center [1322, 128] width 20 height 17
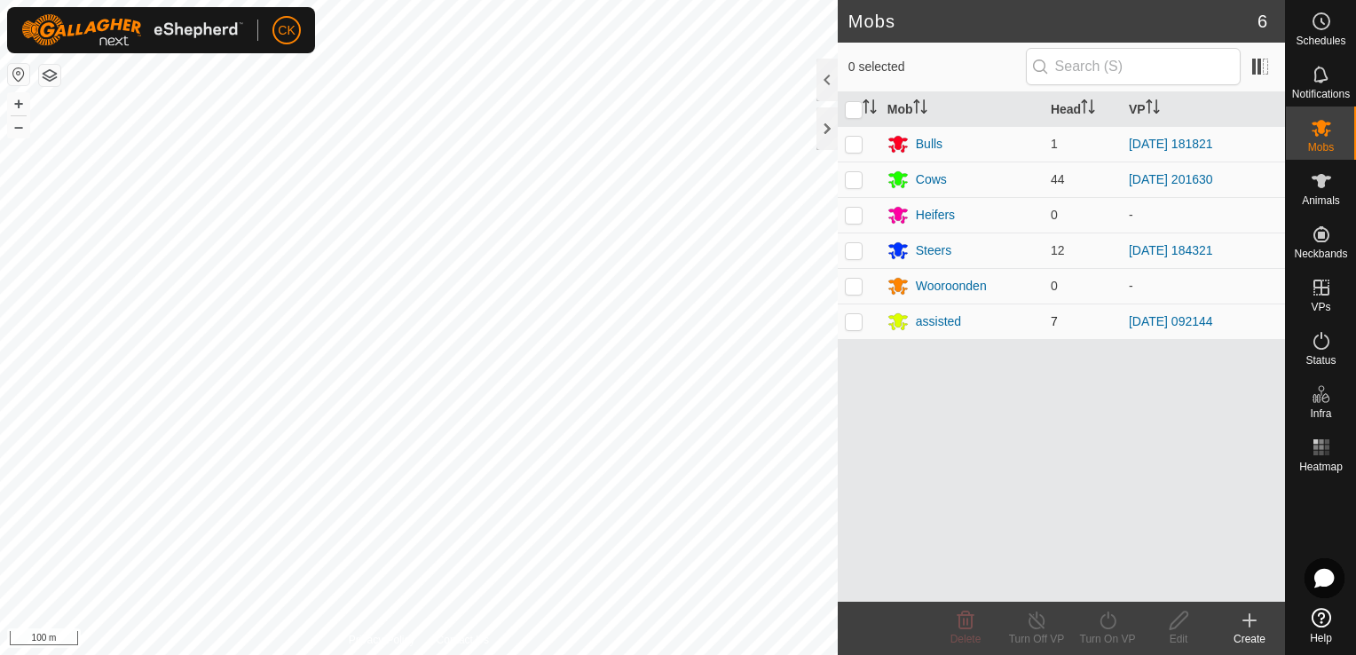
click at [849, 323] on p-checkbox at bounding box center [854, 321] width 18 height 14
click at [1104, 617] on icon at bounding box center [1108, 620] width 22 height 21
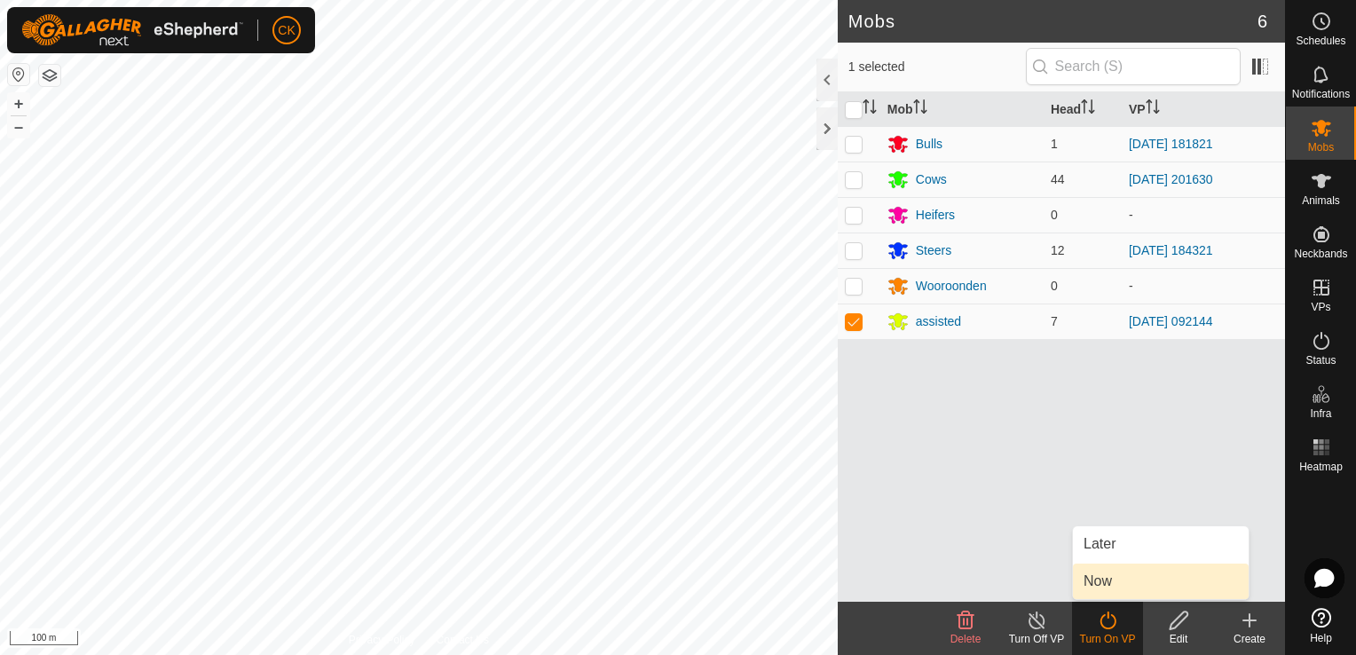
click at [1103, 581] on link "Now" at bounding box center [1161, 582] width 176 height 36
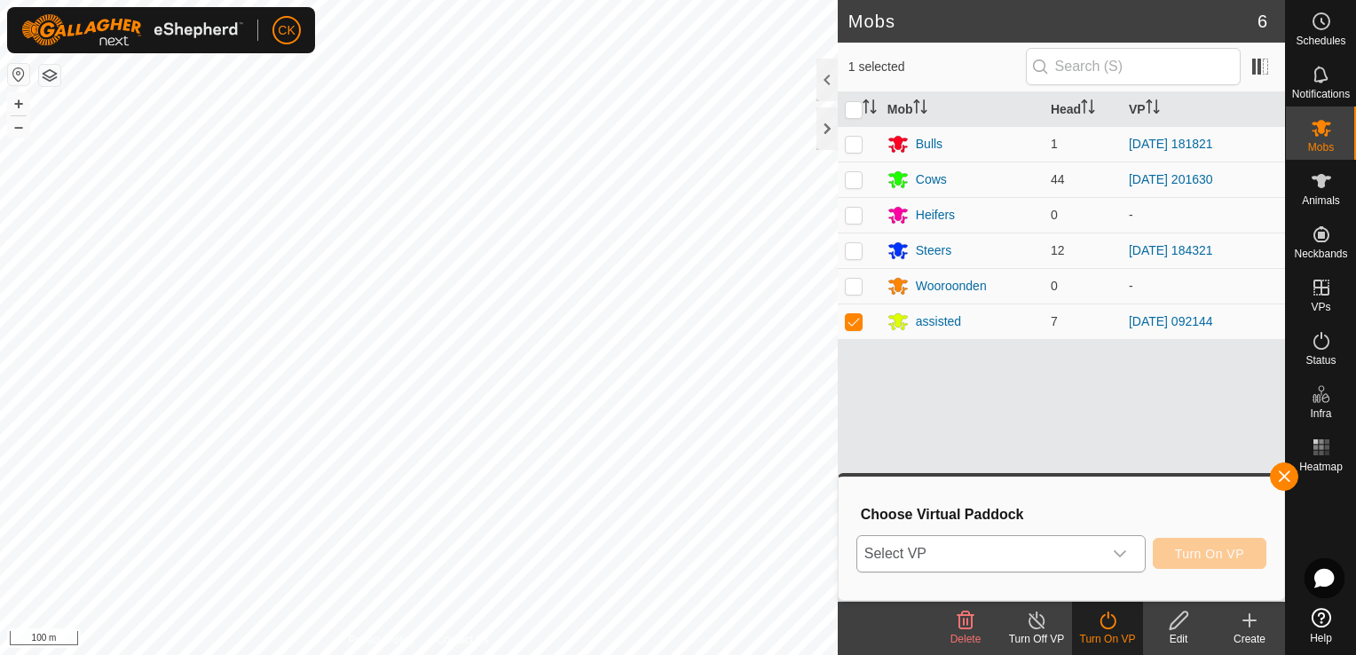
click at [1122, 549] on icon "dropdown trigger" at bounding box center [1120, 554] width 14 height 14
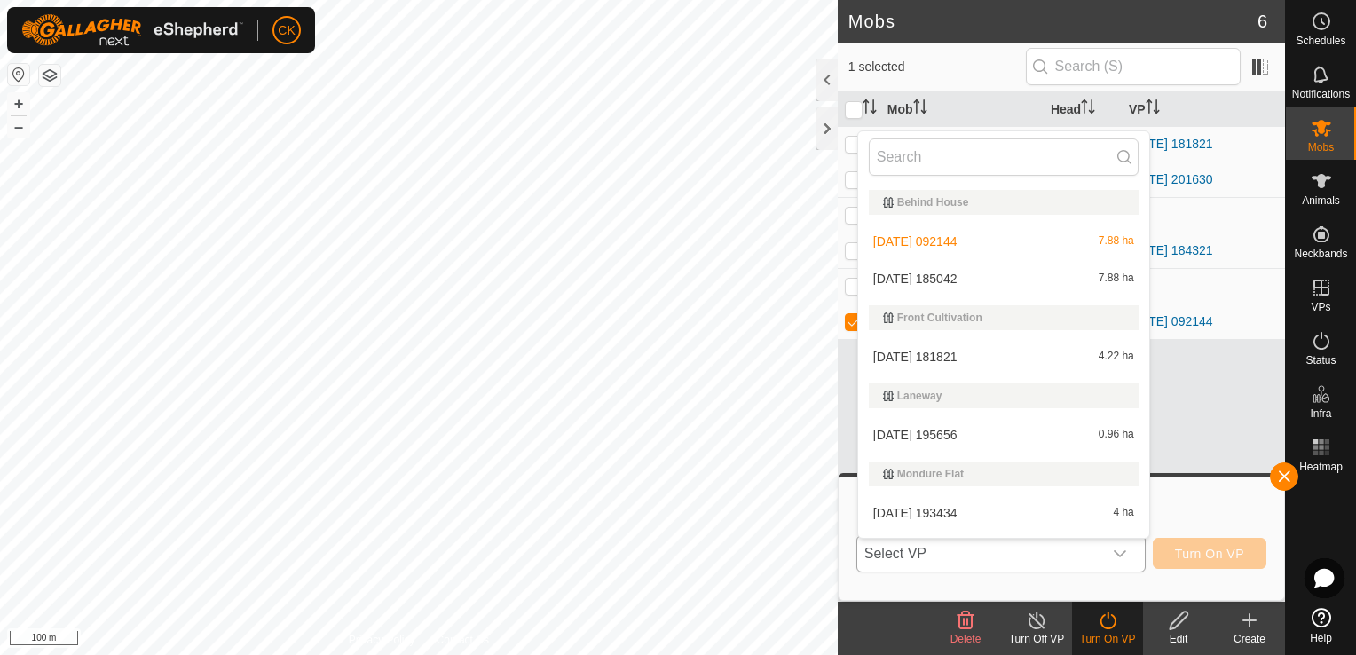
click at [959, 280] on li "[DATE] 185042 7.88 ha" at bounding box center [1003, 279] width 291 height 36
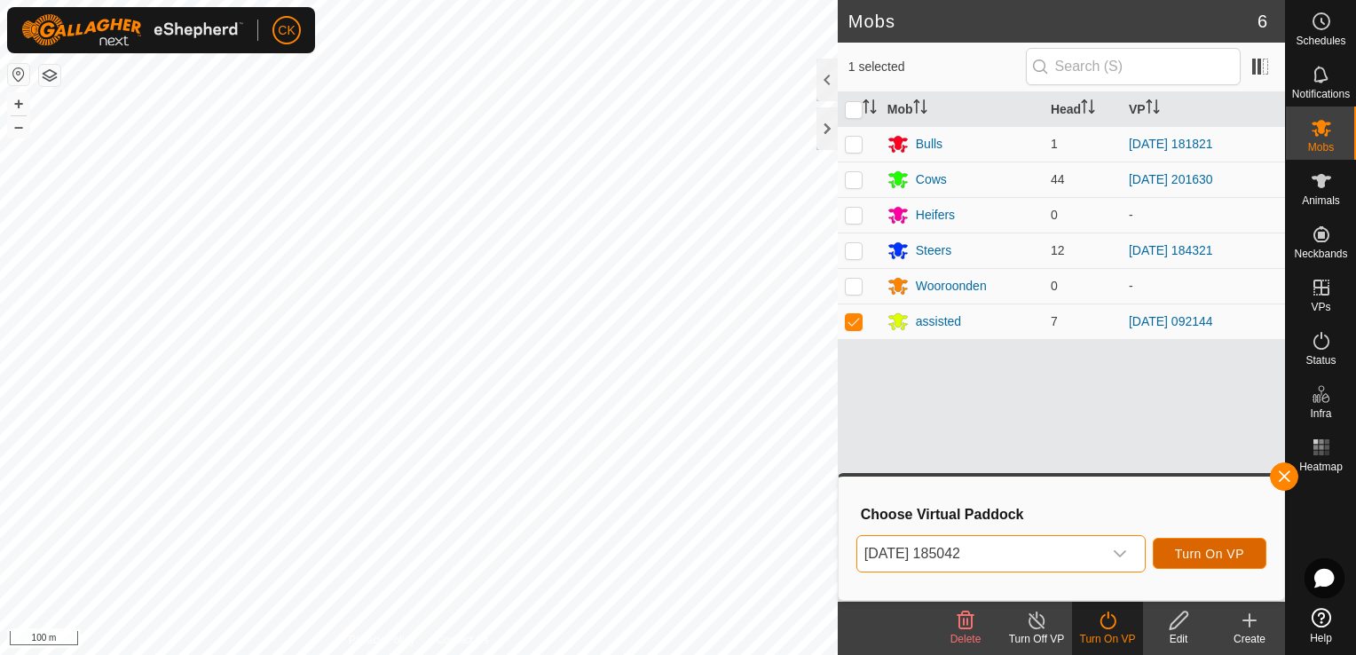
click at [1206, 552] on span "Turn On VP" at bounding box center [1209, 554] width 69 height 14
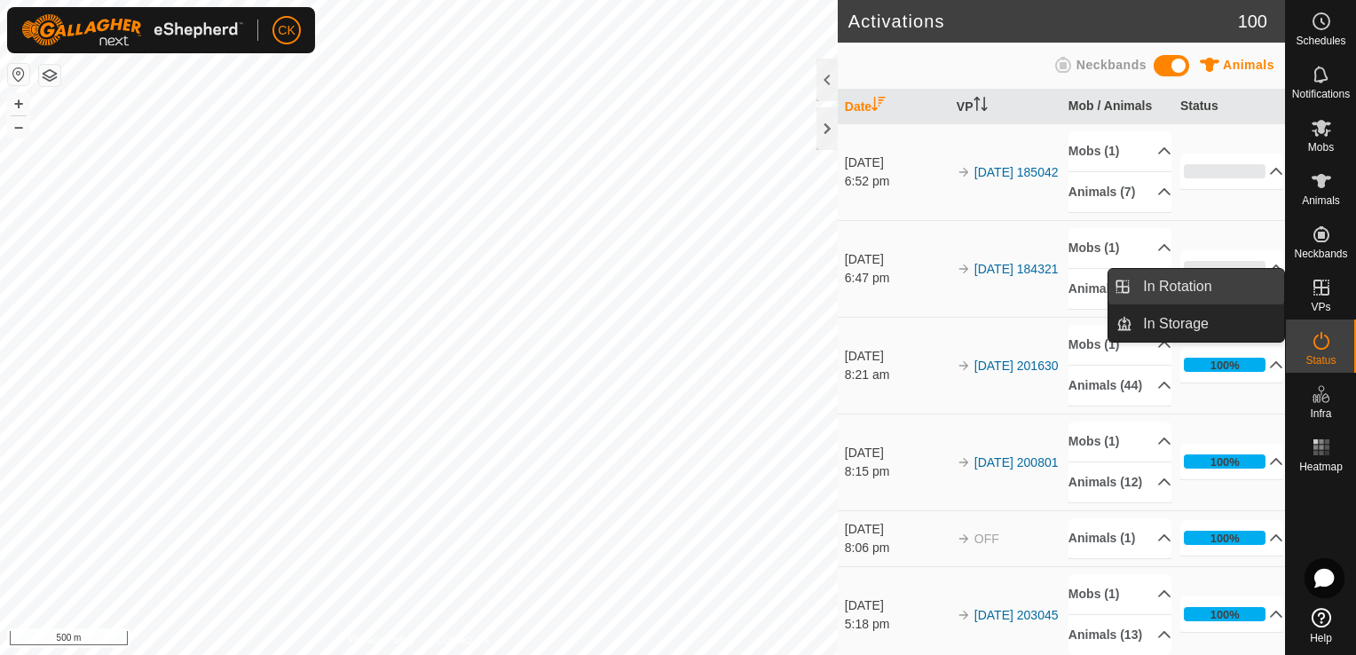
click at [1239, 279] on link "In Rotation" at bounding box center [1209, 287] width 152 height 36
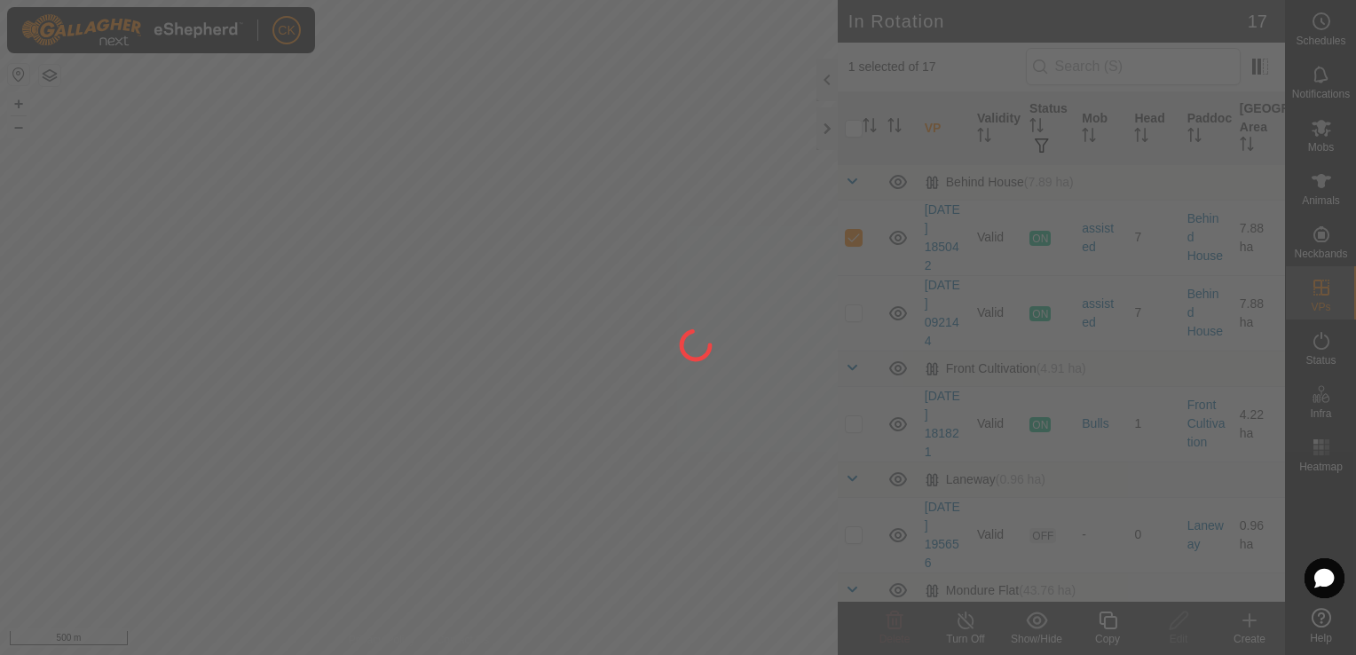
click at [851, 125] on div at bounding box center [678, 327] width 1356 height 655
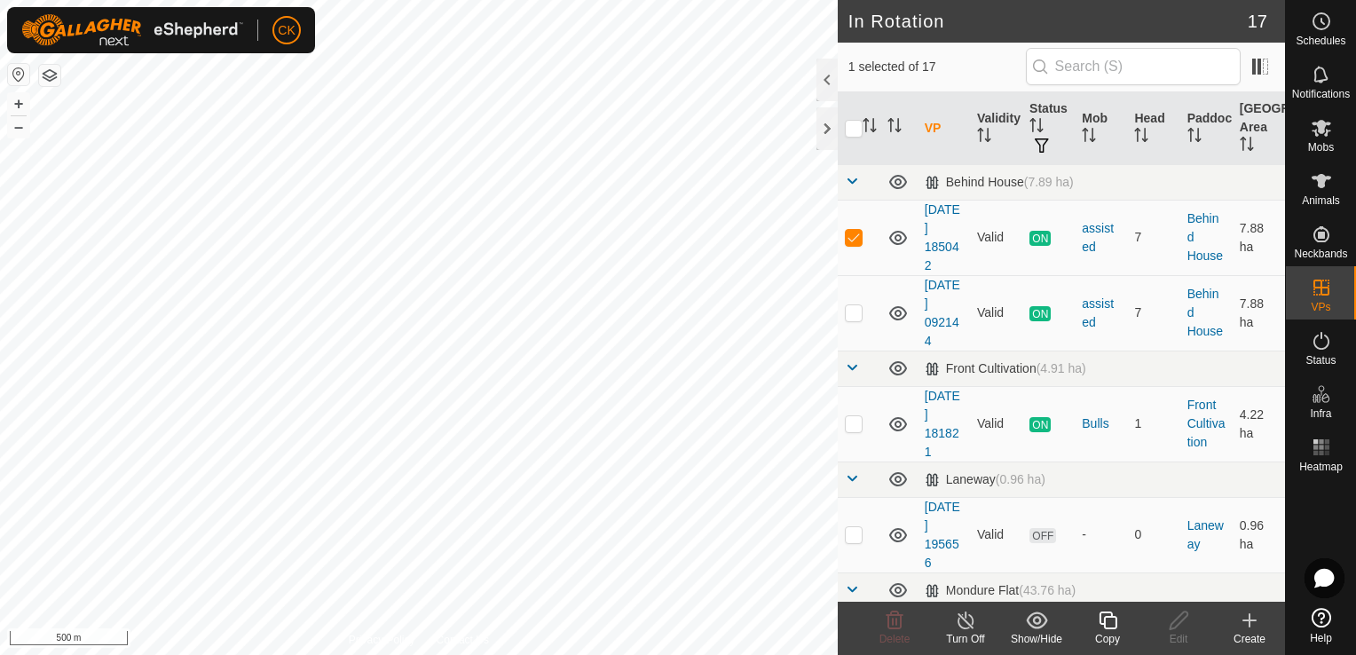
click at [851, 125] on input "checkbox" at bounding box center [854, 129] width 18 height 18
click at [1325, 175] on icon at bounding box center [1321, 180] width 21 height 21
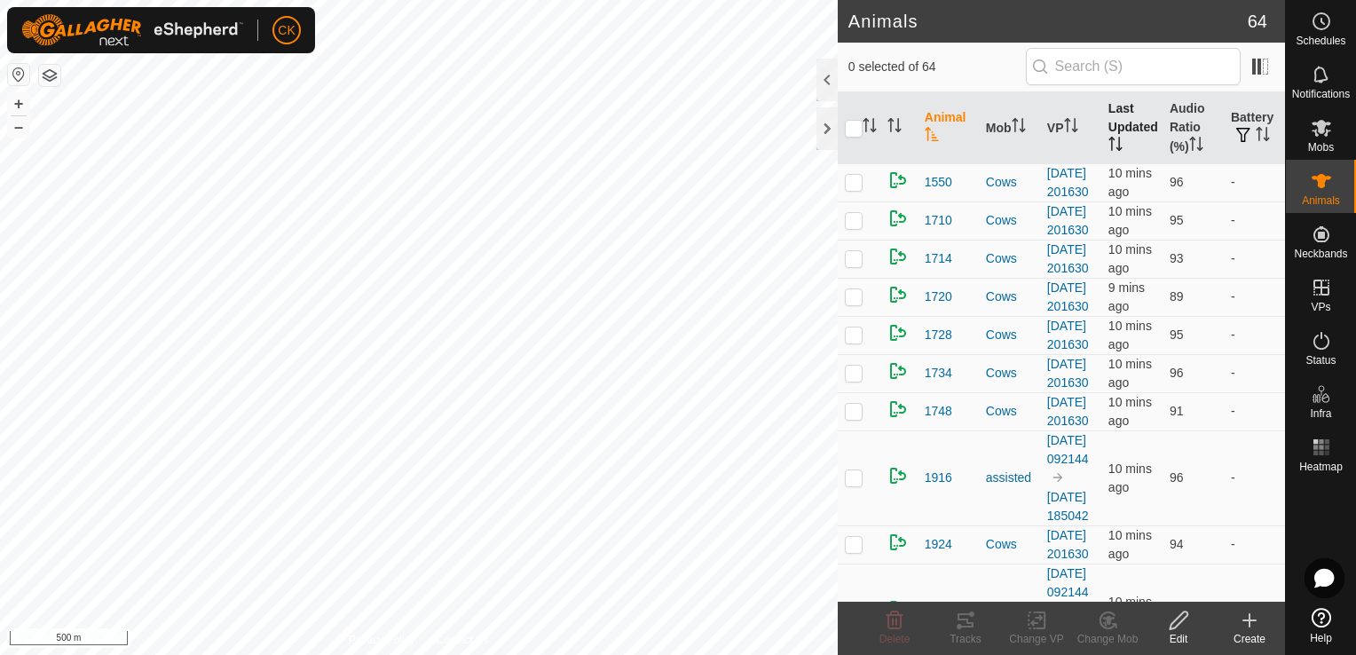
click at [1113, 123] on th "Last Updated" at bounding box center [1132, 128] width 61 height 72
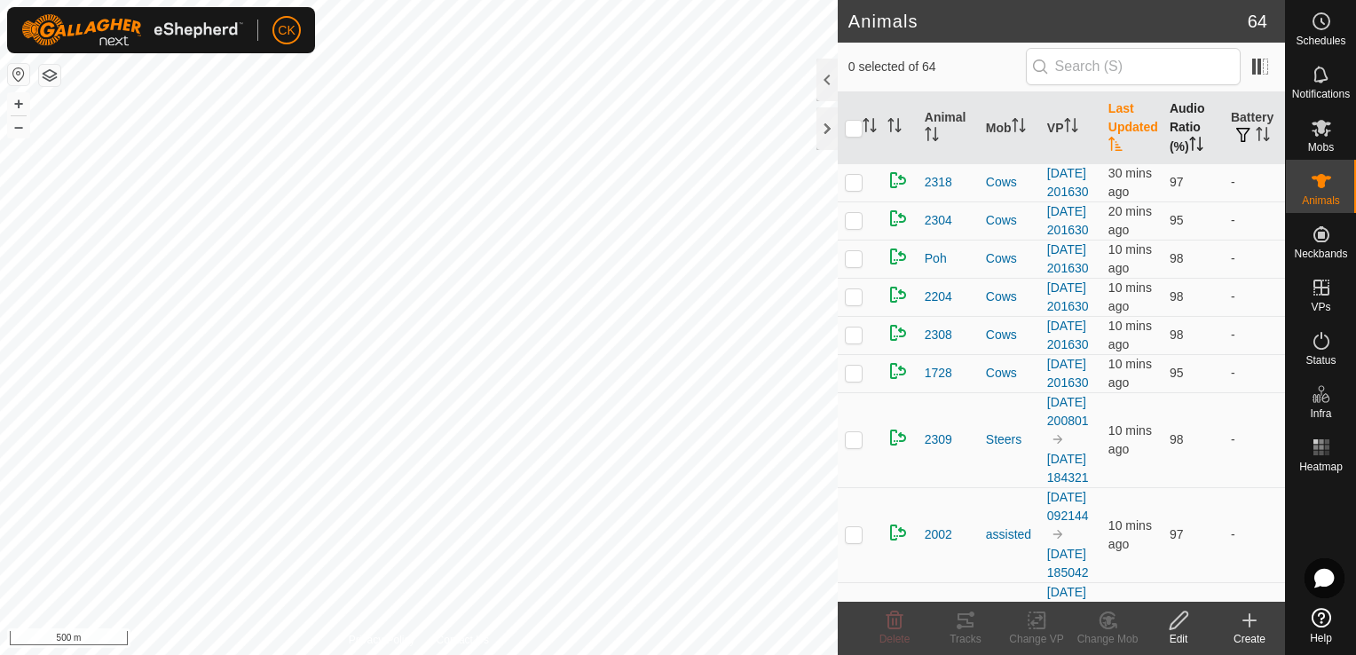
click at [1187, 125] on th "Audio Ratio (%)" at bounding box center [1193, 128] width 61 height 72
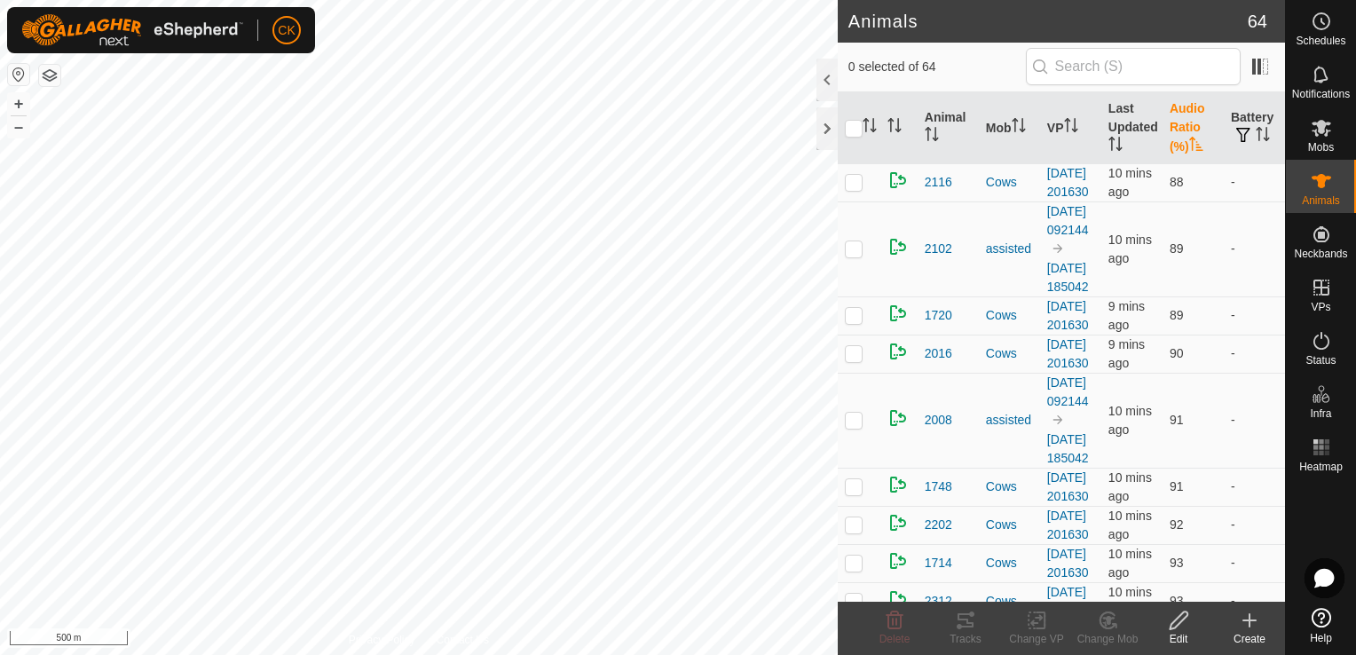
click at [1187, 125] on th "Audio Ratio (%)" at bounding box center [1193, 128] width 61 height 72
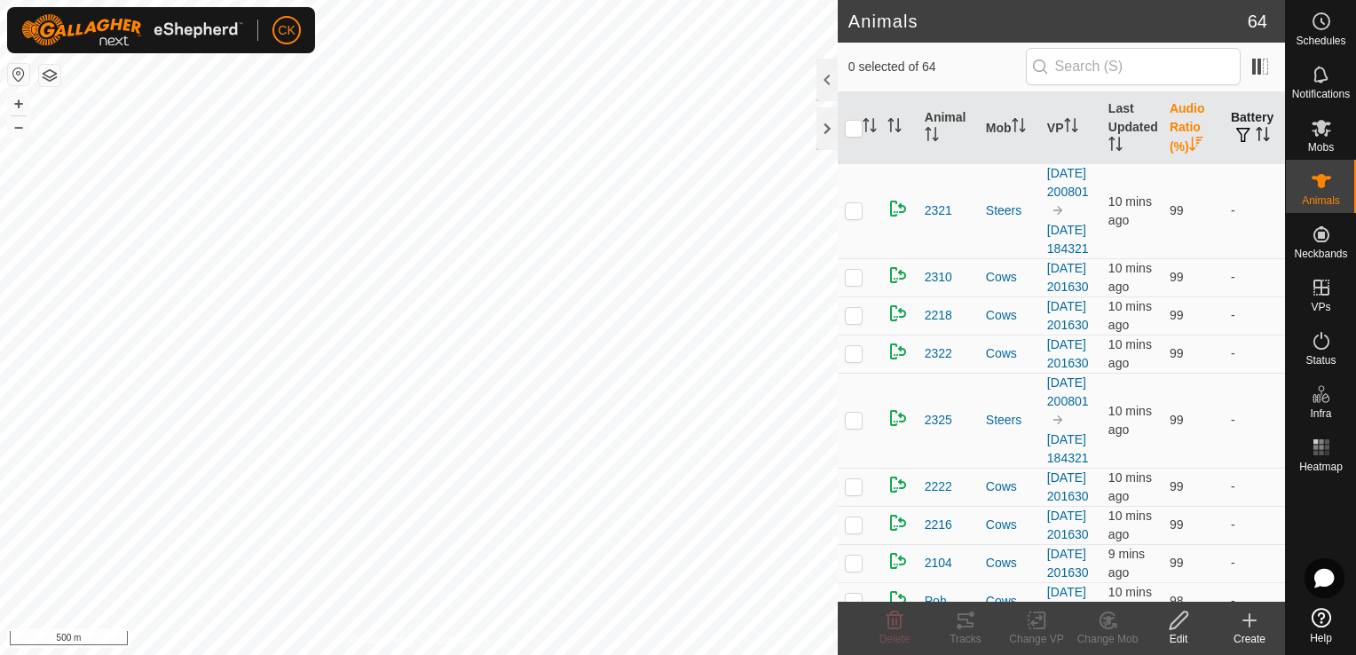
click at [1247, 123] on th "Battery" at bounding box center [1254, 128] width 61 height 72
click at [1246, 123] on th "Battery" at bounding box center [1254, 128] width 61 height 72
click at [1111, 121] on th "Last Updated" at bounding box center [1132, 128] width 61 height 72
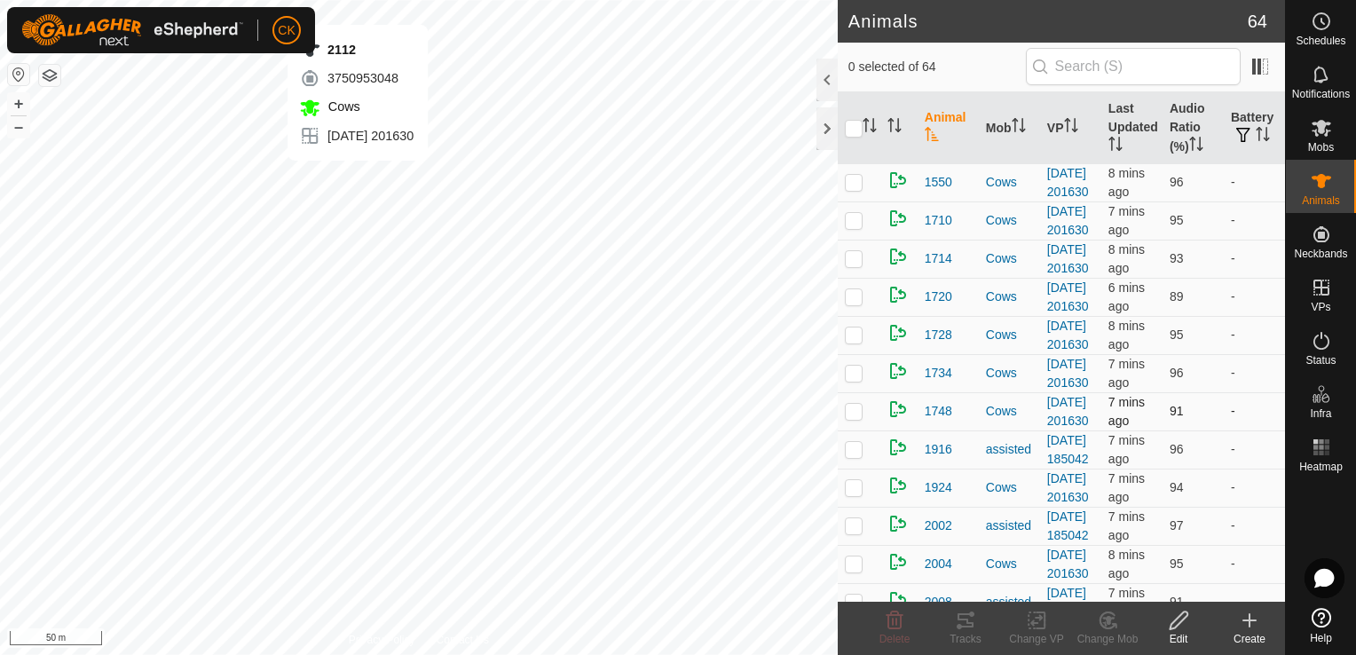
checkbox input "true"
click at [962, 617] on icon at bounding box center [965, 620] width 21 height 21
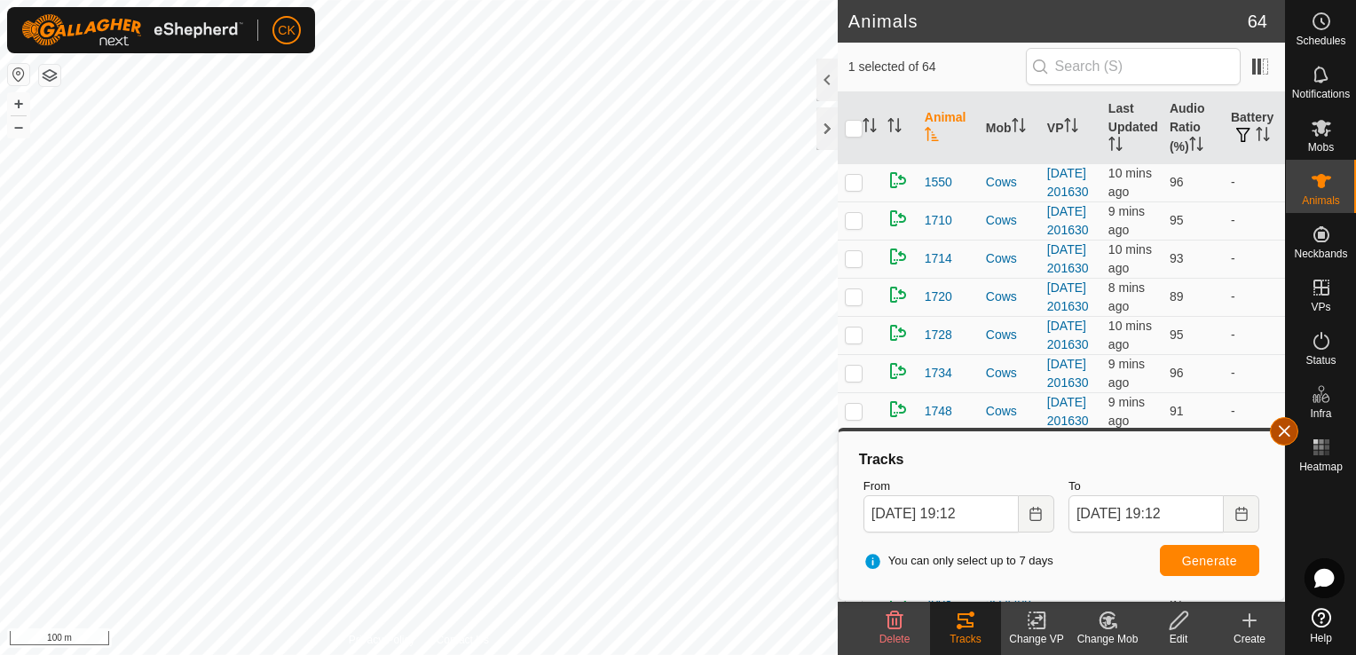
click at [1281, 435] on button "button" at bounding box center [1284, 431] width 28 height 28
